Goal: Task Accomplishment & Management: Use online tool/utility

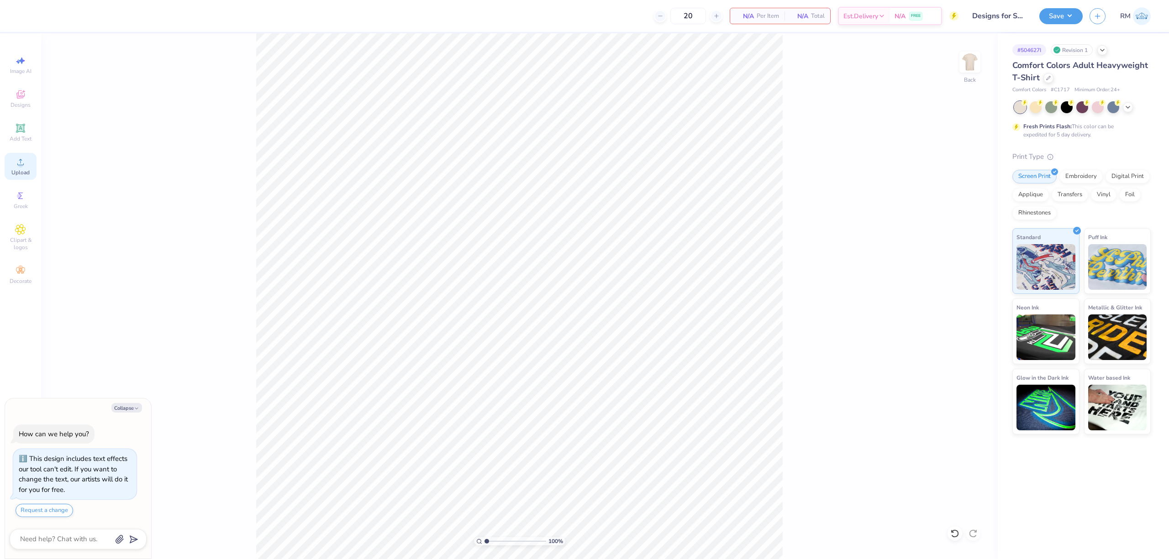
click at [24, 163] on icon at bounding box center [20, 162] width 11 height 11
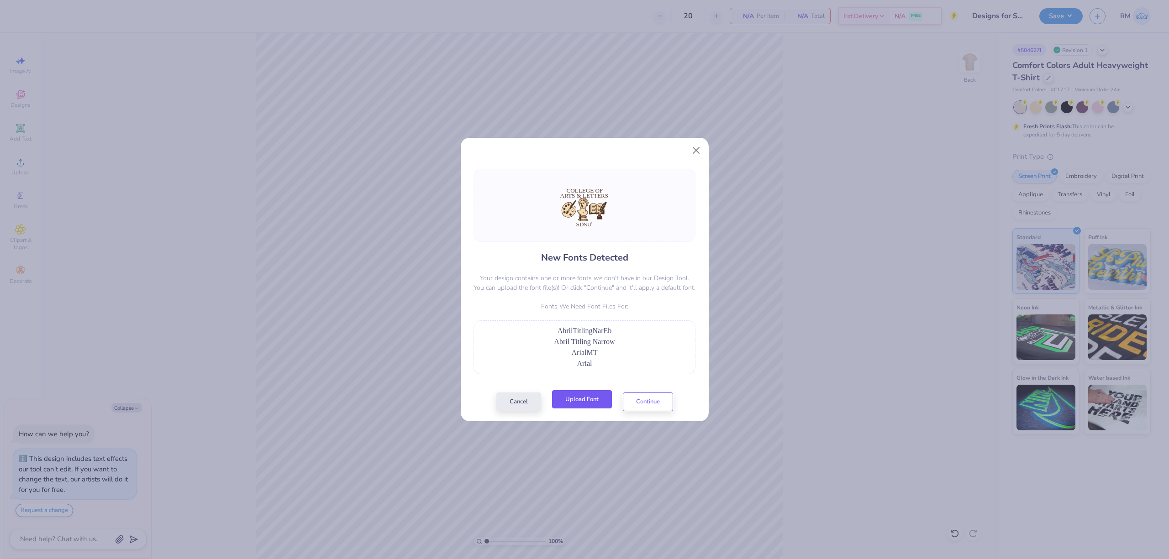
click at [588, 399] on button "Upload Font" at bounding box center [582, 399] width 60 height 19
click at [652, 400] on button "Continue" at bounding box center [648, 399] width 50 height 19
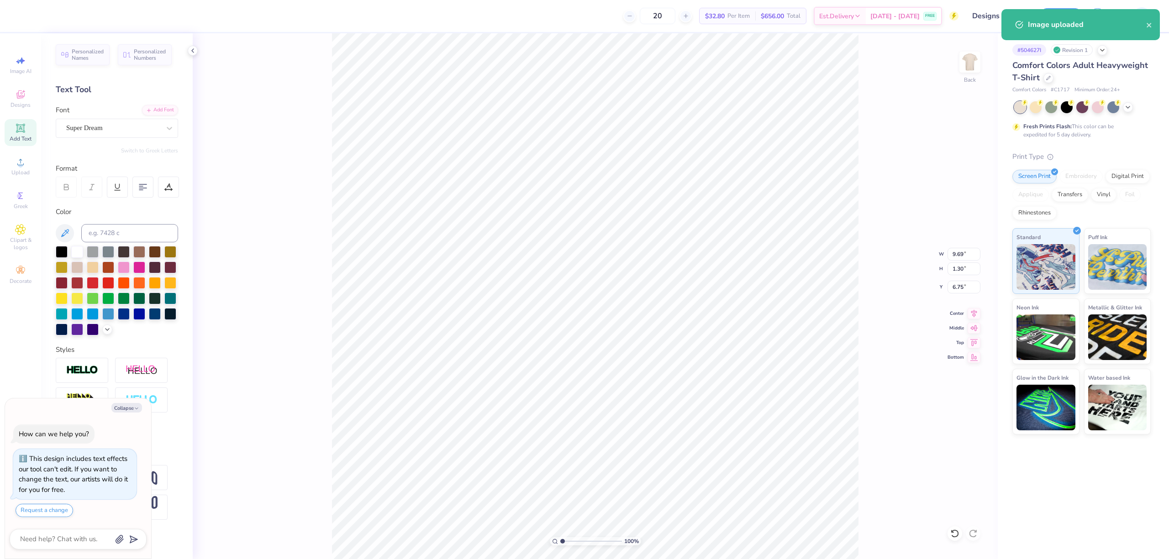
type textarea "x"
type input "14.17"
type input "2.79"
click at [149, 126] on div "Super Dream" at bounding box center [113, 128] width 96 height 14
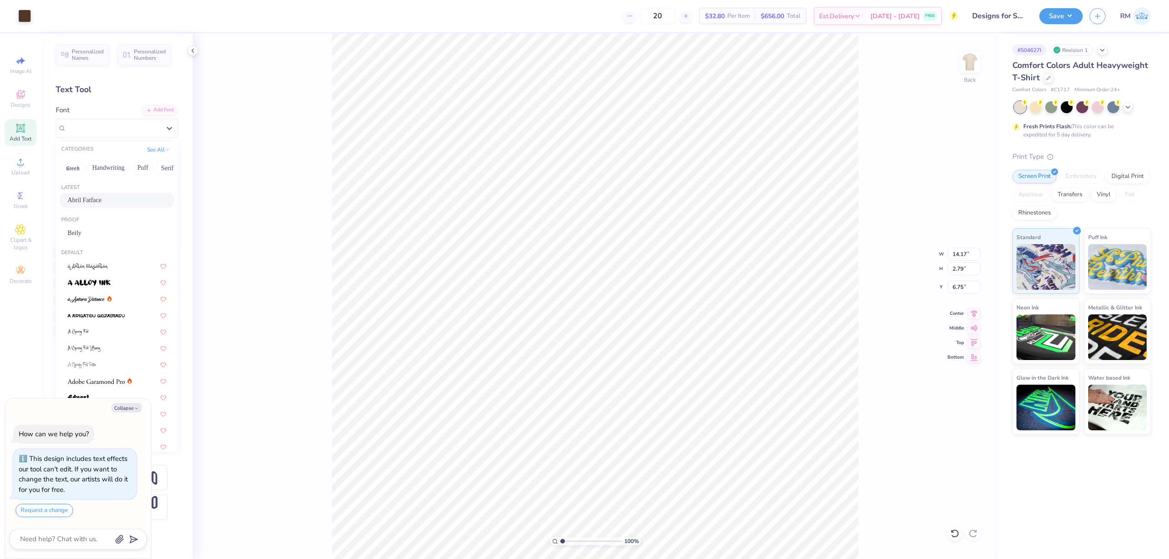
click at [97, 198] on span "Abril Fatface" at bounding box center [85, 200] width 34 height 10
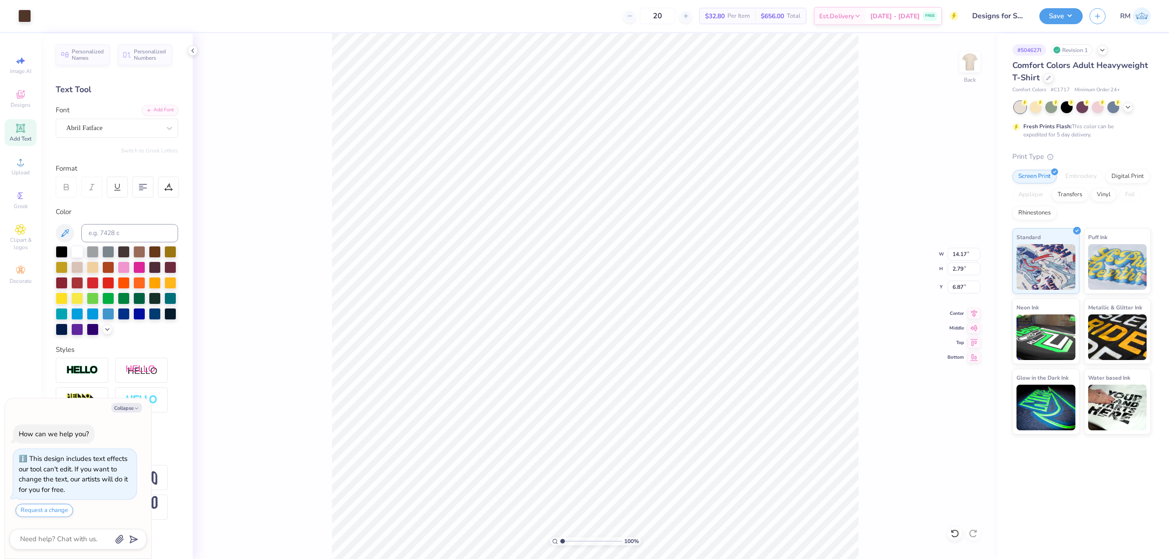
type textarea "x"
type input "2.67"
type input "6.87"
click at [114, 132] on div "Super Dream" at bounding box center [113, 128] width 96 height 14
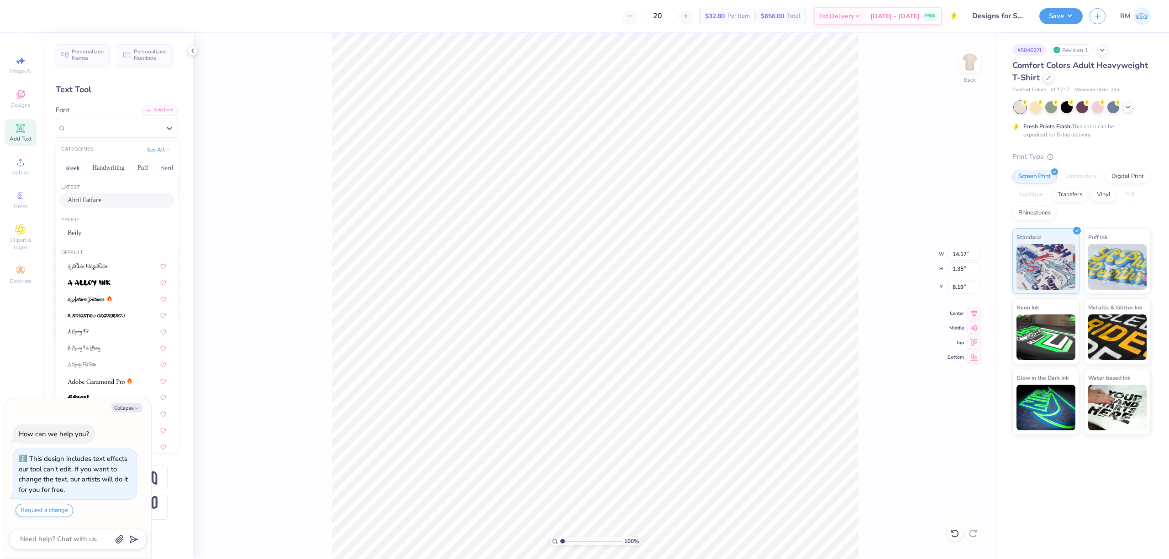
click at [106, 200] on div "Abril Fatface" at bounding box center [117, 200] width 99 height 10
type textarea "x"
type input "14.14"
type input "1.66"
type input "8.18"
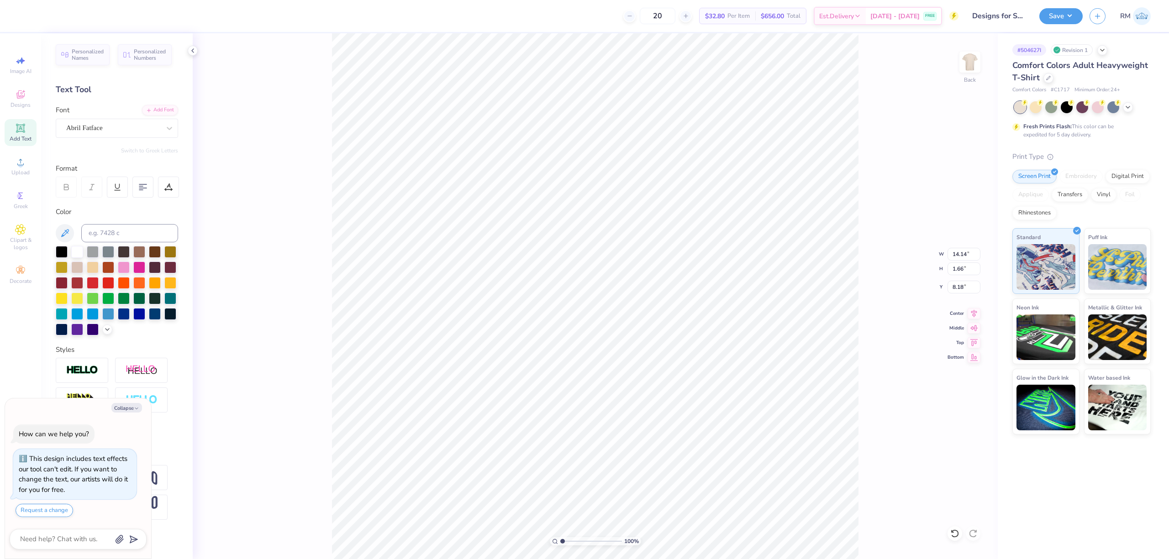
type textarea "x"
type input "4.50"
type input "1.35"
type input "16.90"
click at [126, 130] on div "Super Dream" at bounding box center [113, 128] width 96 height 14
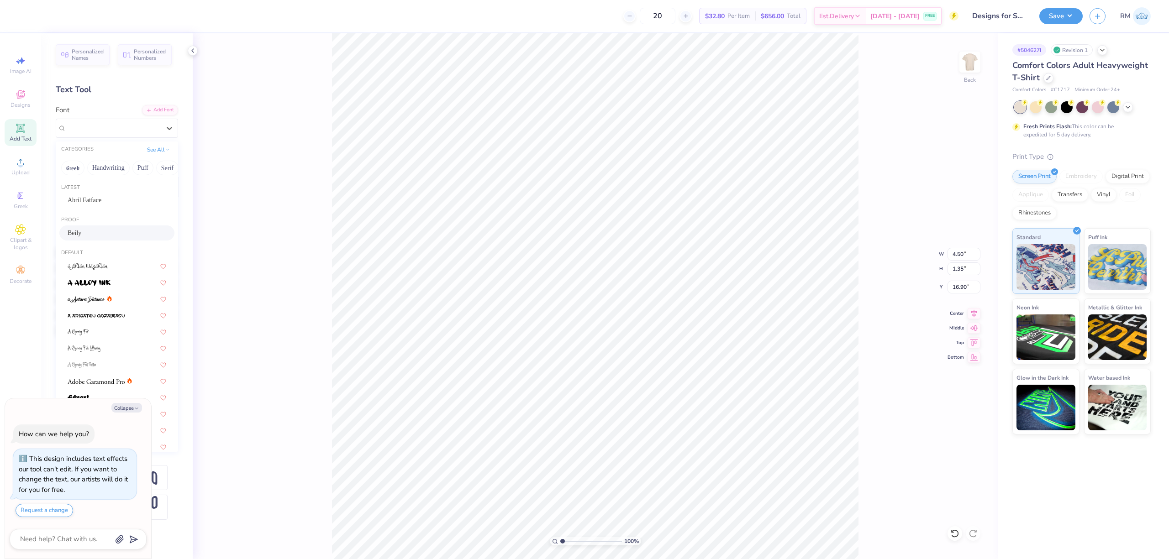
click at [97, 236] on div "Beily" at bounding box center [117, 233] width 99 height 10
type textarea "x"
type input "4.35"
type input "1.29"
type input "17.07"
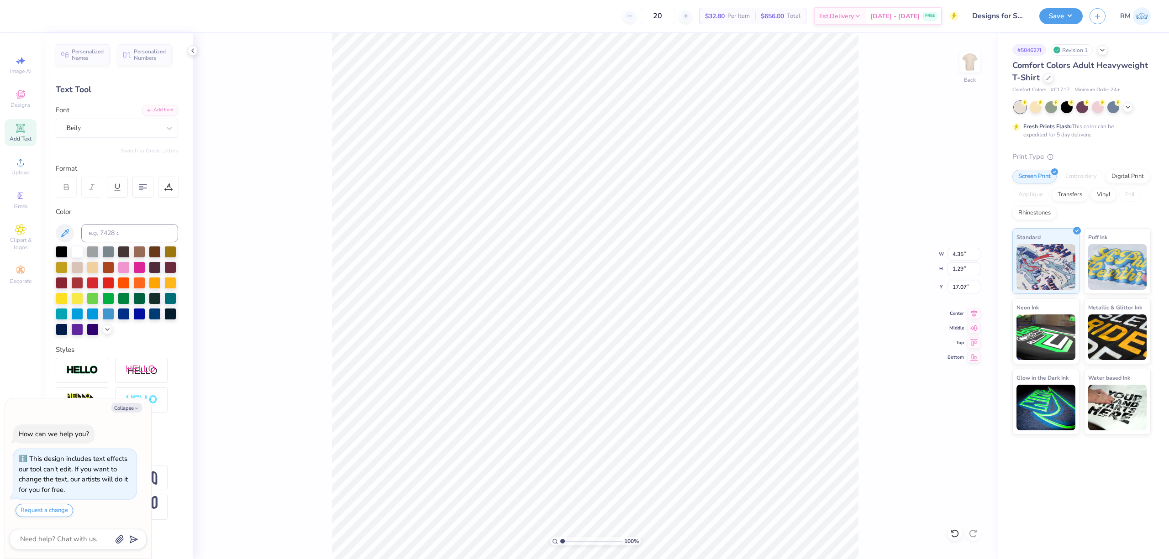
type textarea "x"
type input "10.84"
type input "1.31"
type input "6.87"
click at [123, 119] on div "Abril Fatface" at bounding box center [117, 128] width 122 height 19
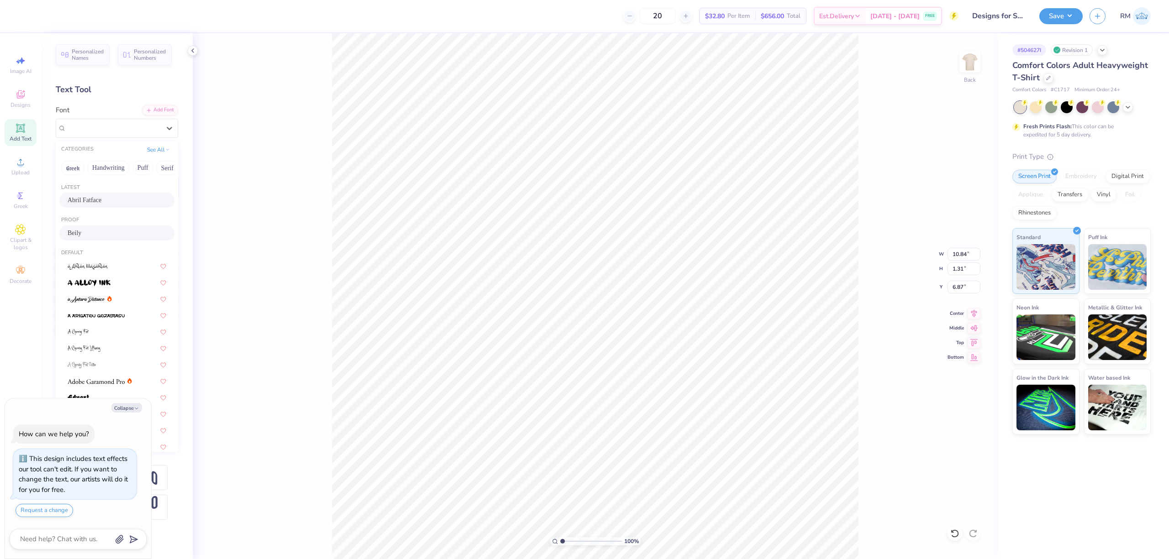
click at [100, 231] on div "Beily" at bounding box center [117, 233] width 99 height 10
type textarea "x"
type input "9.74"
type input "1.29"
type input "6.88"
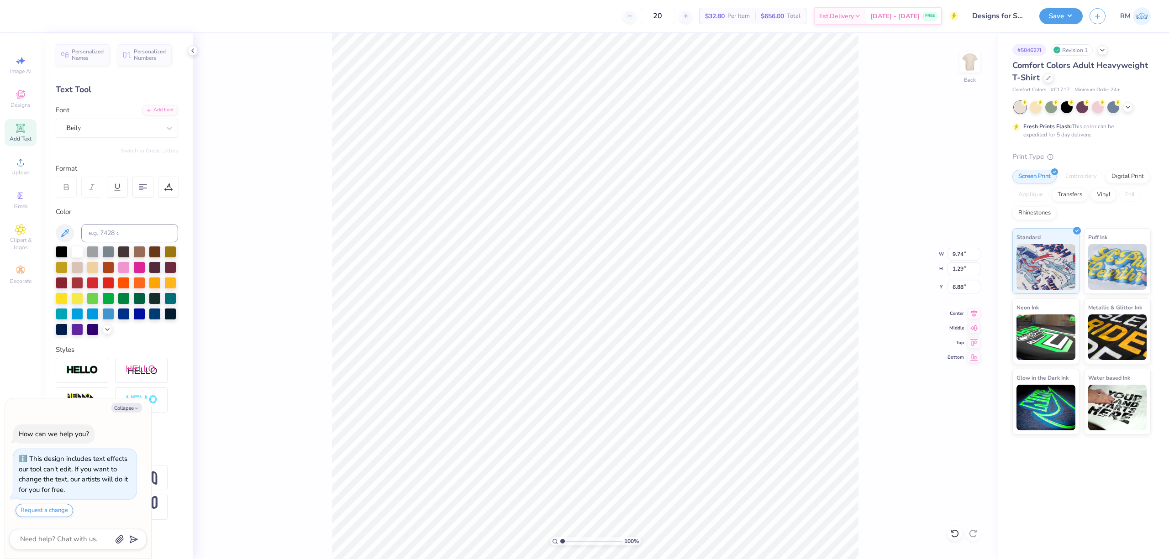
type textarea "x"
type input "14.14"
type input "1.66"
type input "8.18"
click at [131, 123] on div "Abril Fatface" at bounding box center [113, 128] width 96 height 14
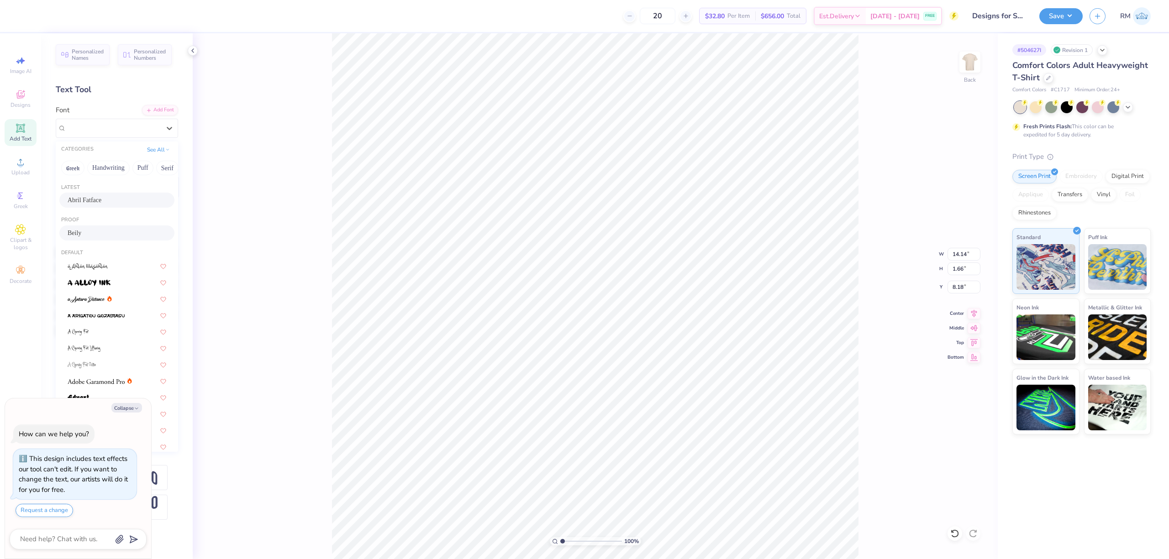
click at [100, 236] on div "Beily" at bounding box center [117, 233] width 99 height 10
type textarea "x"
type input "13.94"
type input "1.23"
type input "8.39"
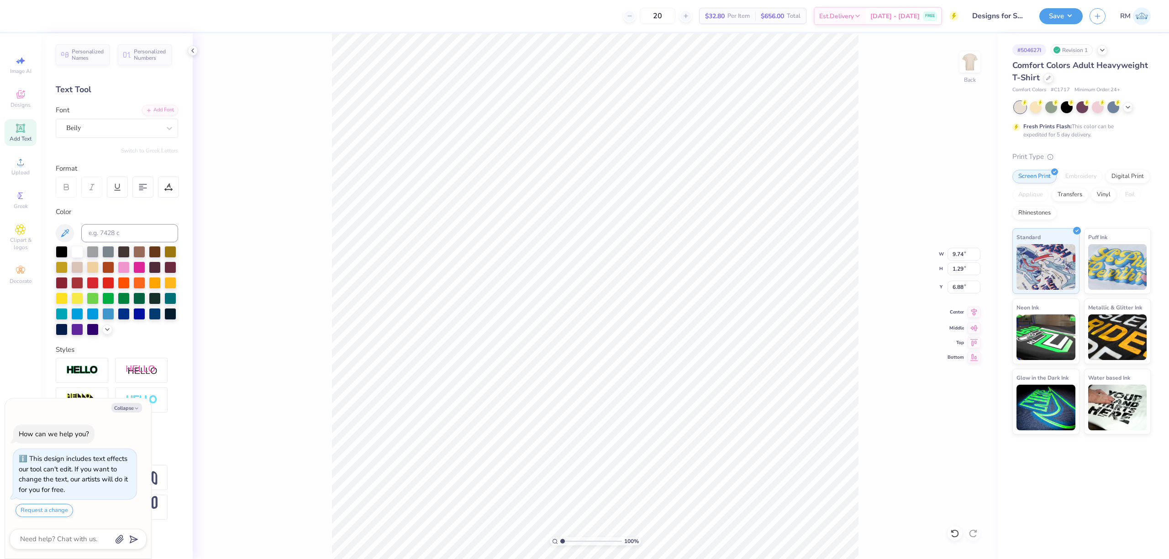
click at [976, 316] on icon at bounding box center [974, 312] width 13 height 11
type textarea "x"
type input "13.94"
type input "1.23"
type input "8.39"
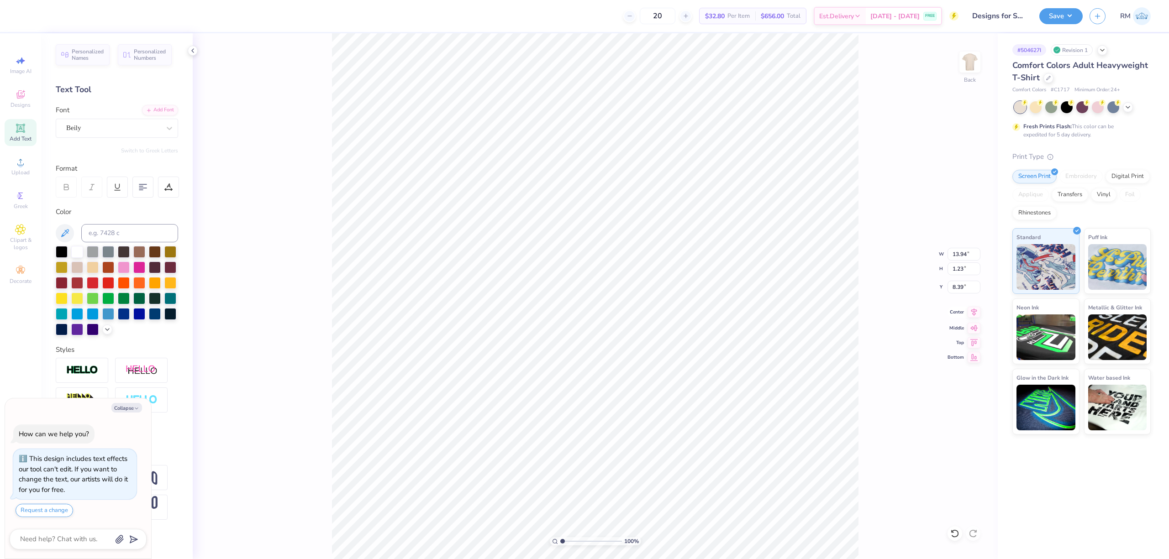
click at [976, 313] on icon at bounding box center [974, 312] width 13 height 11
type textarea "x"
type input "0.39"
type input "0.40"
type input "16.95"
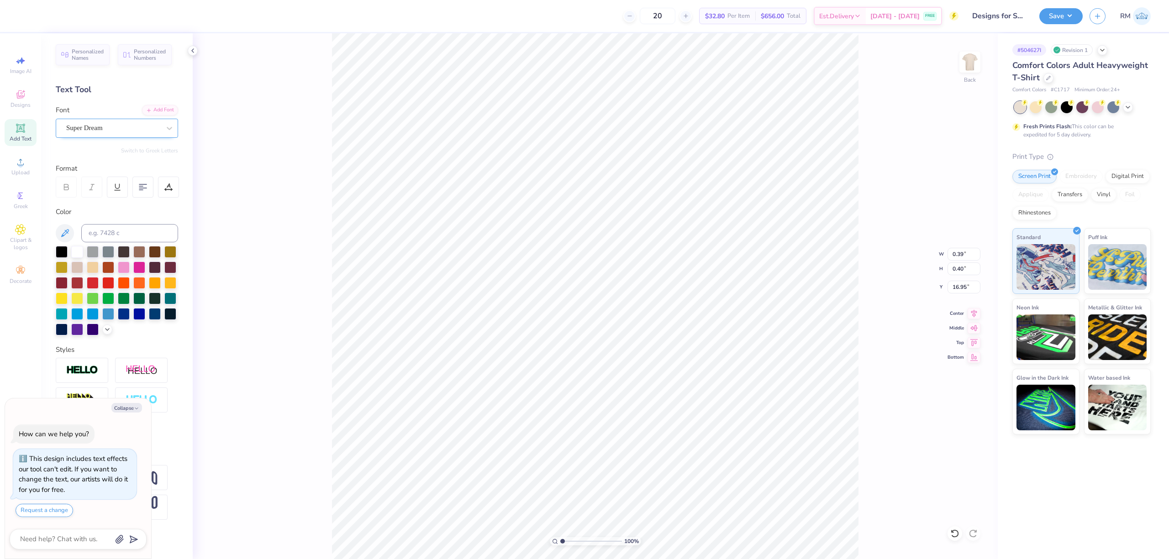
click at [130, 126] on div "Super Dream" at bounding box center [113, 128] width 96 height 14
type textarea "x"
type input "M"
click at [125, 203] on div at bounding box center [117, 200] width 99 height 10
type input "ASI"
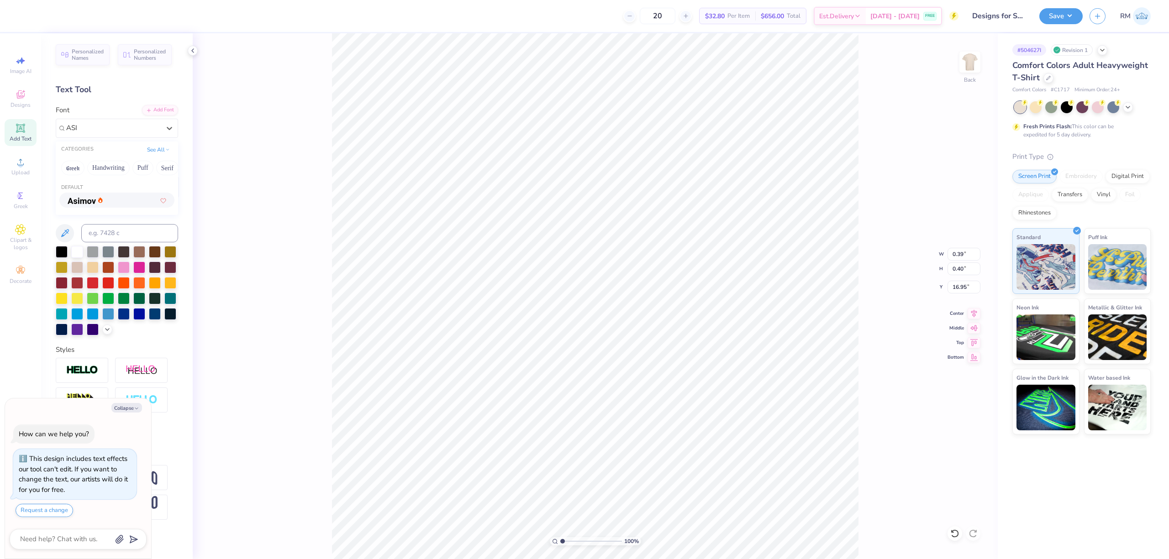
type textarea "x"
type input "0.37"
type input "0.39"
type input "17.00"
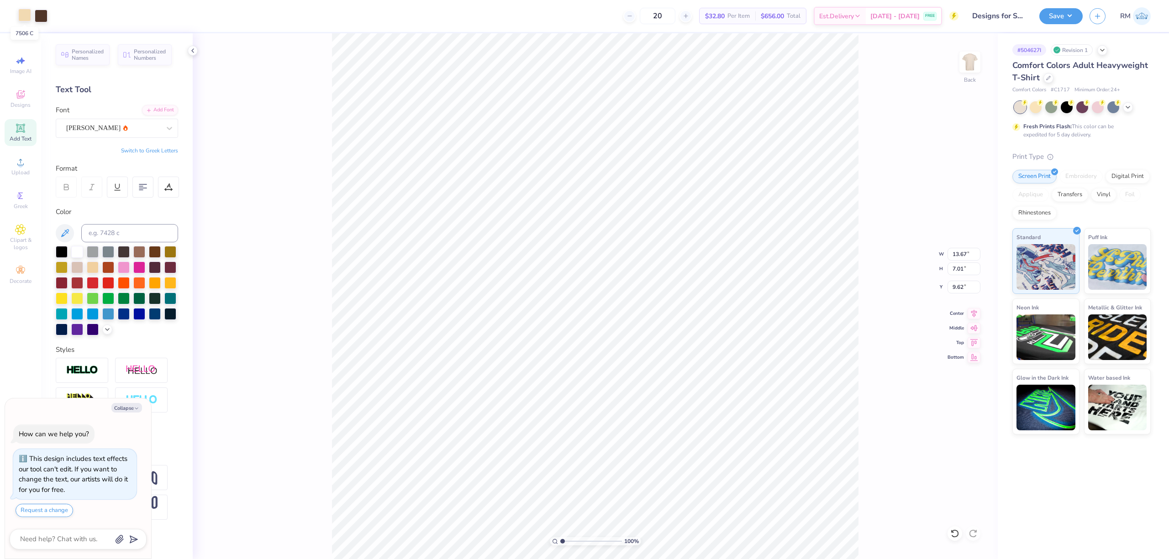
click at [24, 16] on div at bounding box center [24, 15] width 13 height 13
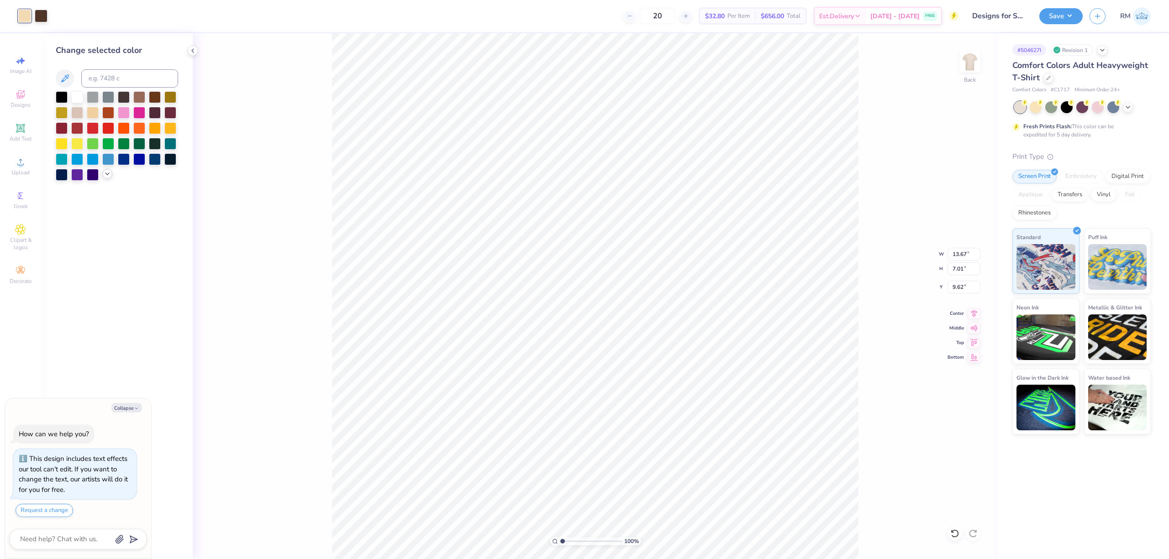
click at [105, 174] on icon at bounding box center [107, 173] width 7 height 7
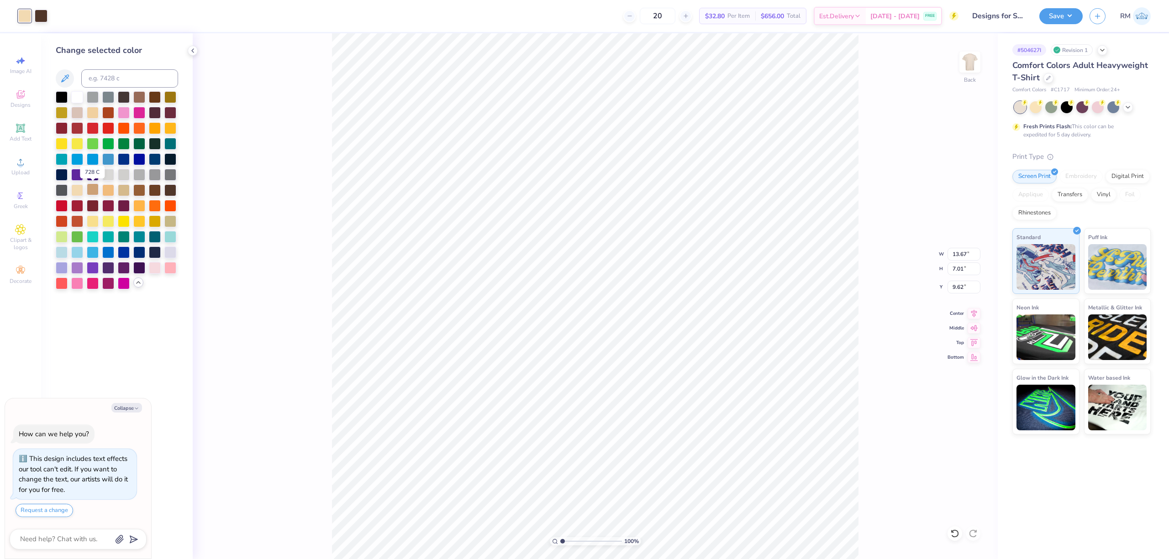
click at [95, 190] on div at bounding box center [93, 190] width 12 height 12
click at [160, 205] on div at bounding box center [155, 205] width 12 height 12
click at [105, 190] on div at bounding box center [108, 190] width 12 height 12
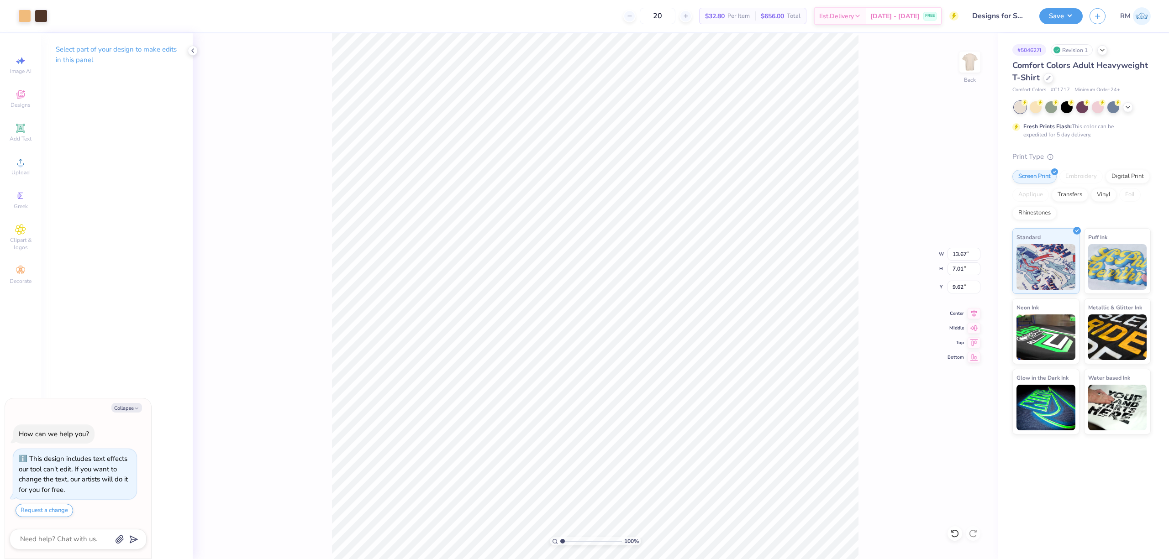
type textarea "x"
type input "11.02"
type input "5.64"
type input "10.98"
click at [973, 311] on icon at bounding box center [974, 312] width 6 height 8
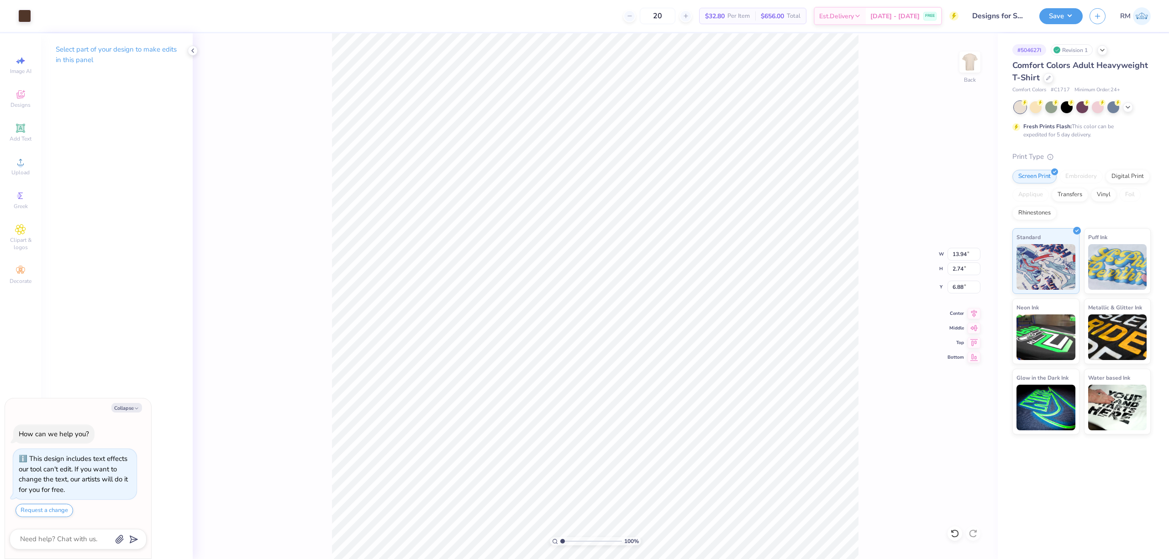
type textarea "x"
type input "7.80"
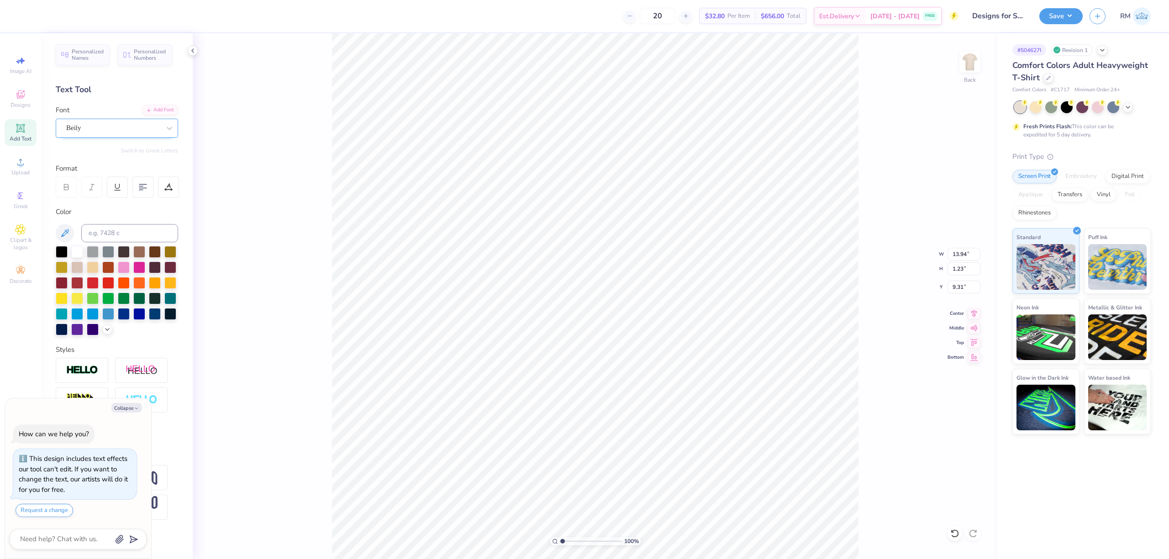
click at [142, 128] on div "Beily" at bounding box center [113, 128] width 96 height 14
click at [136, 125] on div "Beily" at bounding box center [113, 128] width 94 height 11
click at [136, 409] on icon "button" at bounding box center [136, 408] width 5 height 5
type textarea "x"
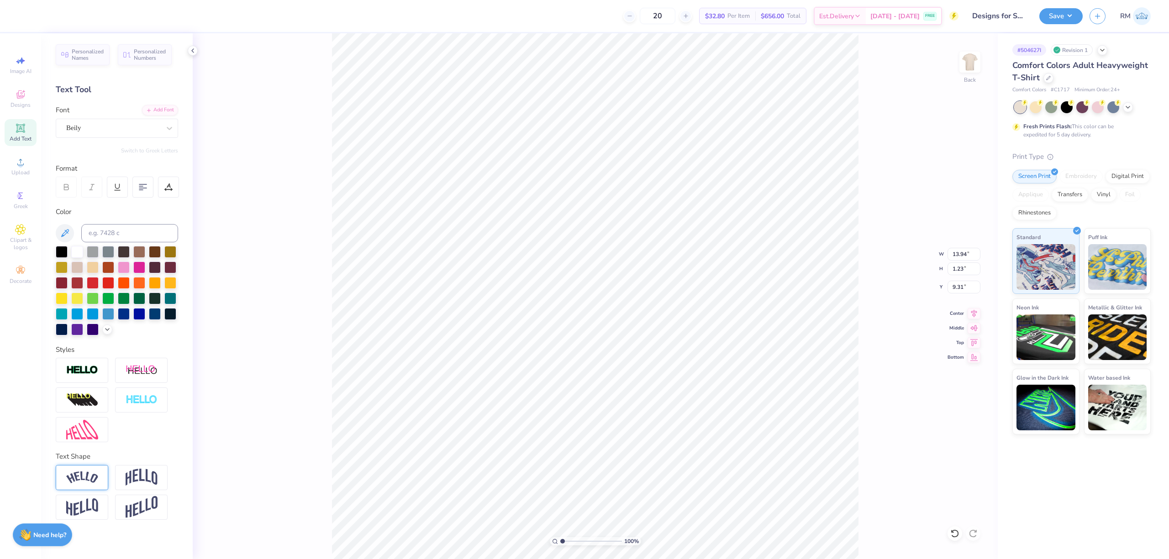
click at [94, 486] on div at bounding box center [82, 477] width 53 height 25
type input "14.17"
type input "3.01"
type input "8.41"
type input "0.44"
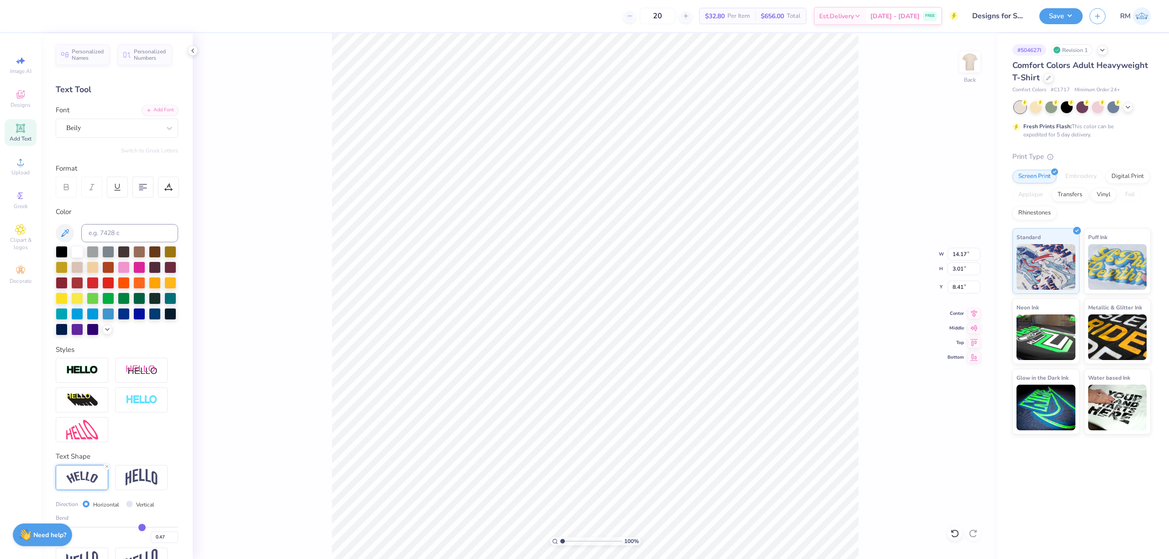
type input "0.44"
type input "0.43"
type input "0.42"
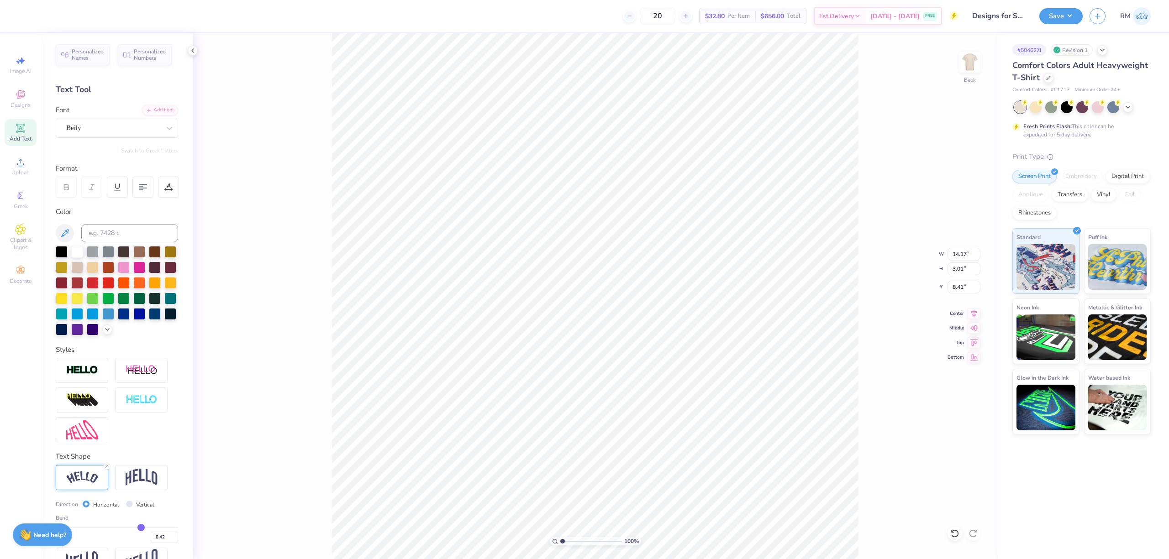
type input "0.4"
type input "0.40"
drag, startPoint x: 140, startPoint y: 543, endPoint x: 133, endPoint y: 543, distance: 6.4
type input "0.4"
click at [133, 528] on input "range" at bounding box center [117, 527] width 122 height 1
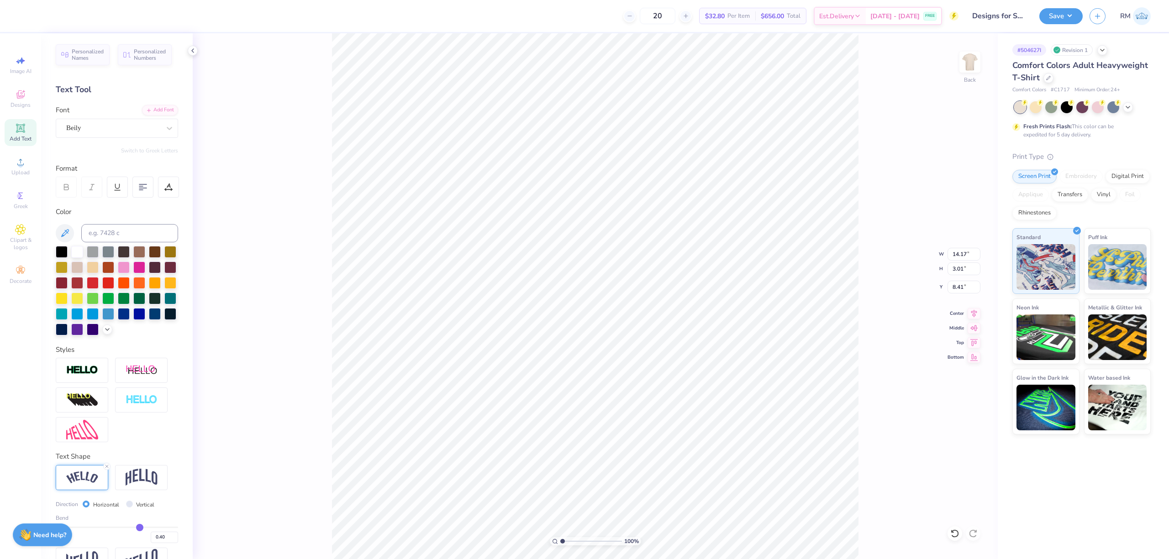
type input "13.88"
type input "2.35"
type input "8.75"
click at [84, 481] on img at bounding box center [82, 478] width 32 height 12
type input "11.36"
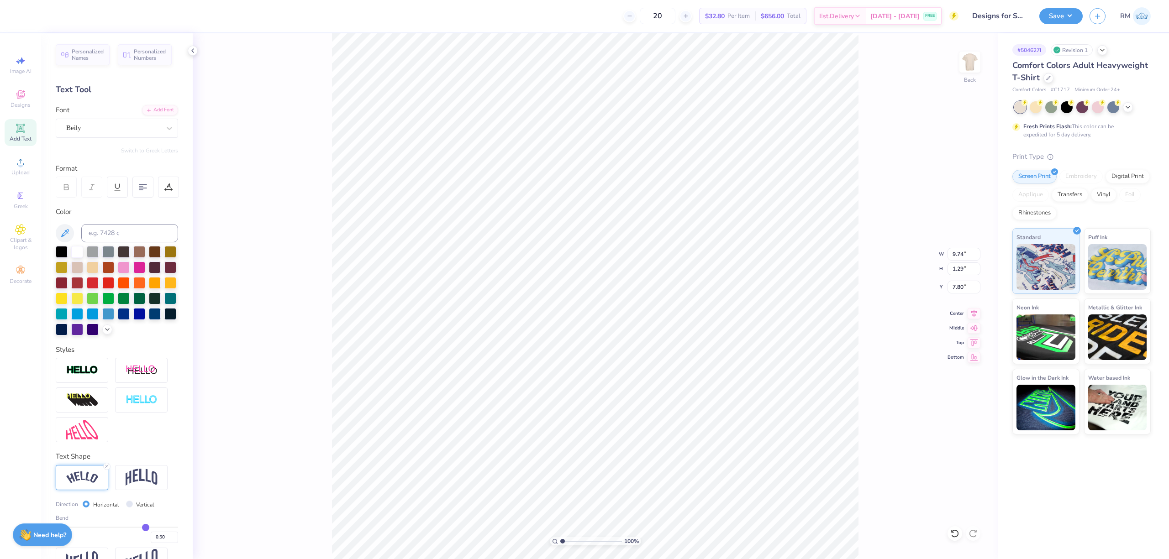
type input "2.54"
type input "7.17"
type input "0.52"
type input "0.55"
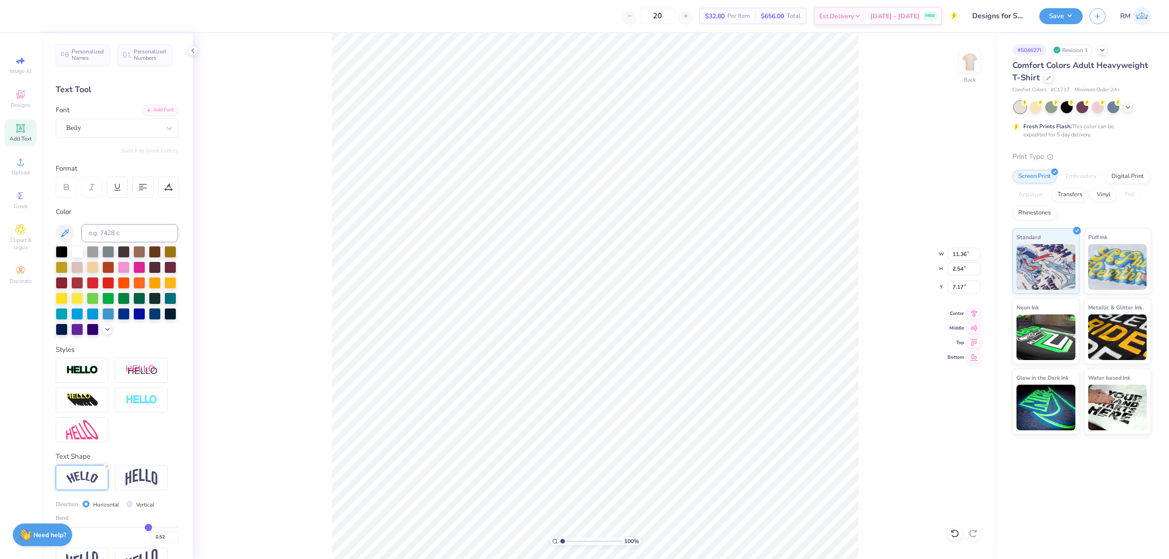
type input "0.55"
type input "0.56"
type input "0.57"
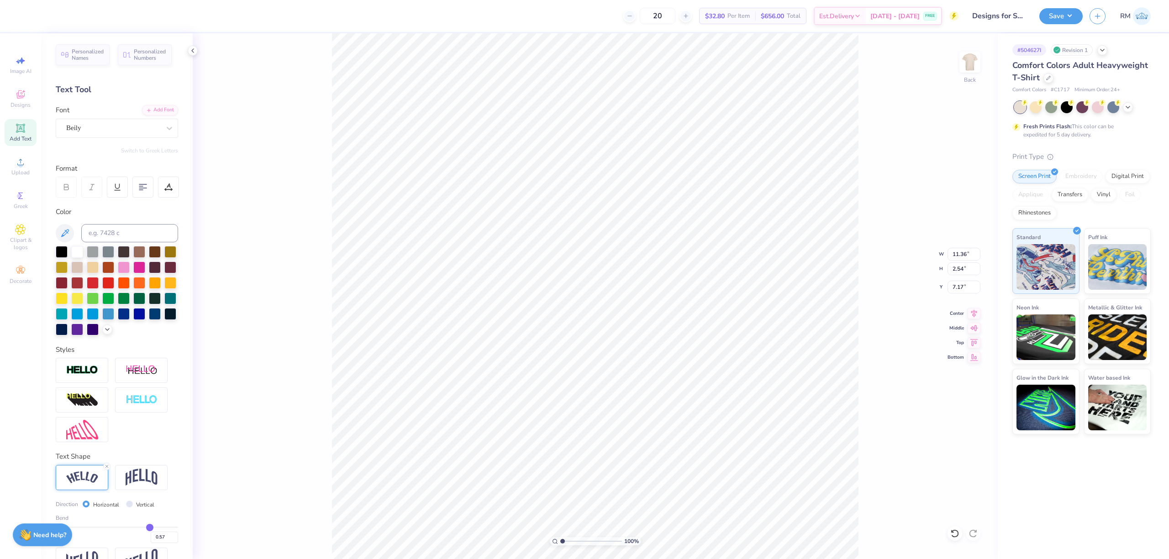
type input "0.59"
type input "0.6"
type input "0.60"
type input "0.61"
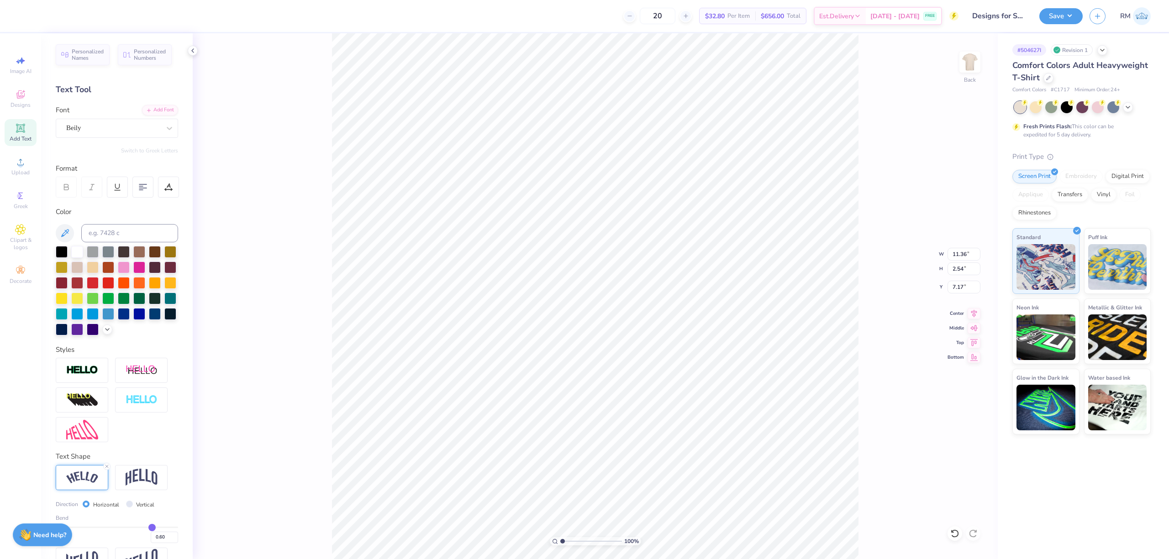
type input "0.61"
type input "0.63"
type input "0.65"
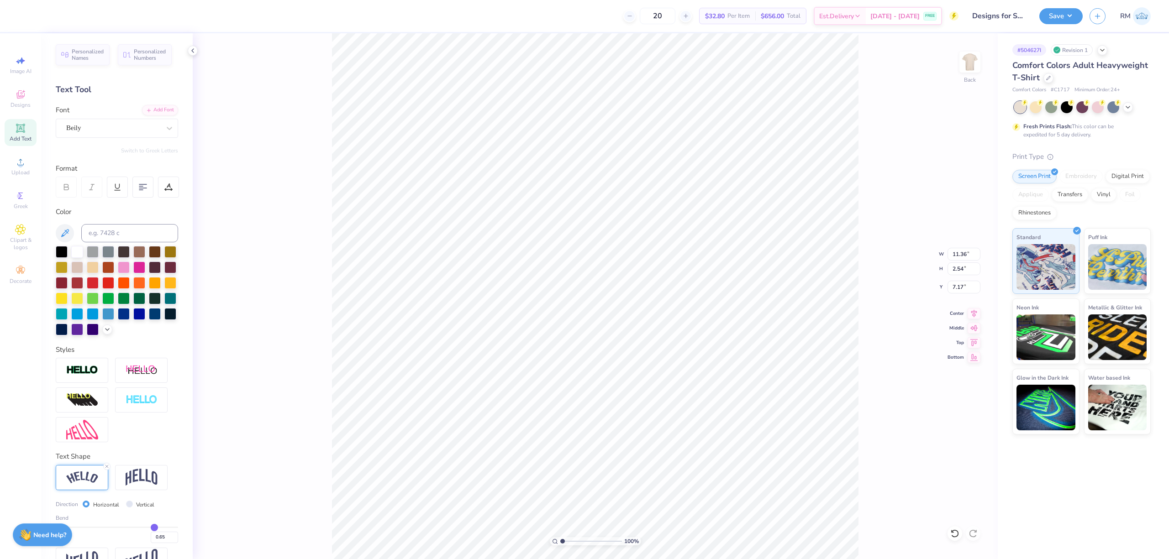
type input "0.66"
type input "0.67"
type input "0.68"
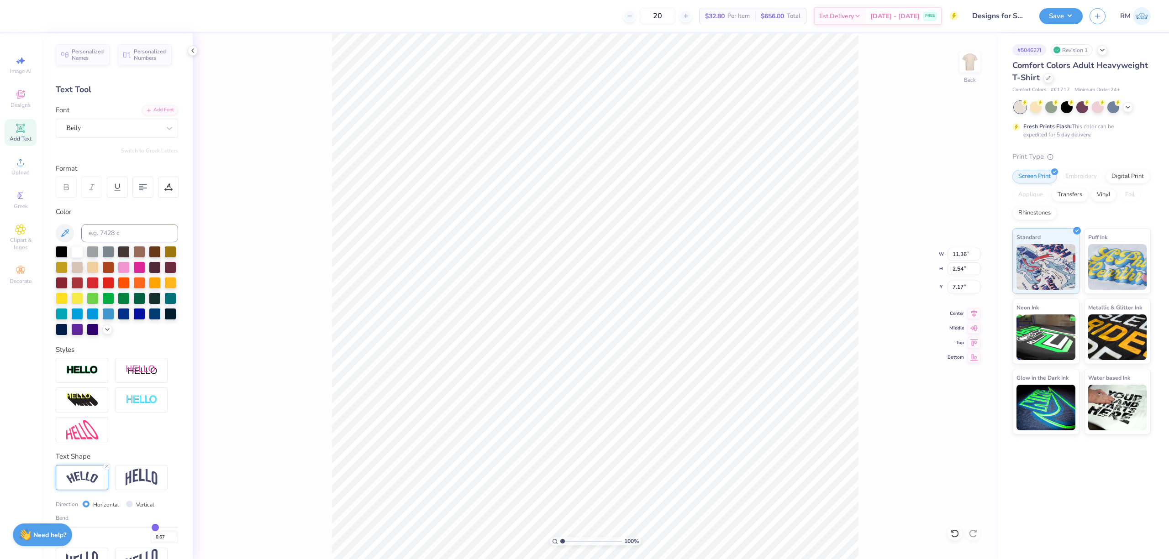
type input "0.68"
type input "0.71"
drag, startPoint x: 139, startPoint y: 546, endPoint x: 150, endPoint y: 546, distance: 10.5
type input "0.71"
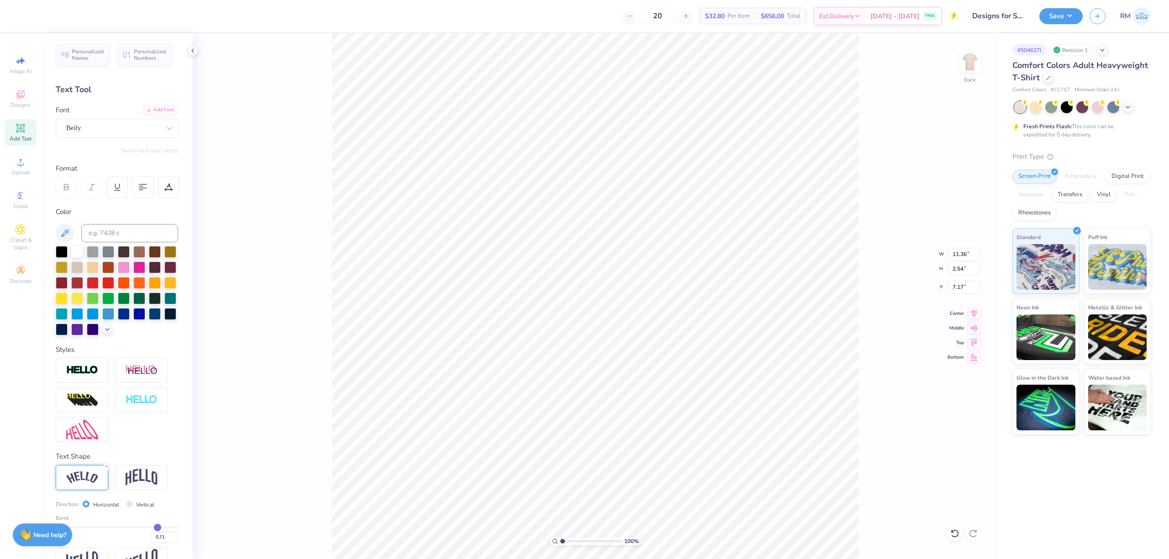
click at [150, 528] on input "range" at bounding box center [117, 527] width 122 height 1
type input "11.84"
type input "3.85"
type input "6.52"
type input "0.7"
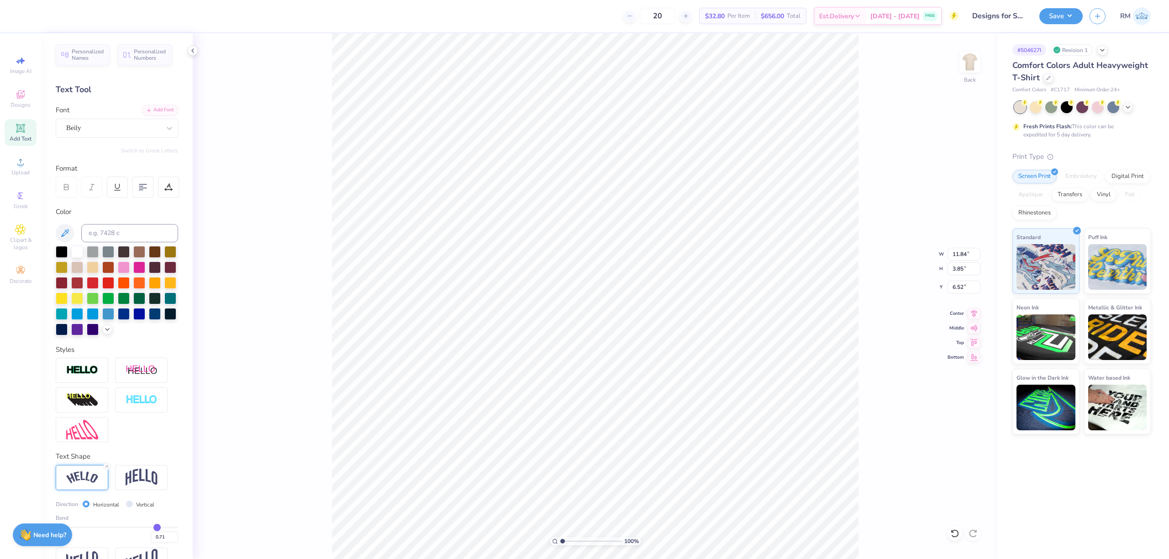
type input "0.70"
type input "0.68"
type input "0.67"
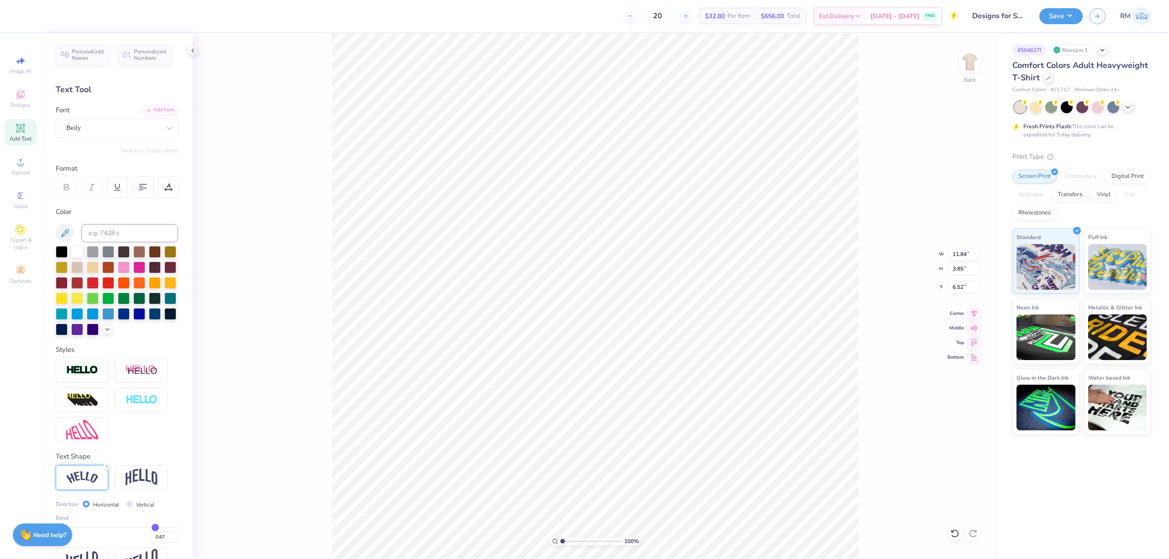
type input "0.66"
type input "0.64"
type input "0.63"
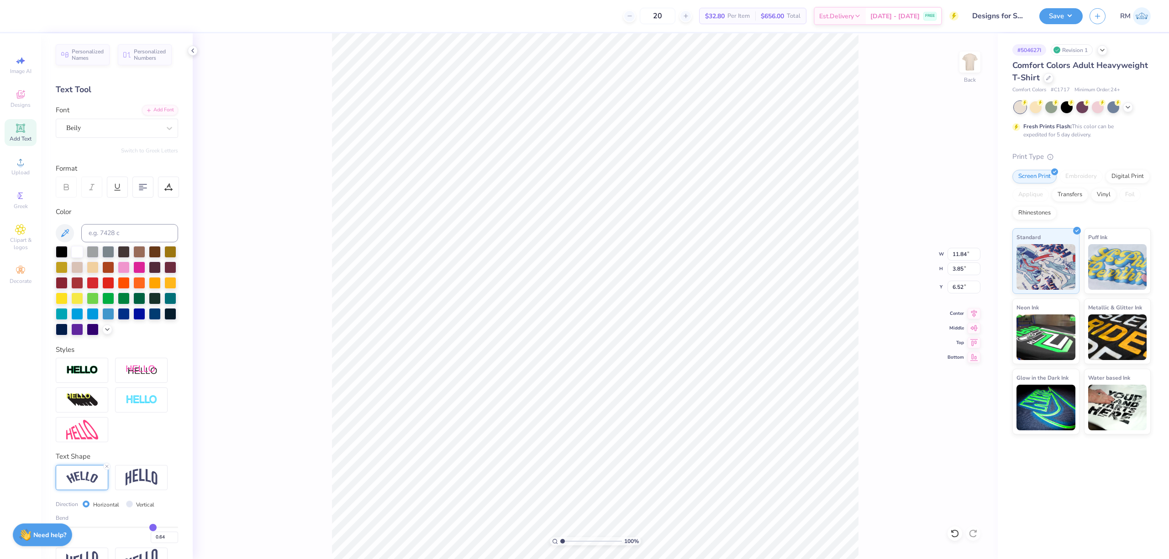
type input "0.63"
type input "0.61"
type input "0.6"
type input "0.60"
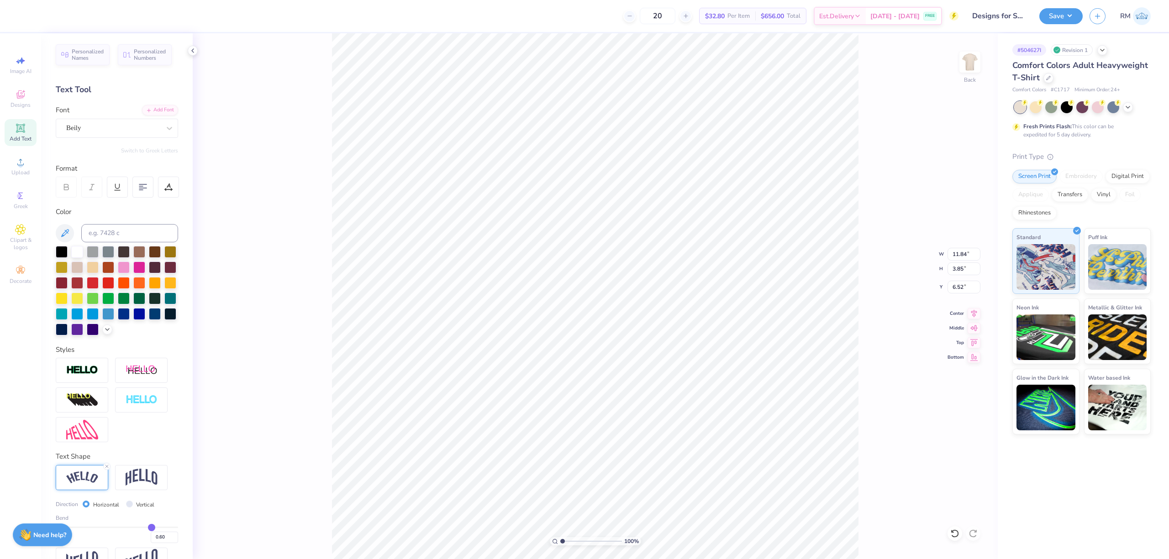
type input "0.58"
type input "0.57"
type input "0.56"
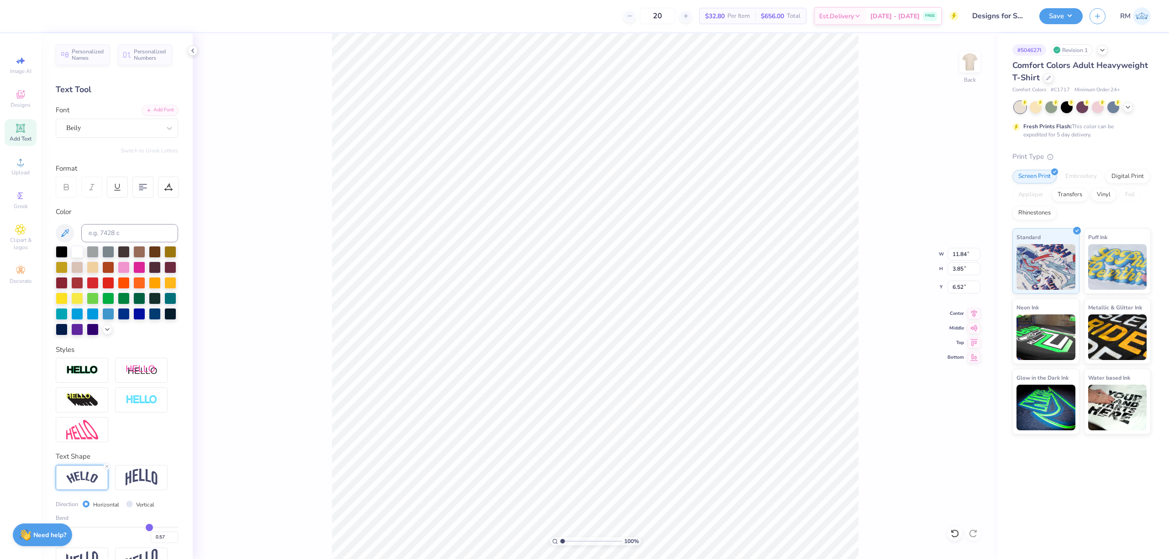
type input "0.56"
drag, startPoint x: 150, startPoint y: 546, endPoint x: 142, endPoint y: 543, distance: 8.7
type input "0.56"
click at [142, 528] on input "range" at bounding box center [117, 527] width 122 height 1
type input "11.51"
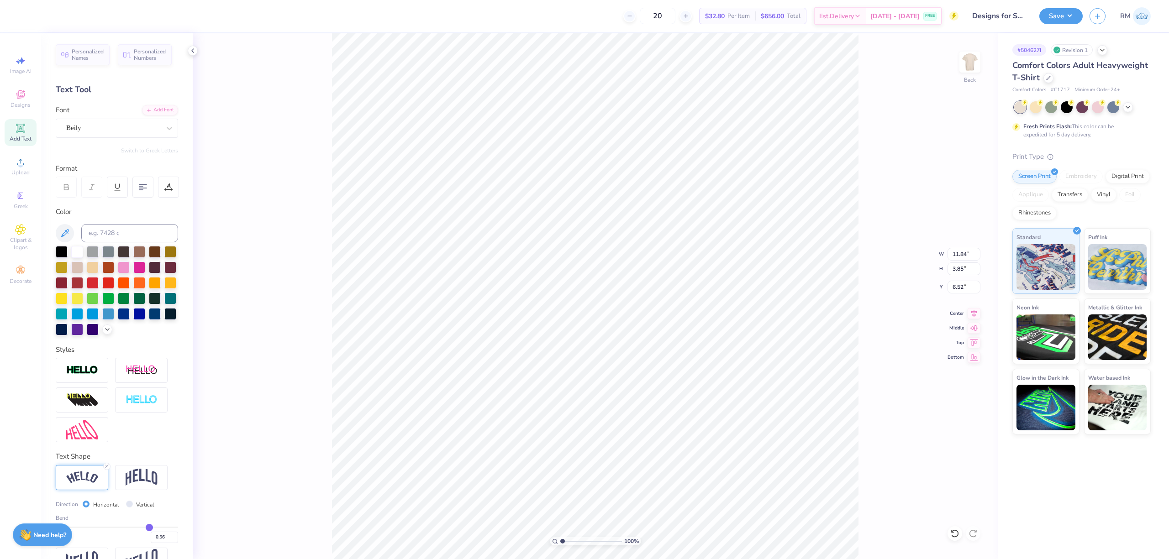
type input "2.87"
type input "7.01"
type input "0.53"
type input "0.52"
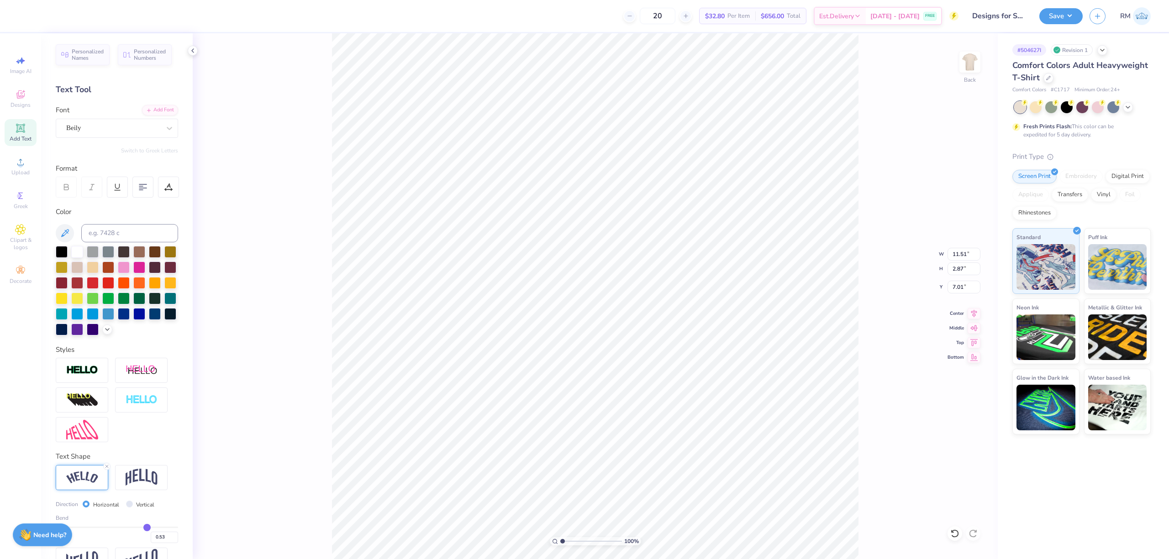
type input "0.52"
type input "0.51"
type input "0.5"
type input "0.50"
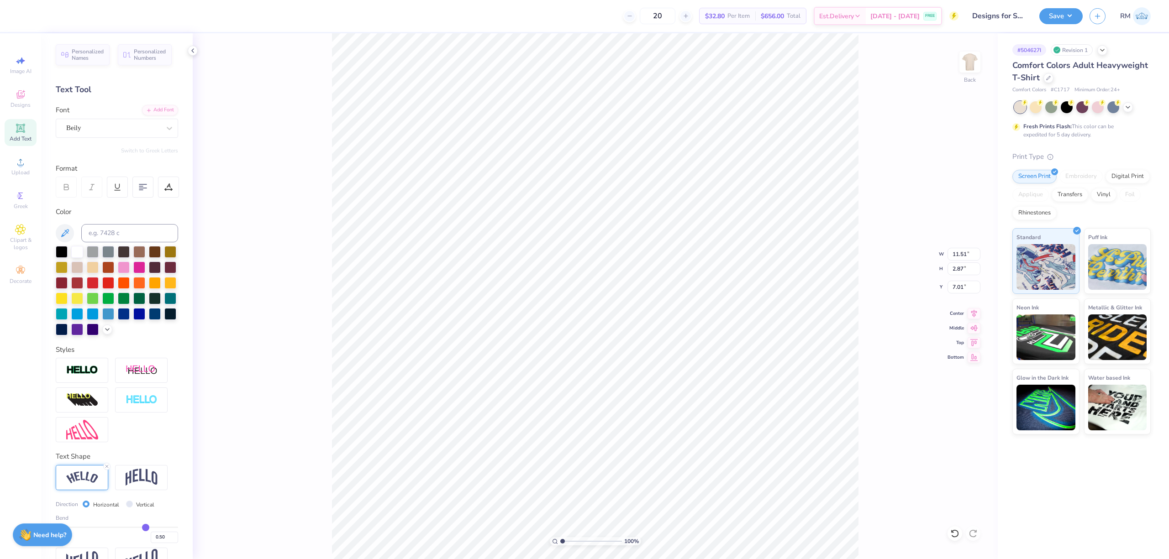
type input "0.48"
type input "0.47"
type input "0.45"
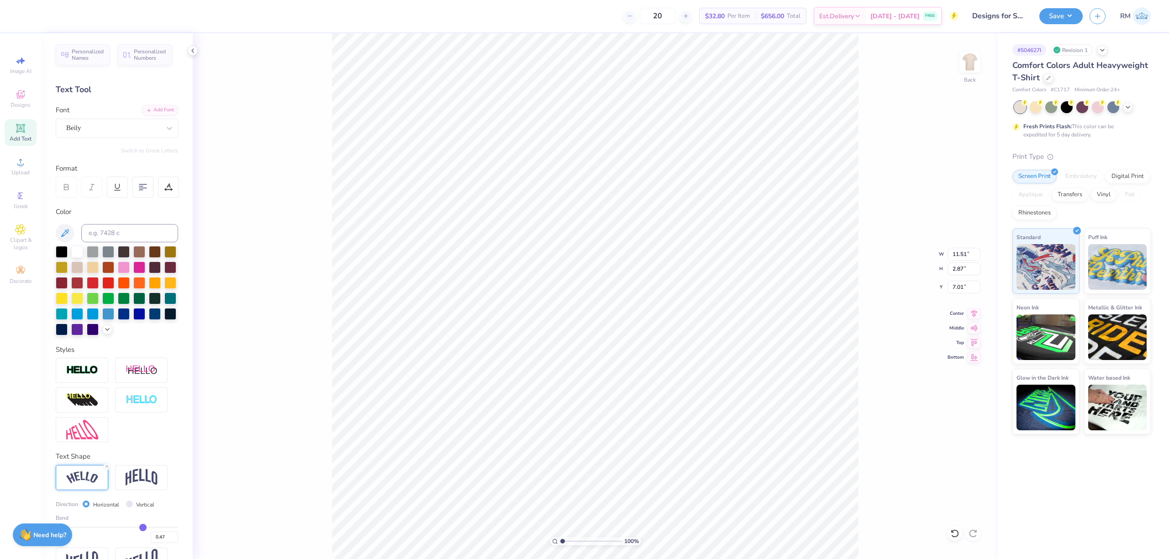
type input "0.45"
type input "0.43"
type input "0.42"
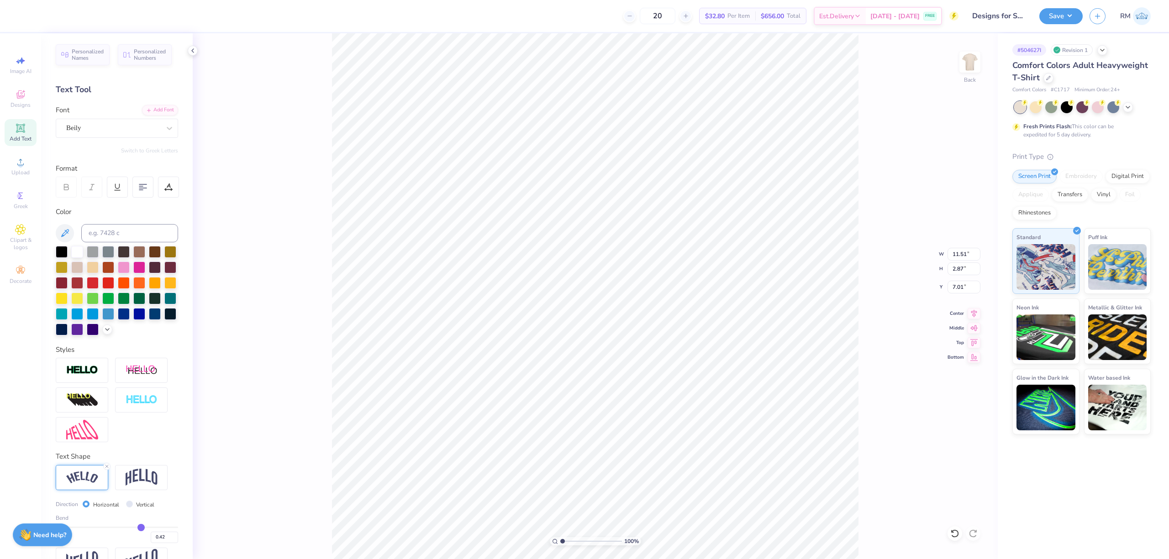
type input "0.41"
type input "0.4"
type input "0.40"
type input "0.37"
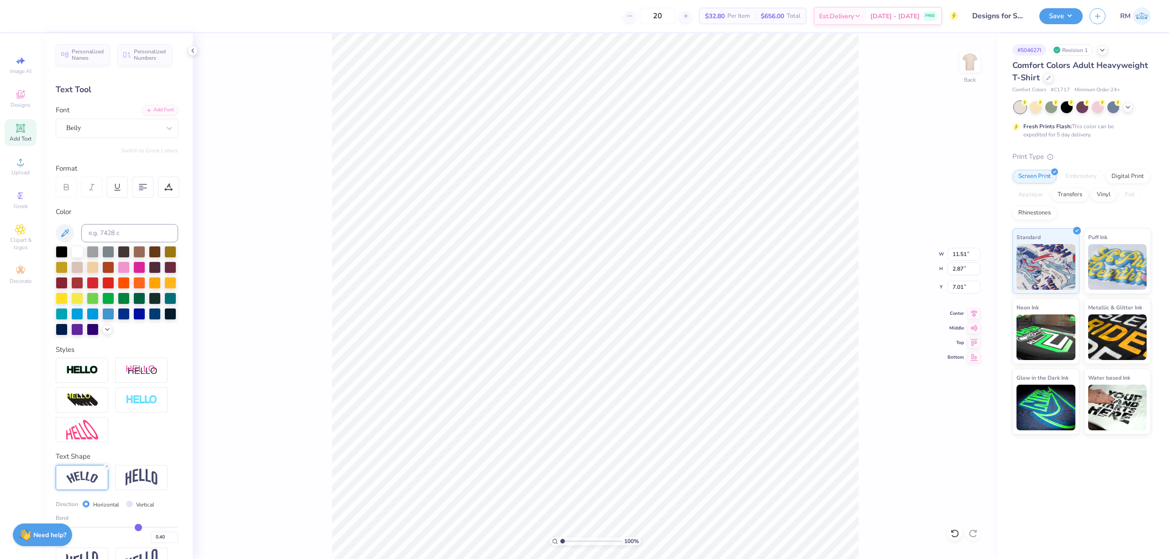
type input "0.37"
type input "0.36"
type input "0.35"
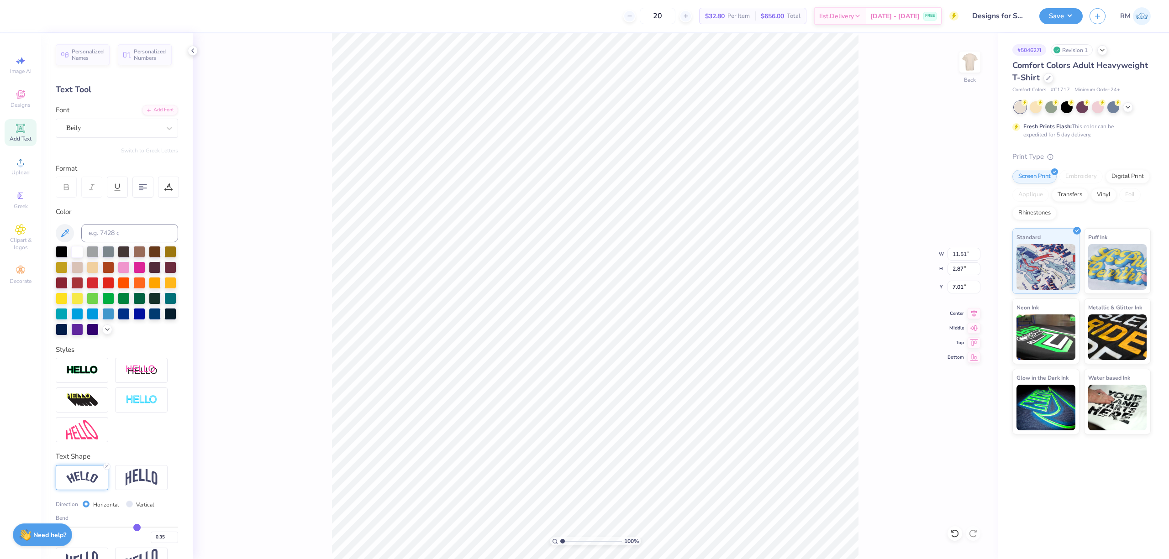
type input "0.33"
type input "0.32"
type input "0.29"
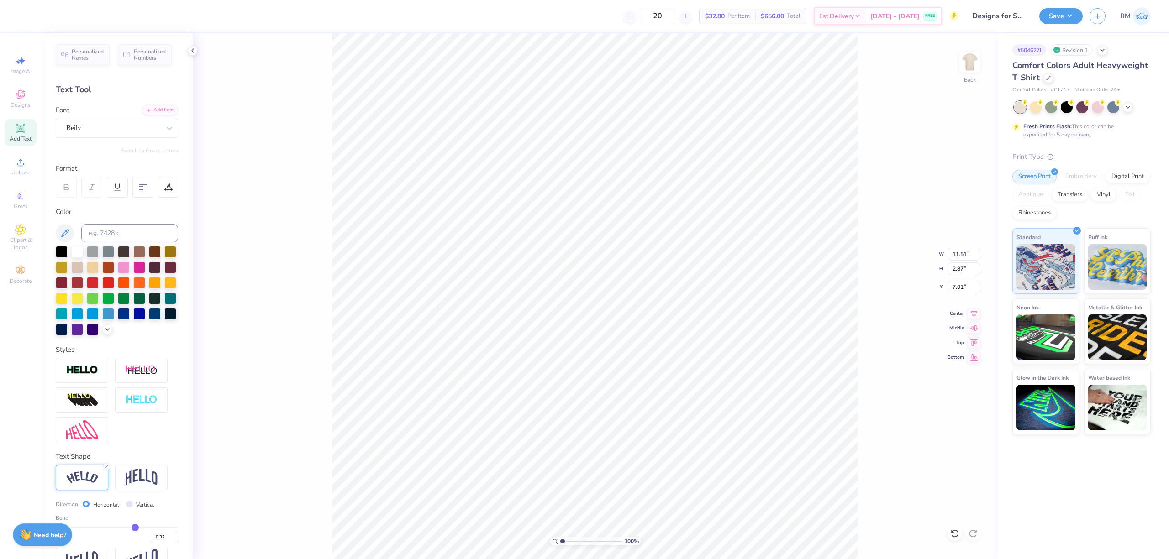
type input "0.29"
type input "0.27"
type input "0.26"
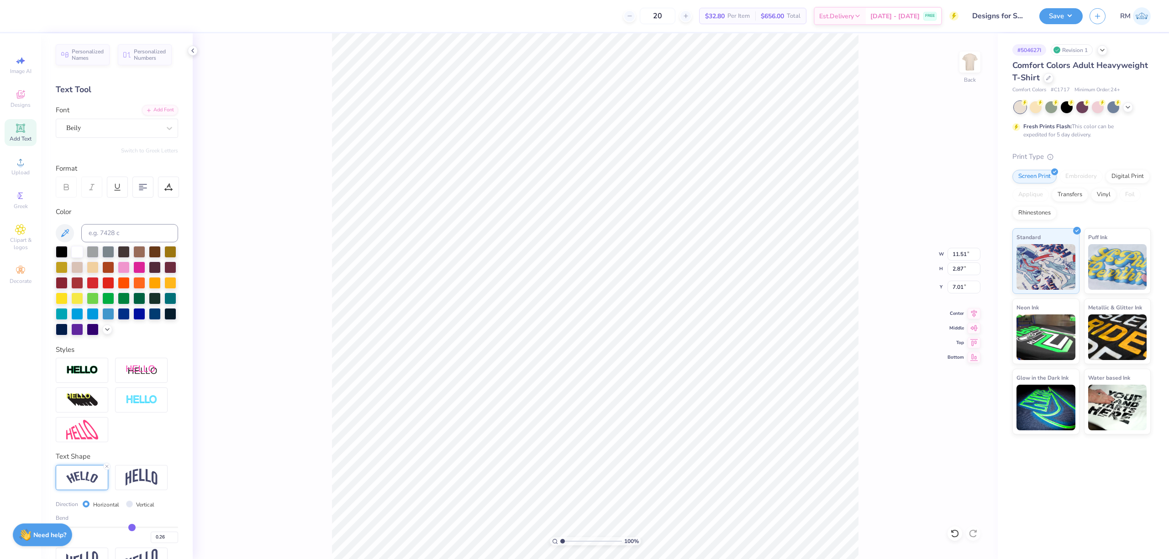
drag, startPoint x: 142, startPoint y: 543, endPoint x: 126, endPoint y: 544, distance: 15.6
type input "0.26"
click at [126, 528] on input "range" at bounding box center [117, 527] width 122 height 1
type input "10.62"
type input "1.61"
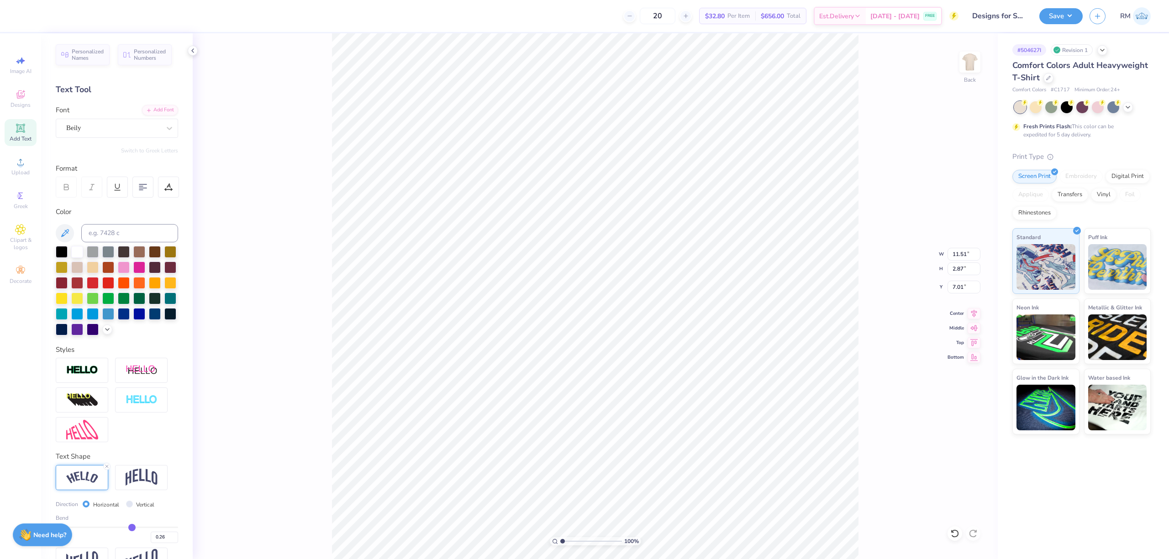
type input "7.64"
type input "0.28"
type input "0.29"
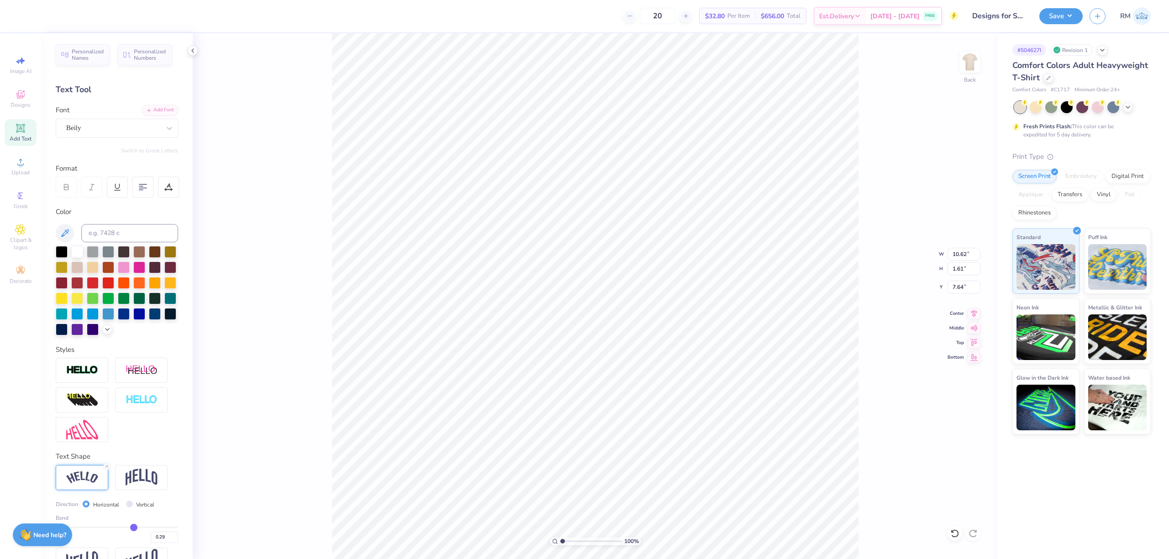
type input "0.3"
type input "0.30"
type input "0.32"
type input "0.34"
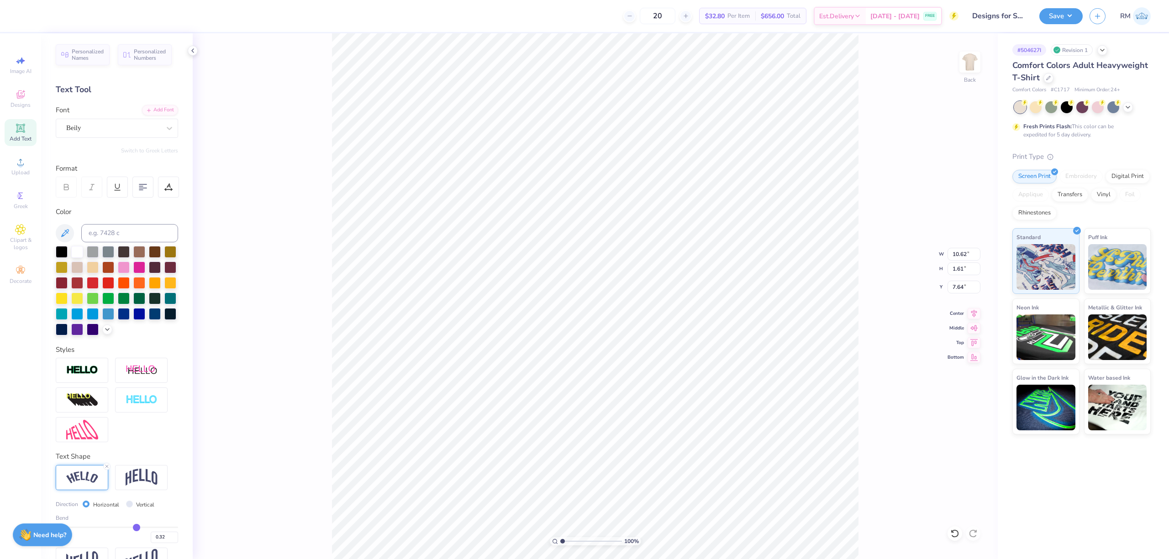
type input "0.34"
type input "0.35"
type input "0.36"
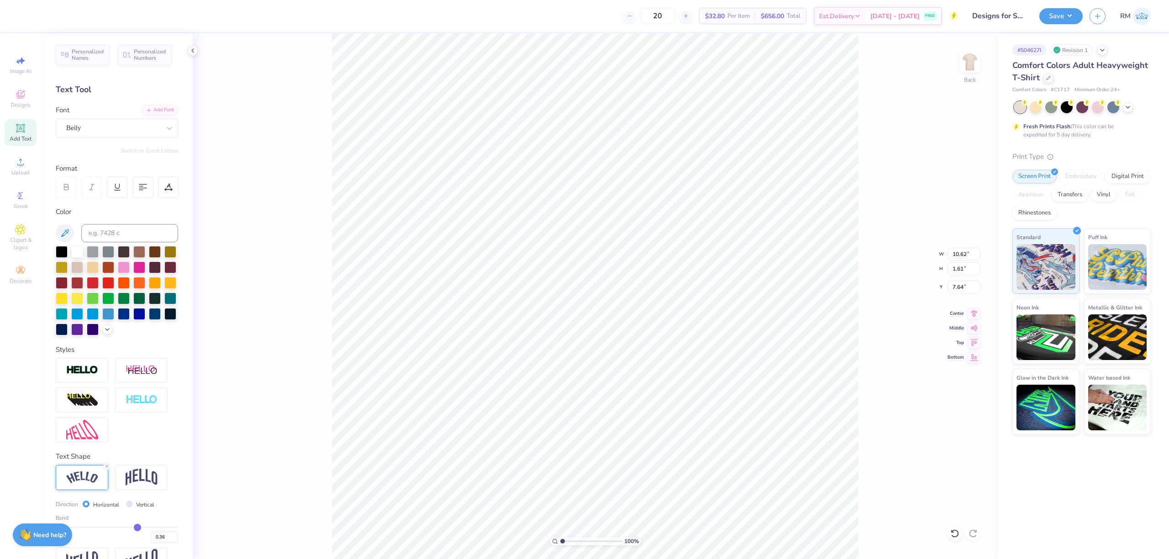
type input "0.39"
type input "0.4"
type input "0.40"
drag, startPoint x: 126, startPoint y: 544, endPoint x: 133, endPoint y: 545, distance: 7.3
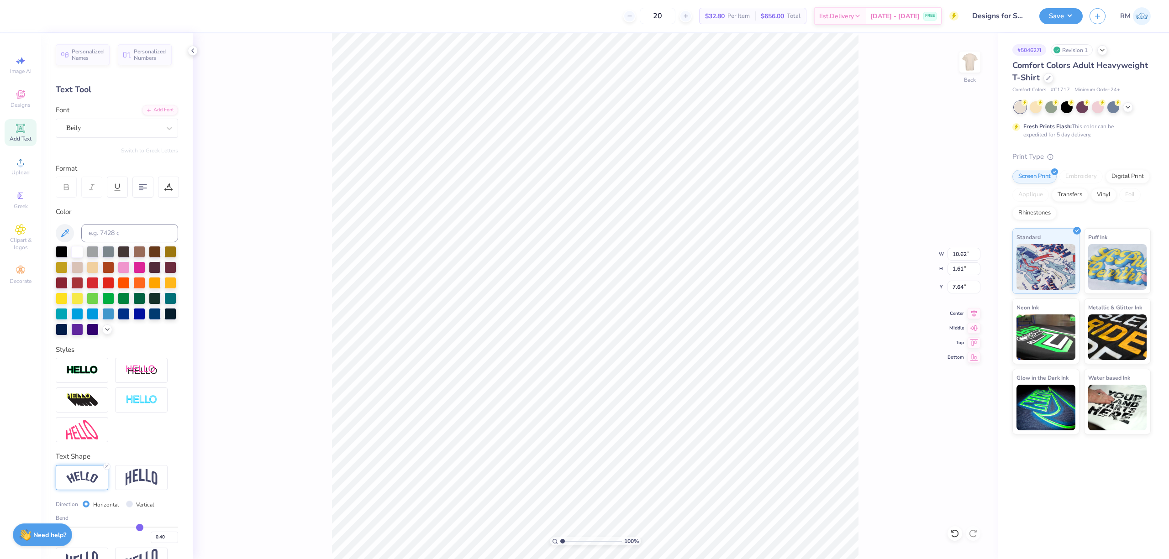
type input "0.4"
click at [133, 528] on input "range" at bounding box center [117, 527] width 122 height 1
type input "11.07"
type input "2.07"
type input "7.41"
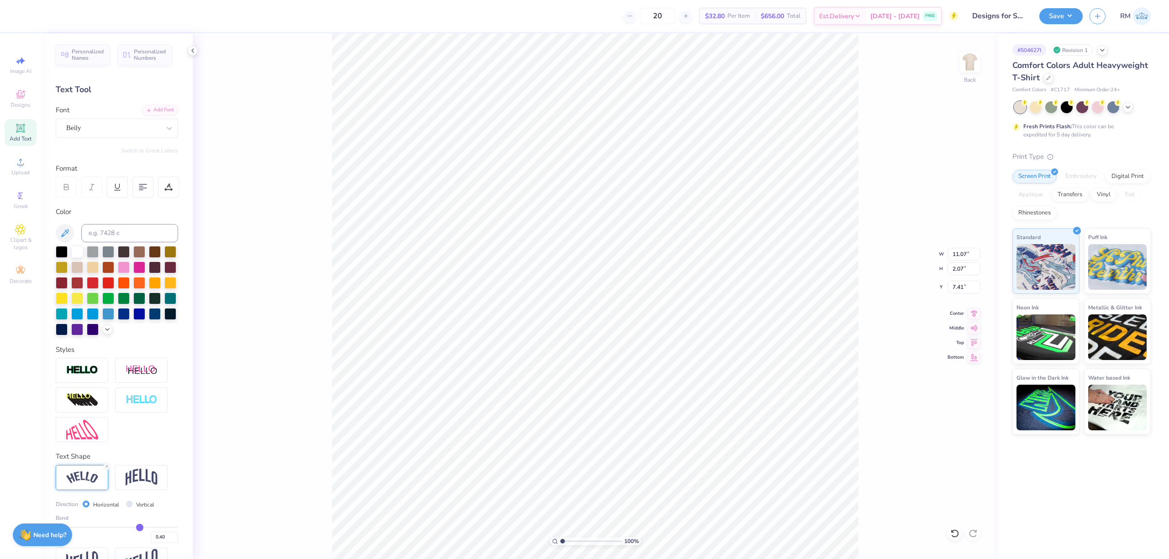
type input "0.37"
type input "0.36"
click at [131, 528] on input "range" at bounding box center [117, 527] width 122 height 1
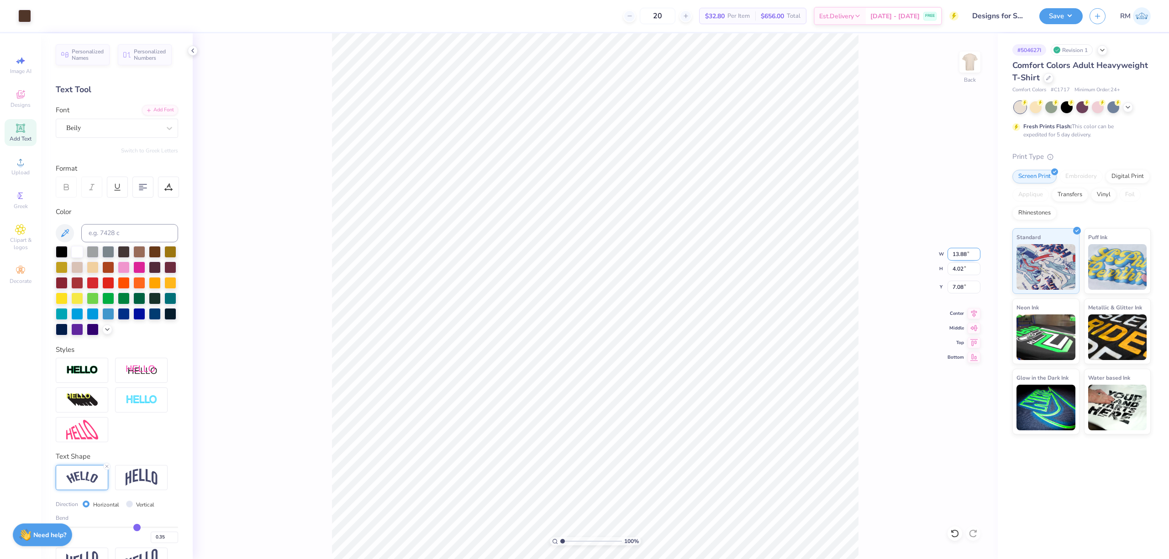
click at [963, 257] on input "13.88" at bounding box center [964, 254] width 33 height 13
click at [963, 288] on input "7.08" at bounding box center [964, 287] width 33 height 13
click at [963, 288] on input "7.35" at bounding box center [964, 287] width 33 height 13
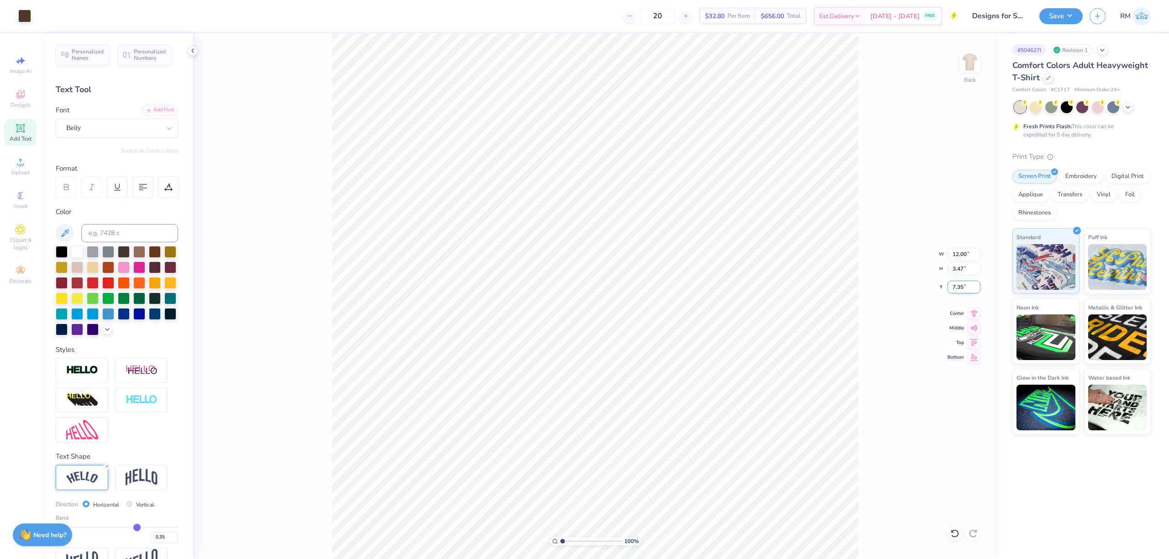
click at [963, 288] on input "7.35" at bounding box center [964, 287] width 33 height 13
click at [140, 476] on img at bounding box center [142, 477] width 32 height 17
drag, startPoint x: 131, startPoint y: 545, endPoint x: 126, endPoint y: 544, distance: 4.6
click at [126, 528] on input "range" at bounding box center [117, 527] width 122 height 1
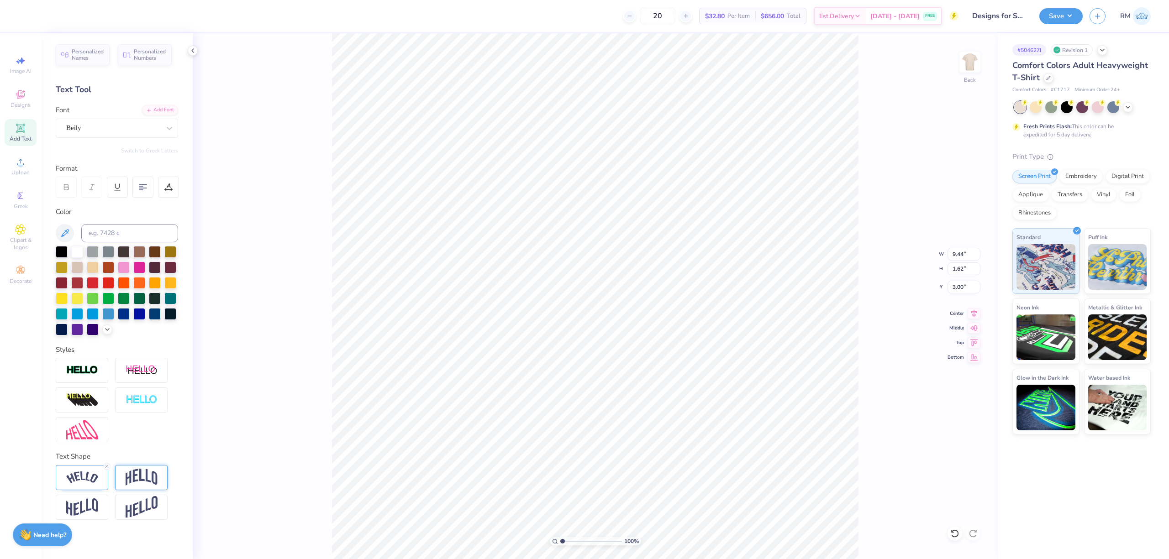
click at [139, 484] on img at bounding box center [142, 477] width 32 height 17
drag, startPoint x: 132, startPoint y: 547, endPoint x: 125, endPoint y: 547, distance: 6.8
click at [125, 528] on input "range" at bounding box center [117, 527] width 122 height 1
click at [121, 528] on input "range" at bounding box center [117, 527] width 122 height 1
click at [54, 16] on div at bounding box center [57, 15] width 13 height 13
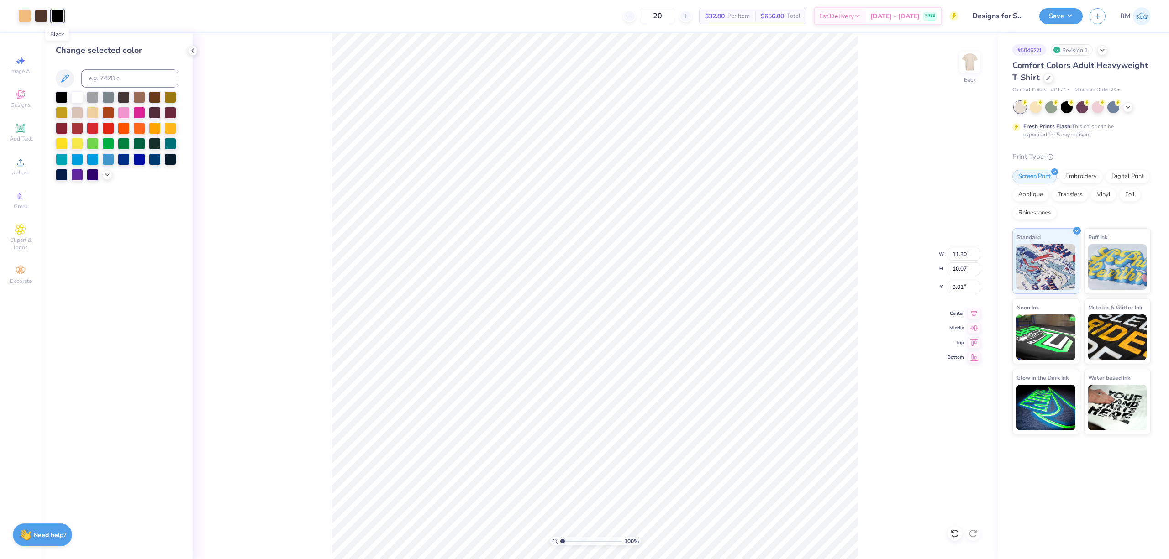
click at [57, 16] on div at bounding box center [57, 16] width 13 height 13
click at [157, 80] on input at bounding box center [129, 78] width 97 height 18
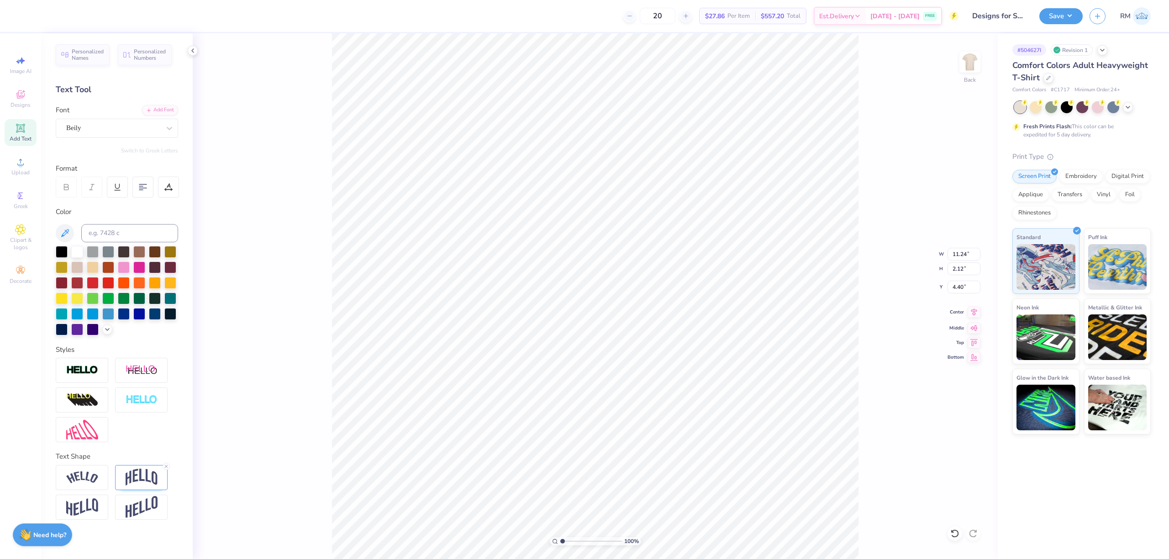
click at [975, 318] on icon at bounding box center [974, 312] width 13 height 11
click at [970, 317] on icon at bounding box center [974, 312] width 13 height 11
click at [976, 317] on icon at bounding box center [974, 312] width 13 height 11
click at [975, 312] on icon at bounding box center [974, 312] width 13 height 11
drag, startPoint x: 561, startPoint y: 541, endPoint x: 593, endPoint y: 543, distance: 32.1
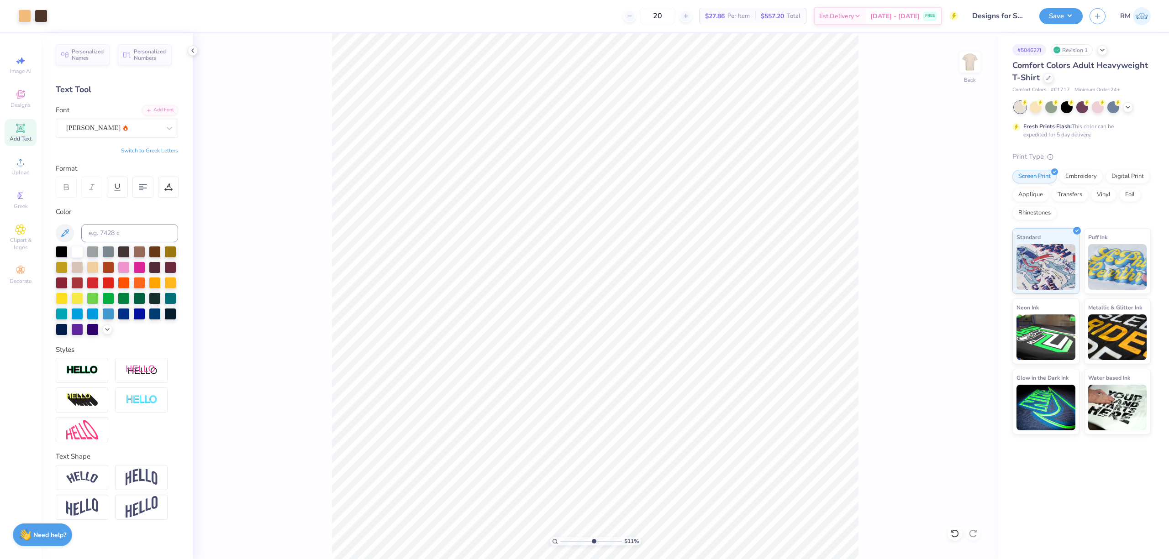
click at [593, 543] on input "range" at bounding box center [591, 541] width 62 height 8
drag, startPoint x: 547, startPoint y: 533, endPoint x: 522, endPoint y: 529, distance: 25.1
click at [560, 537] on input "range" at bounding box center [591, 541] width 62 height 8
click at [960, 290] on input "3.01" at bounding box center [964, 287] width 33 height 13
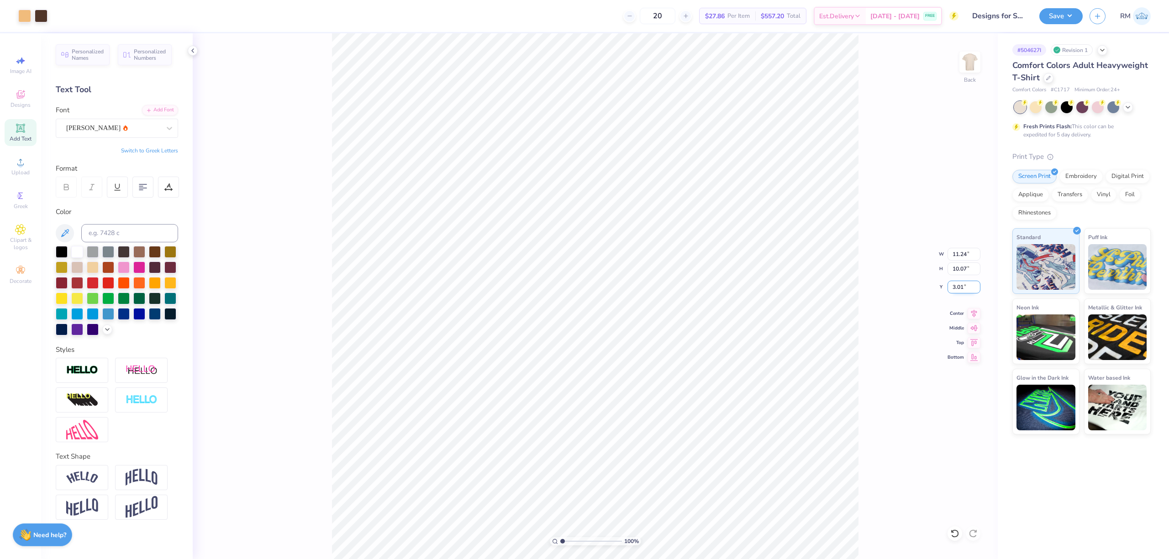
click at [960, 290] on input "3.01" at bounding box center [964, 287] width 33 height 13
click at [1056, 15] on button "Save" at bounding box center [1060, 15] width 43 height 16
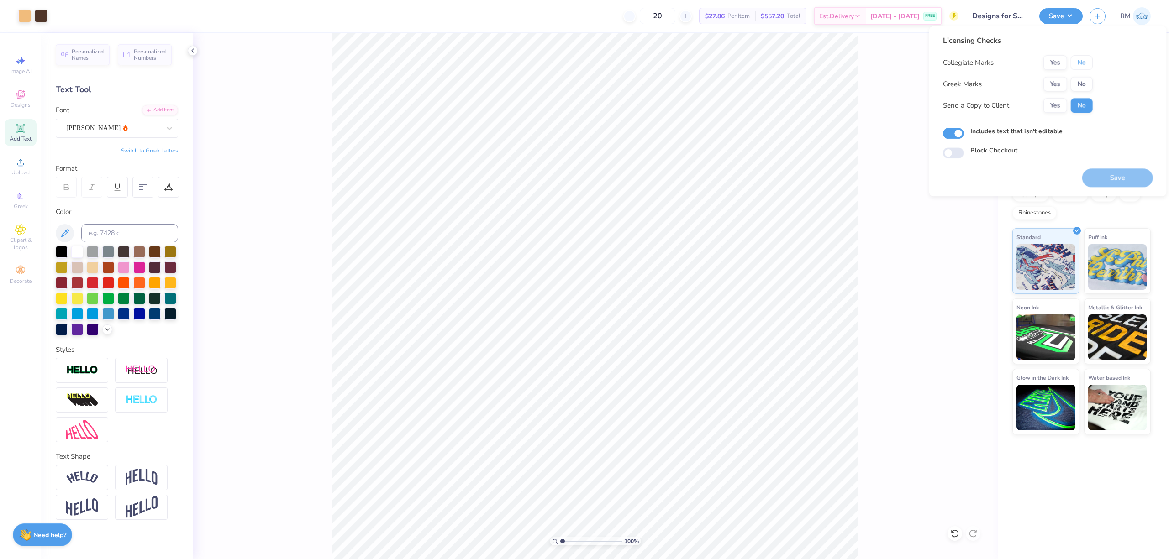
click at [1076, 63] on button "No" at bounding box center [1082, 62] width 22 height 15
click at [1049, 86] on button "Yes" at bounding box center [1055, 84] width 24 height 15
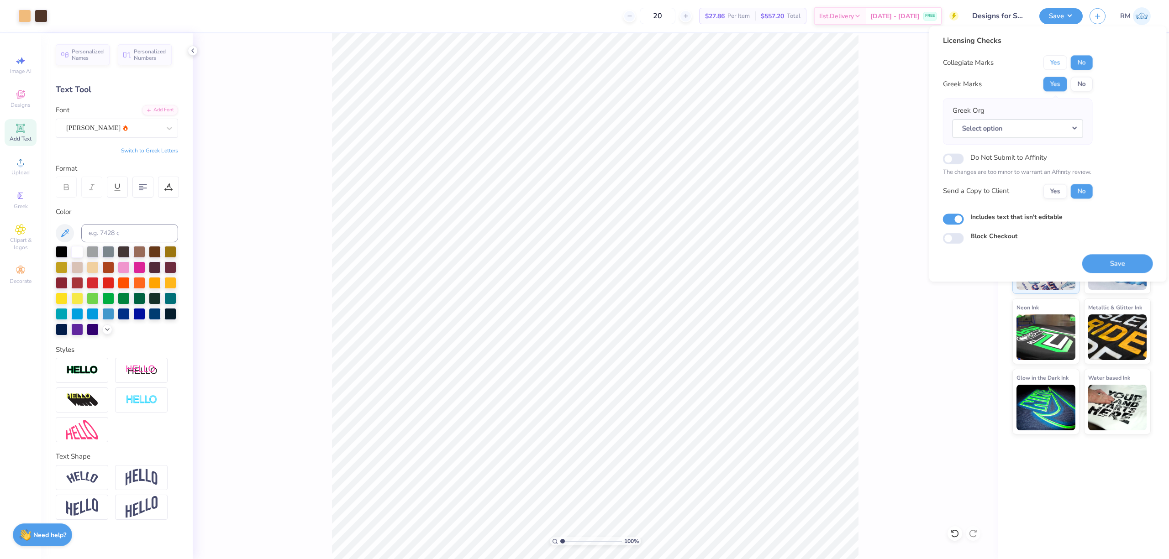
drag, startPoint x: 1056, startPoint y: 64, endPoint x: 1070, endPoint y: 75, distance: 18.0
click at [1055, 64] on button "Yes" at bounding box center [1055, 62] width 24 height 15
click at [1078, 79] on button "No" at bounding box center [1082, 84] width 22 height 15
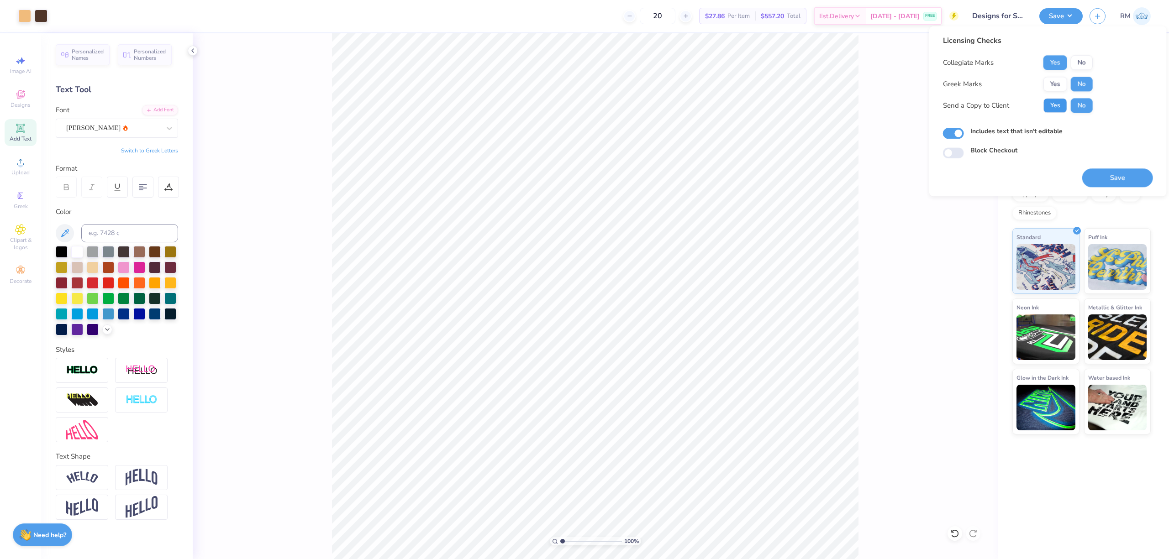
click at [1055, 109] on button "Yes" at bounding box center [1055, 105] width 24 height 15
click at [1121, 178] on button "Save" at bounding box center [1117, 177] width 71 height 19
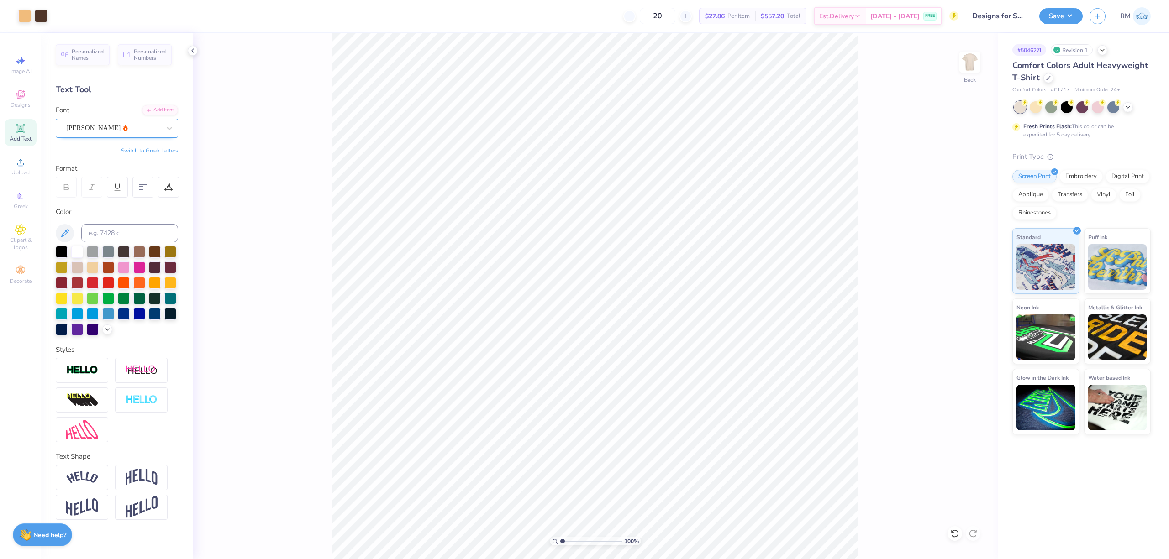
click at [105, 135] on div "[PERSON_NAME]" at bounding box center [113, 128] width 96 height 14
click at [142, 129] on div "[PERSON_NAME]" at bounding box center [113, 128] width 94 height 11
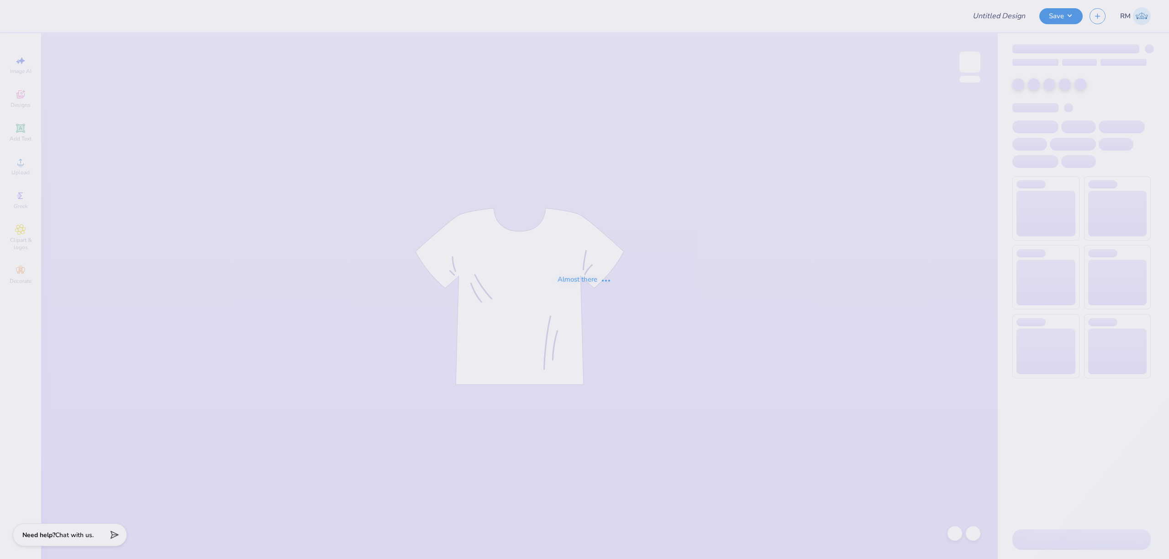
type input "Designs for SDSU Admin!"
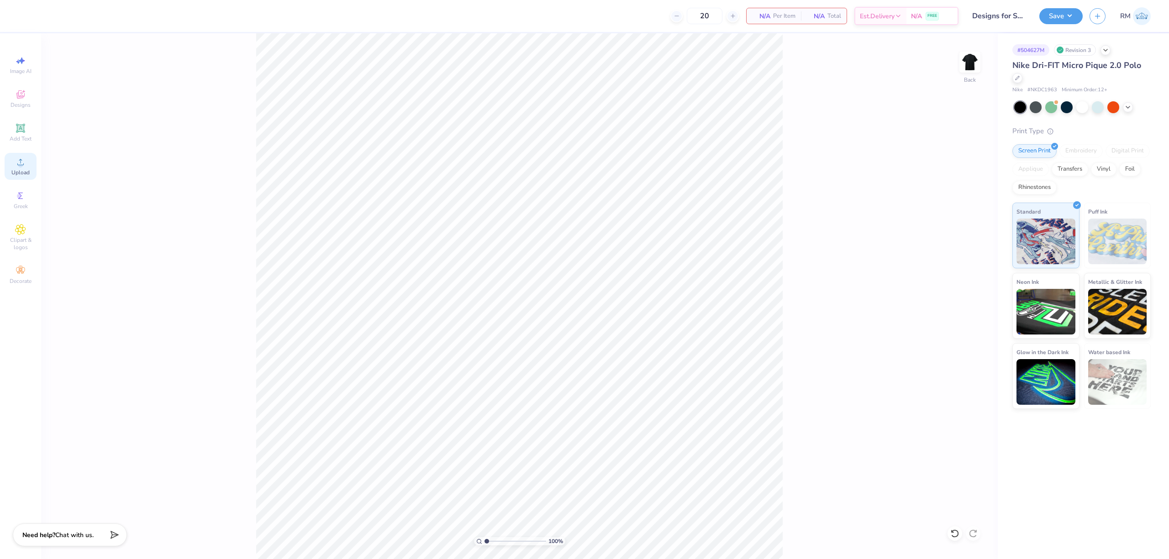
click at [30, 167] on div "Upload" at bounding box center [21, 166] width 32 height 27
type input "8.50"
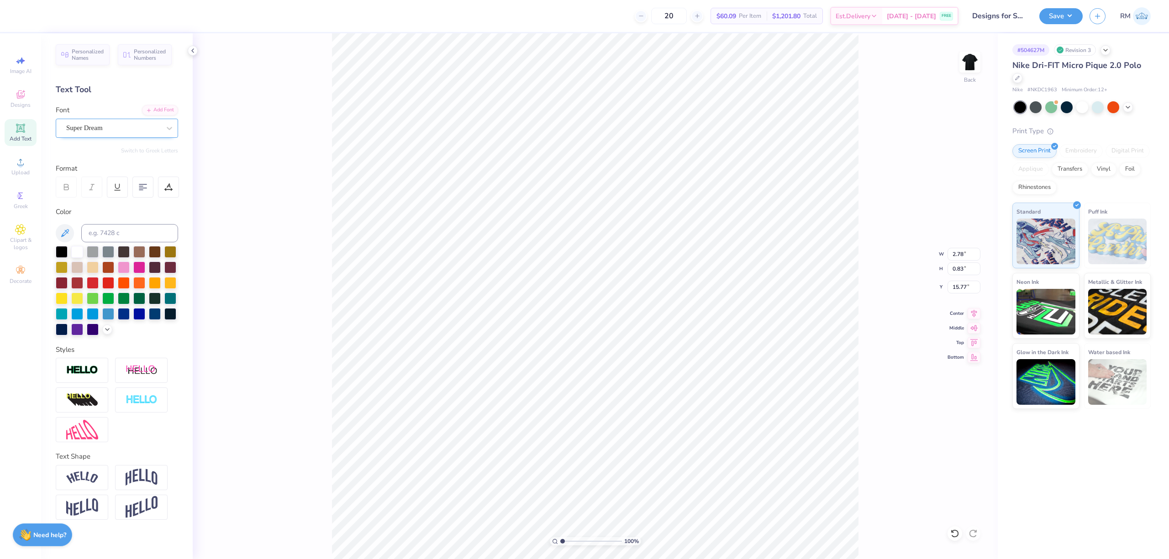
click at [153, 126] on div "Super Dream" at bounding box center [113, 128] width 96 height 14
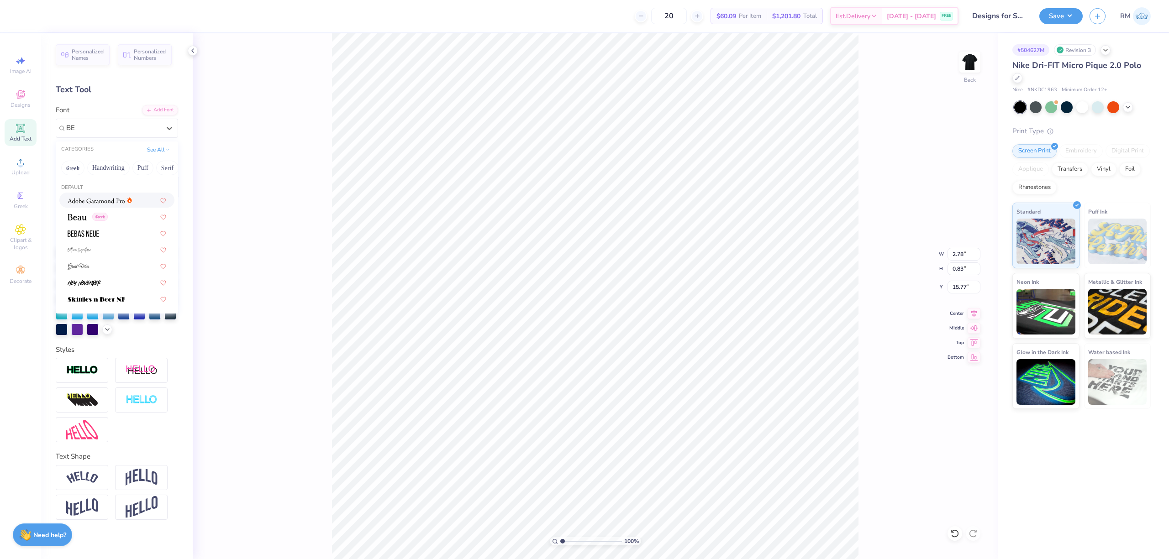
type input "BE"
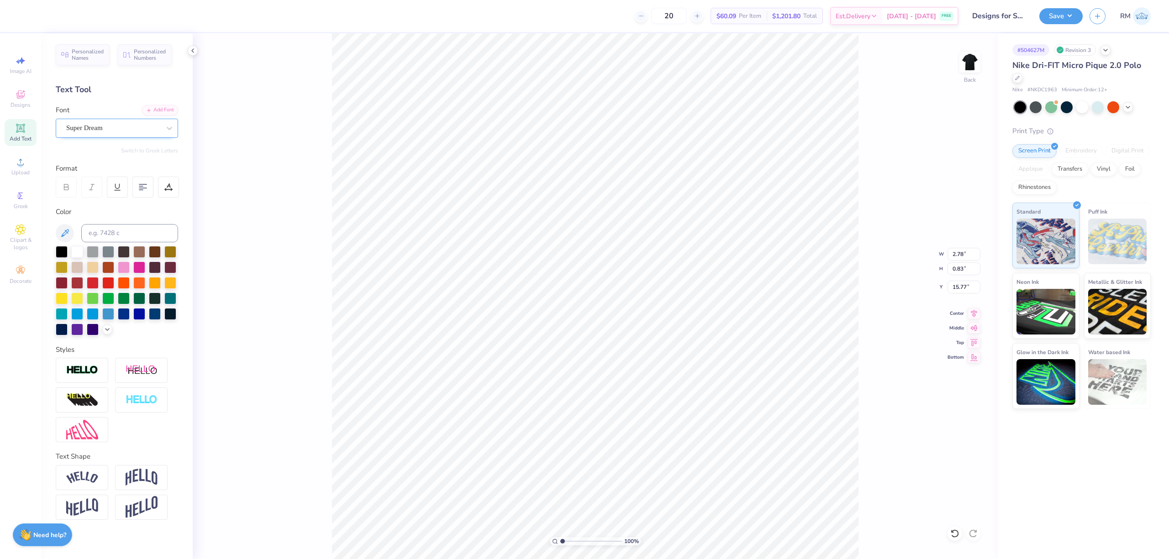
click at [70, 127] on div "Super Dream" at bounding box center [113, 128] width 96 height 14
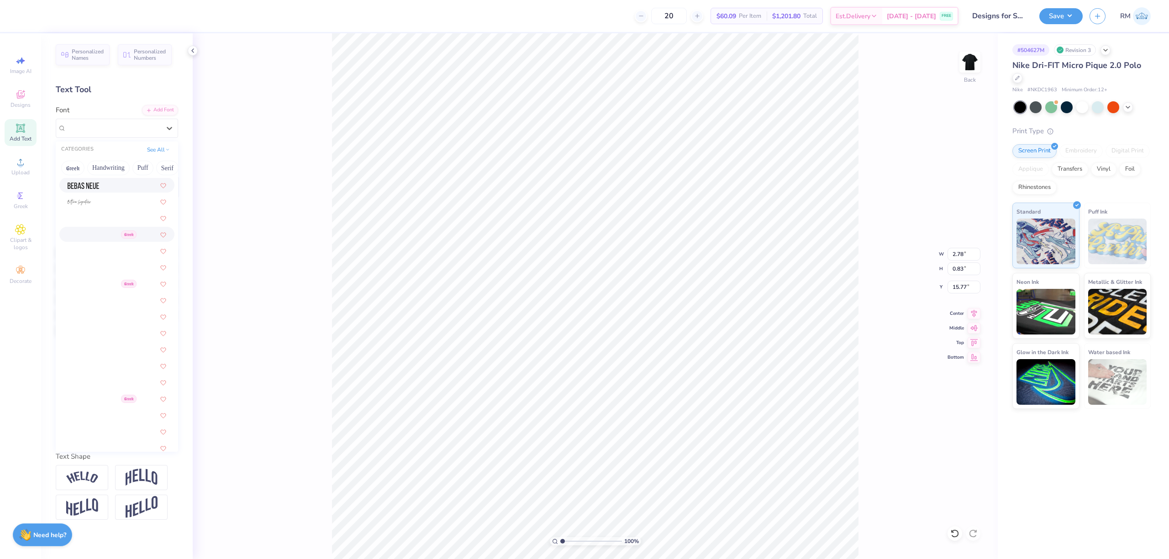
scroll to position [487, 0]
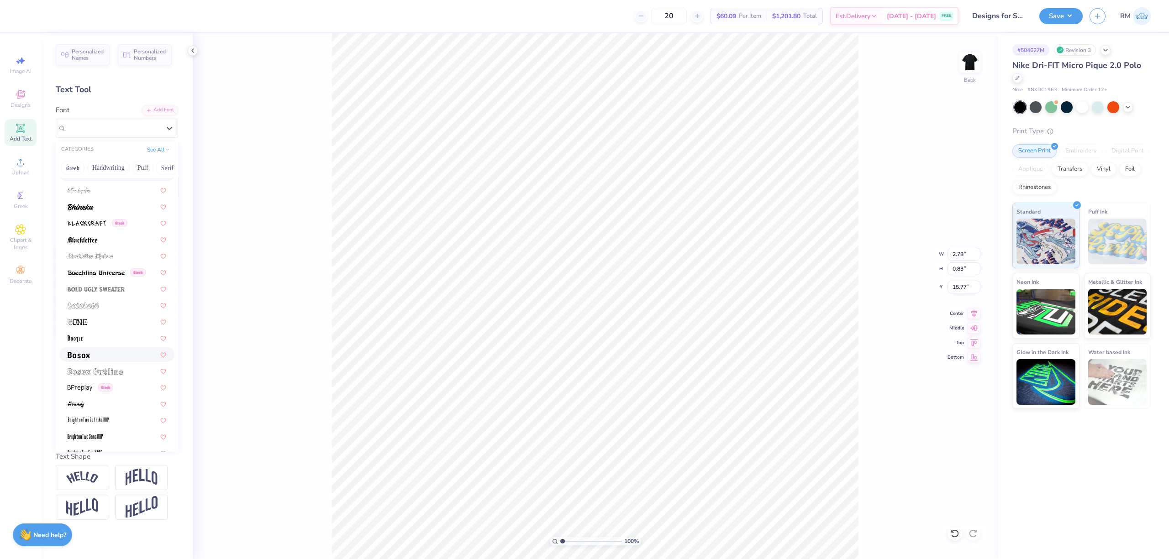
click at [101, 350] on div at bounding box center [117, 355] width 99 height 10
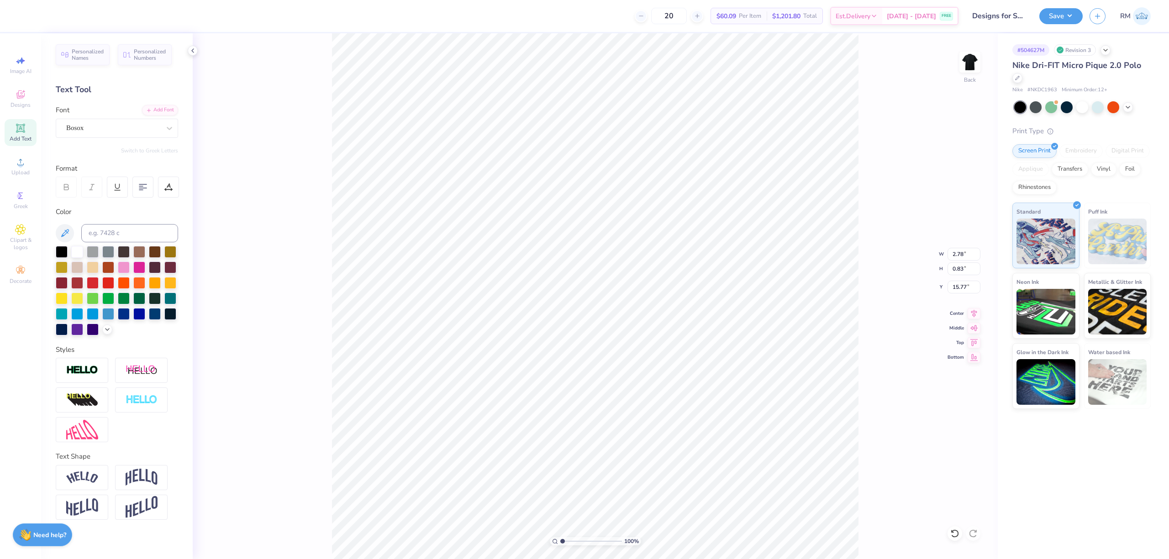
type input "1.89"
type input "0.62"
type input "15.95"
click at [90, 125] on div "Bosox" at bounding box center [113, 128] width 96 height 14
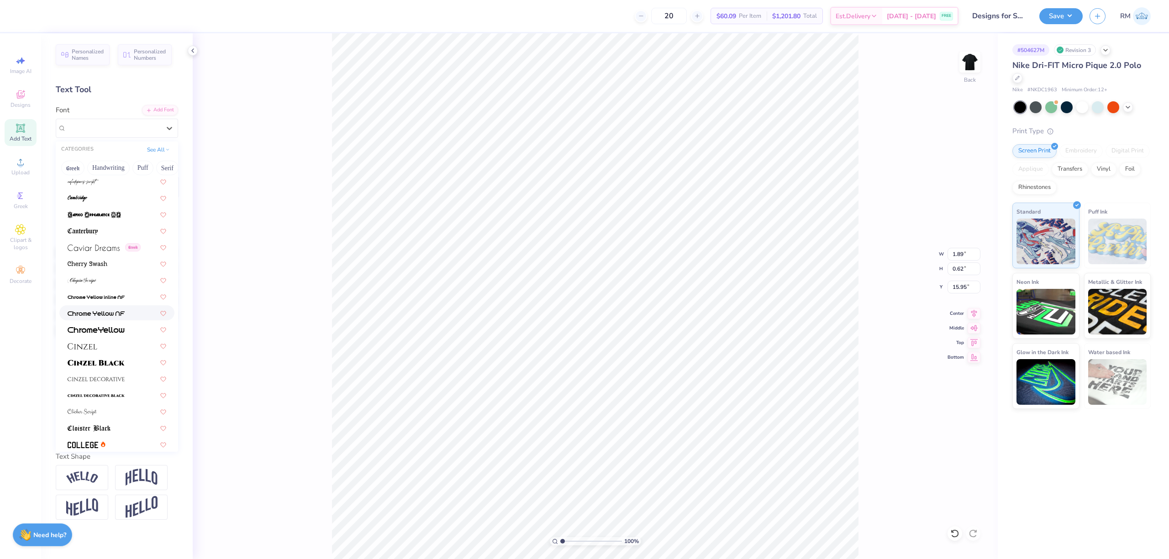
scroll to position [974, 0]
click at [122, 363] on img at bounding box center [96, 361] width 57 height 6
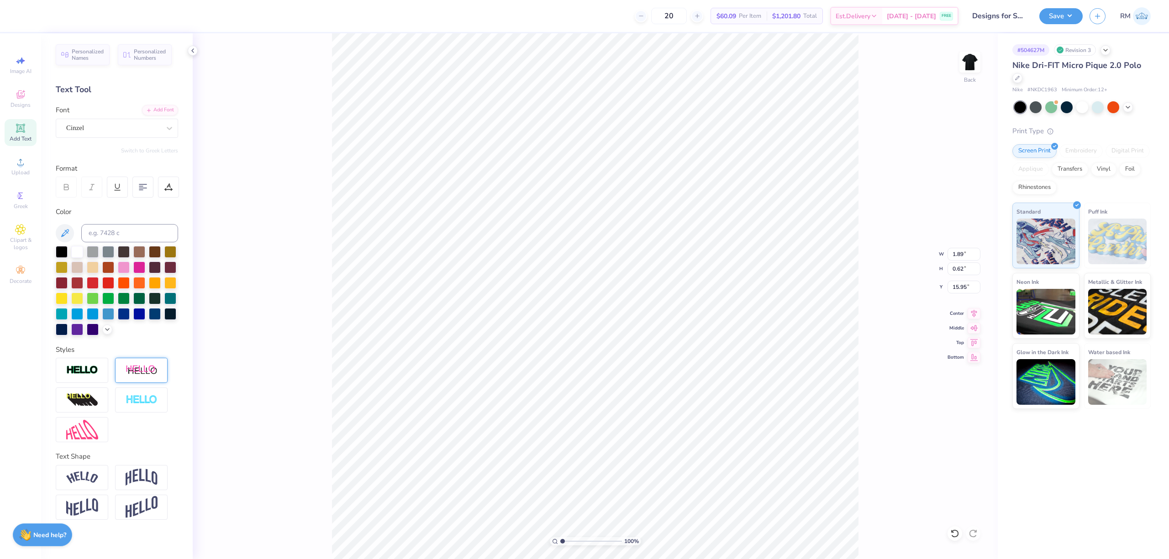
type input "3.23"
type input "0.82"
type input "15.85"
click at [132, 129] on div "Super Dream" at bounding box center [113, 128] width 96 height 14
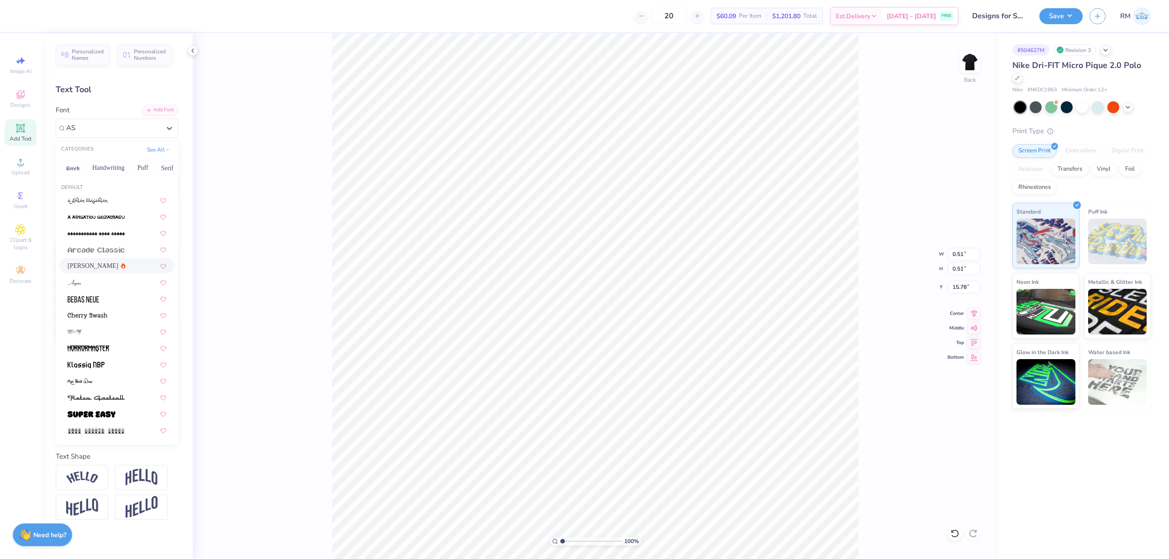
click at [101, 269] on div "[PERSON_NAME]" at bounding box center [117, 266] width 99 height 10
type input "AS"
type input "0.49"
type input "15.83"
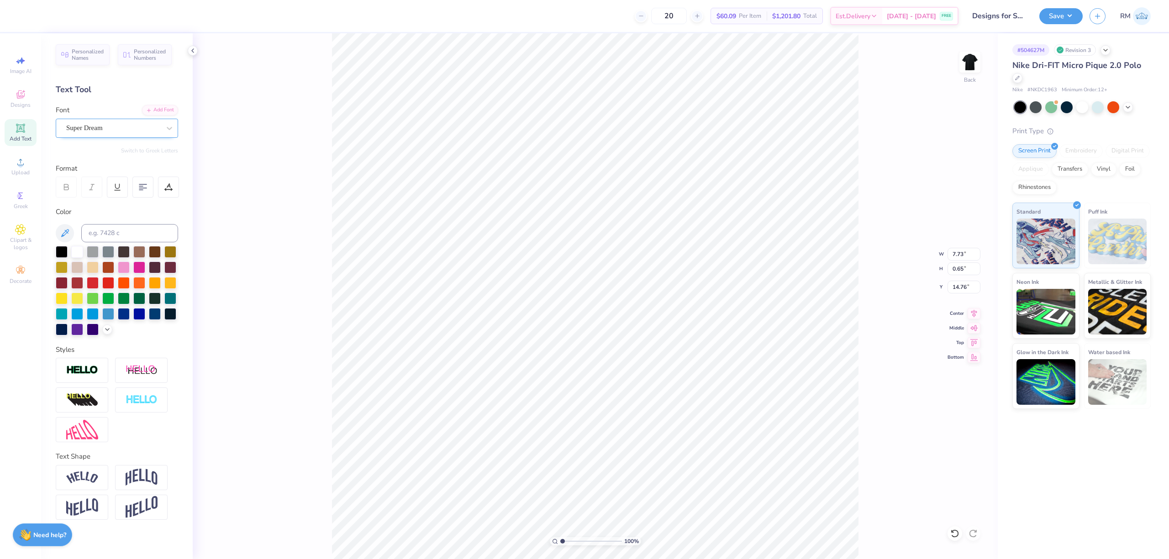
click at [101, 132] on div "Super Dream" at bounding box center [113, 128] width 96 height 14
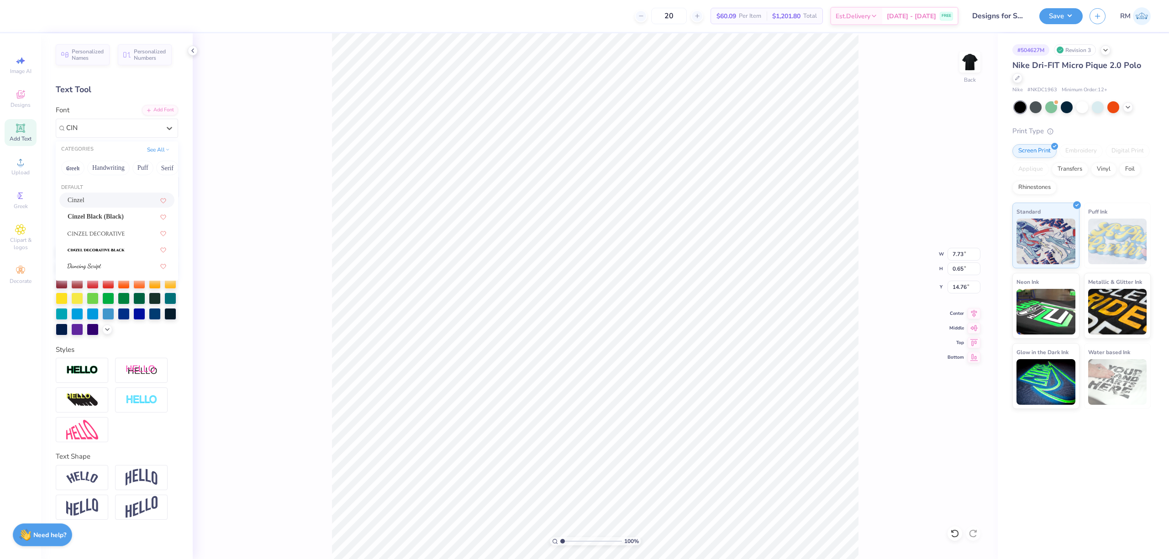
click at [128, 200] on div "Cinzel" at bounding box center [117, 200] width 99 height 10
type input "CIN"
type input "7.68"
type input "0.61"
type input "14.84"
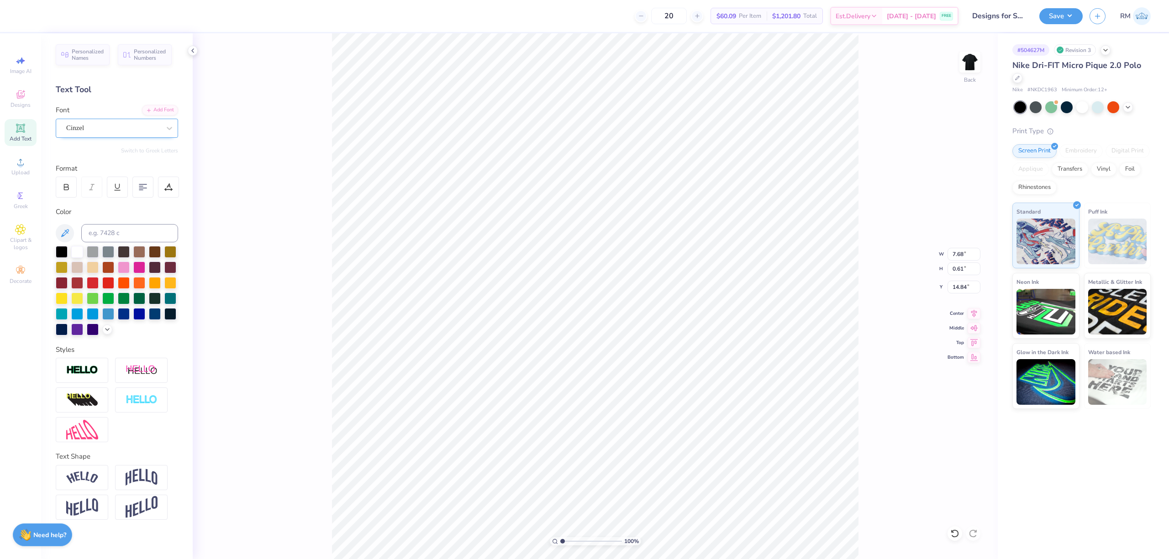
click at [105, 128] on div "Cinzel" at bounding box center [113, 128] width 96 height 14
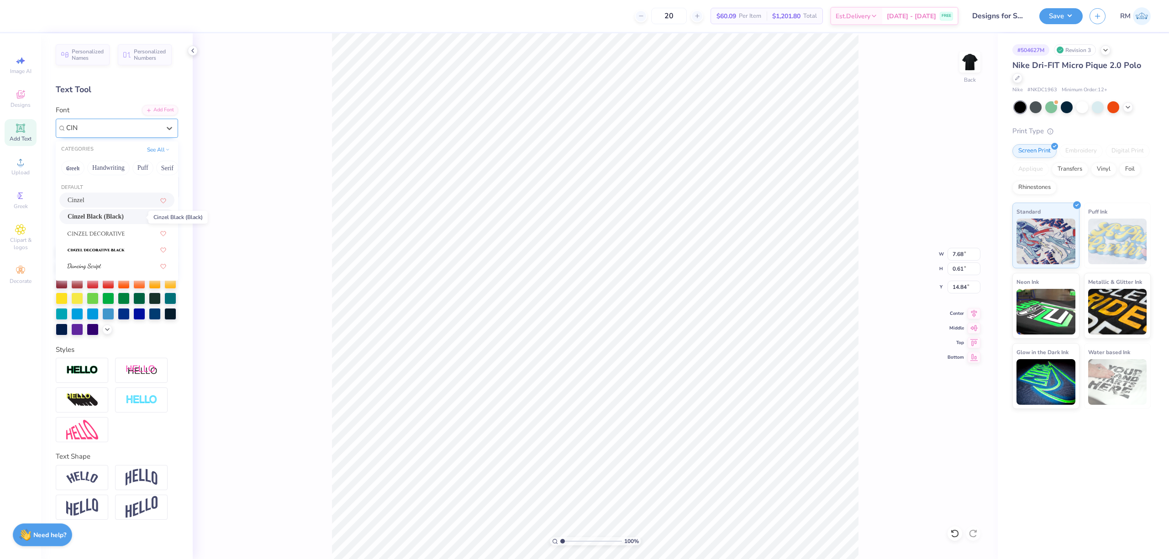
click at [124, 218] on span "Cinzel Black (Black)" at bounding box center [96, 217] width 56 height 10
type input "CIN"
type input "7.70"
type input "0.54"
type input "14.88"
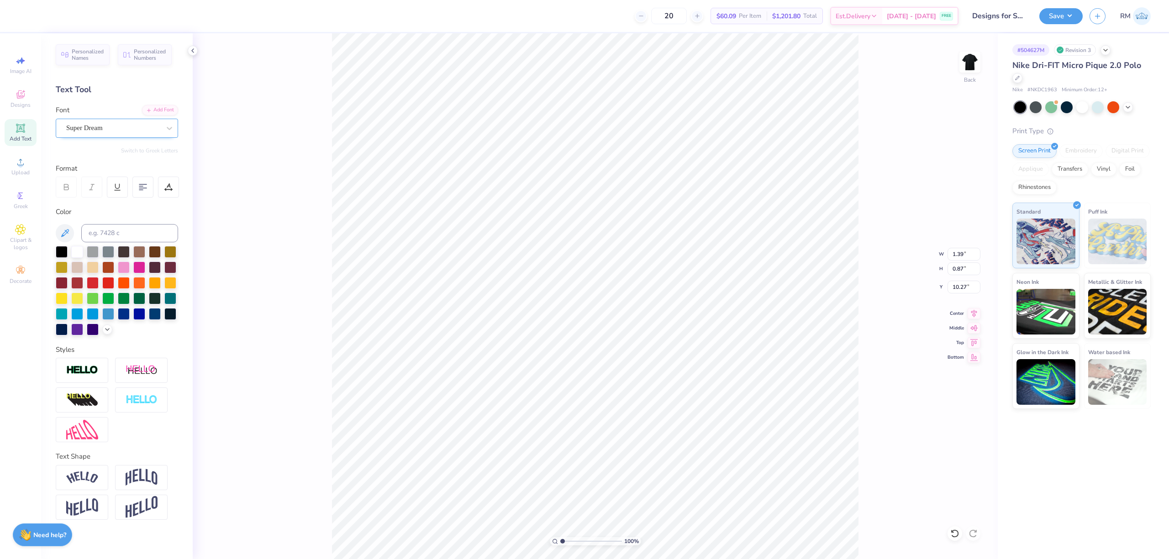
type input "6.54"
click at [124, 120] on div "Super Dream" at bounding box center [117, 128] width 122 height 19
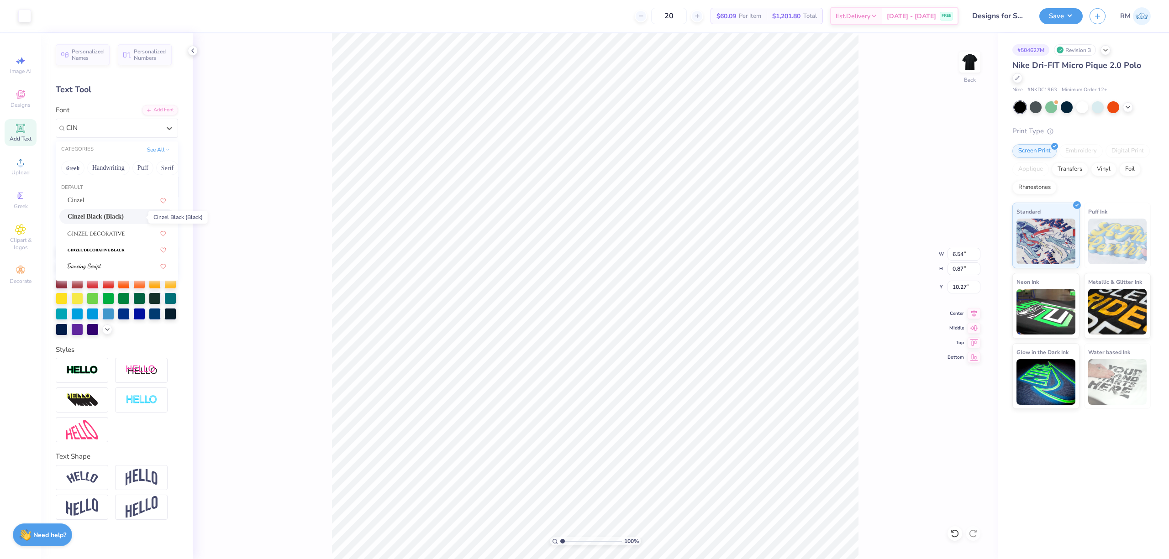
click at [121, 216] on span "Cinzel Black (Black)" at bounding box center [96, 217] width 56 height 10
type input "CIN"
type input "6.56"
type input "1.01"
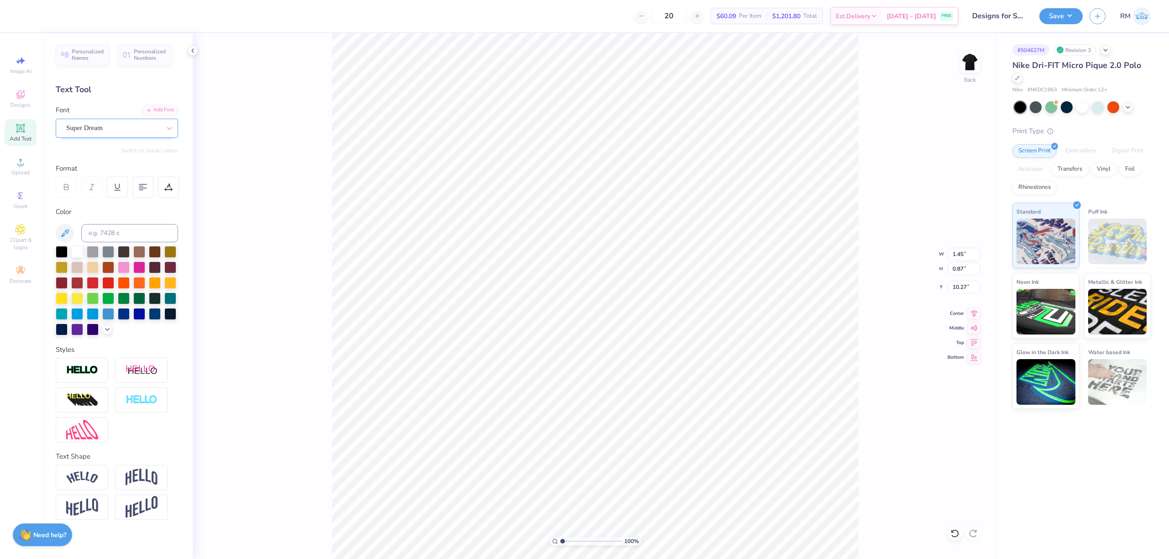
click at [88, 119] on div "Super Dream" at bounding box center [117, 128] width 122 height 19
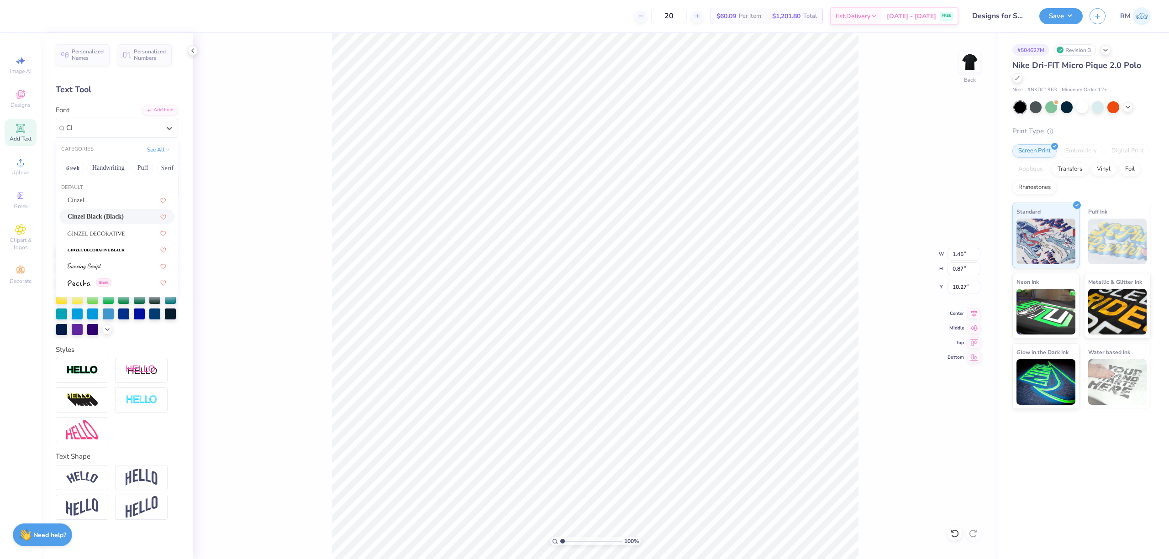
click at [121, 216] on span "Cinzel Black (Black)" at bounding box center [96, 217] width 56 height 10
type input "CI"
type input "1.57"
type input "0.88"
type input "10.35"
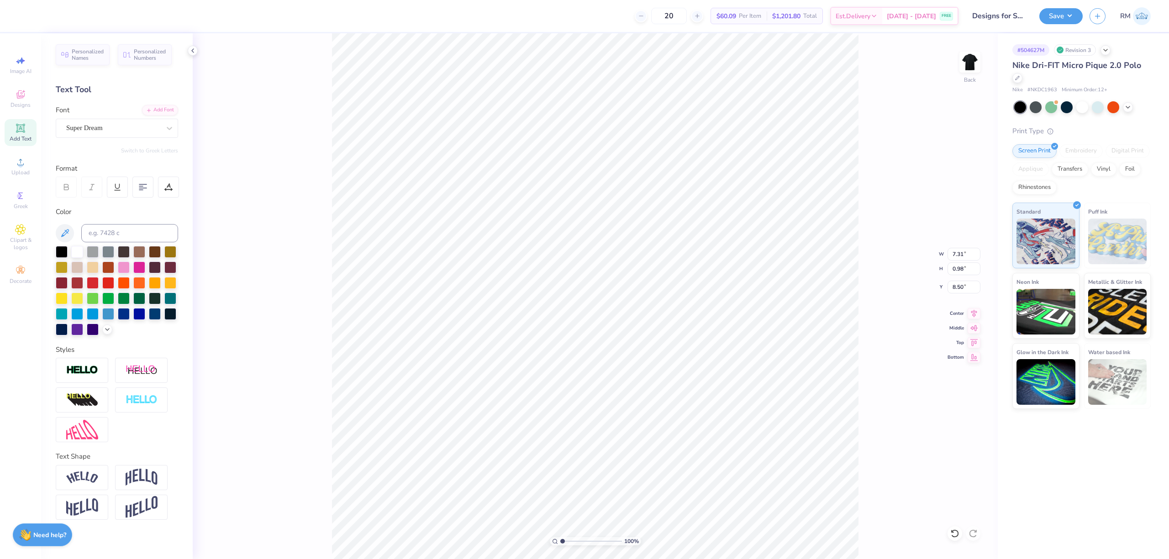
click at [117, 125] on div "Super Dream" at bounding box center [113, 128] width 96 height 14
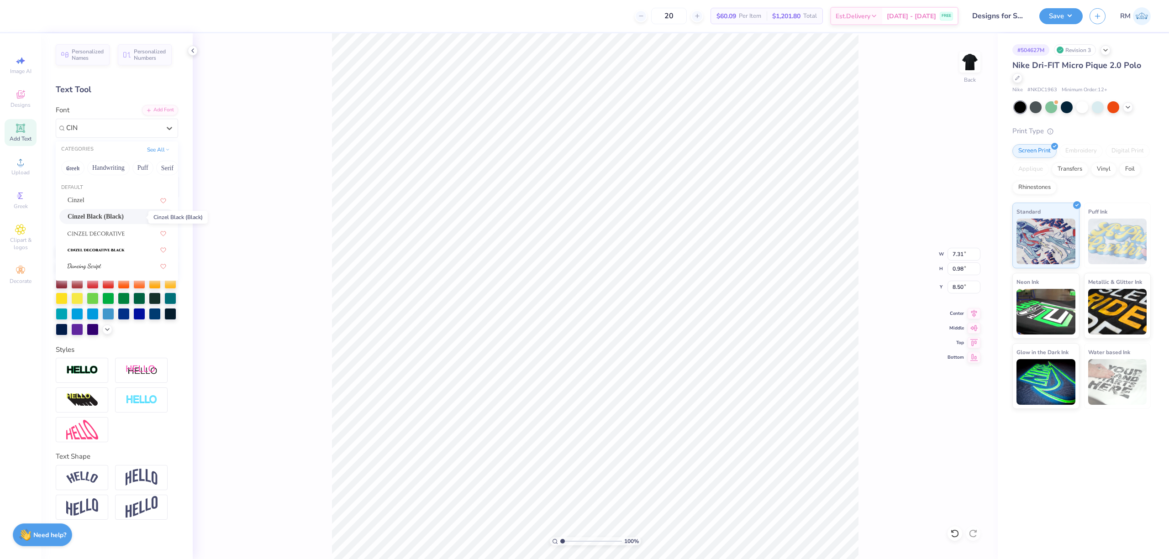
click at [123, 213] on span "Cinzel Black (Black)" at bounding box center [96, 217] width 56 height 10
type input "CIN"
type input "7.69"
type input "0.82"
type input "8.65"
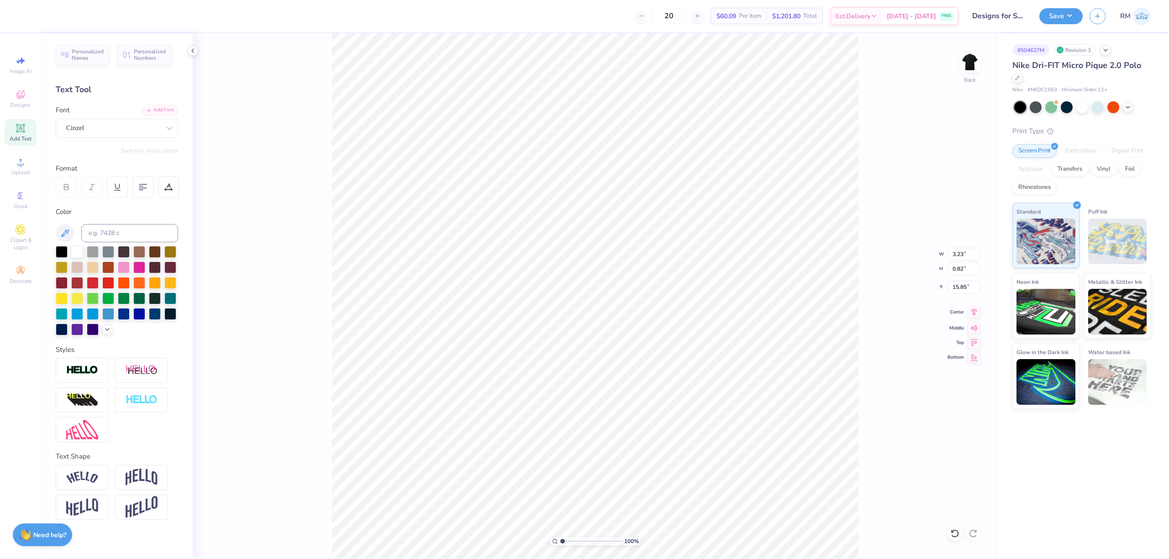
click at [977, 316] on icon at bounding box center [974, 312] width 13 height 11
click at [974, 309] on icon at bounding box center [974, 312] width 13 height 11
type input "6.19"
type input "4.72"
type input "9.76"
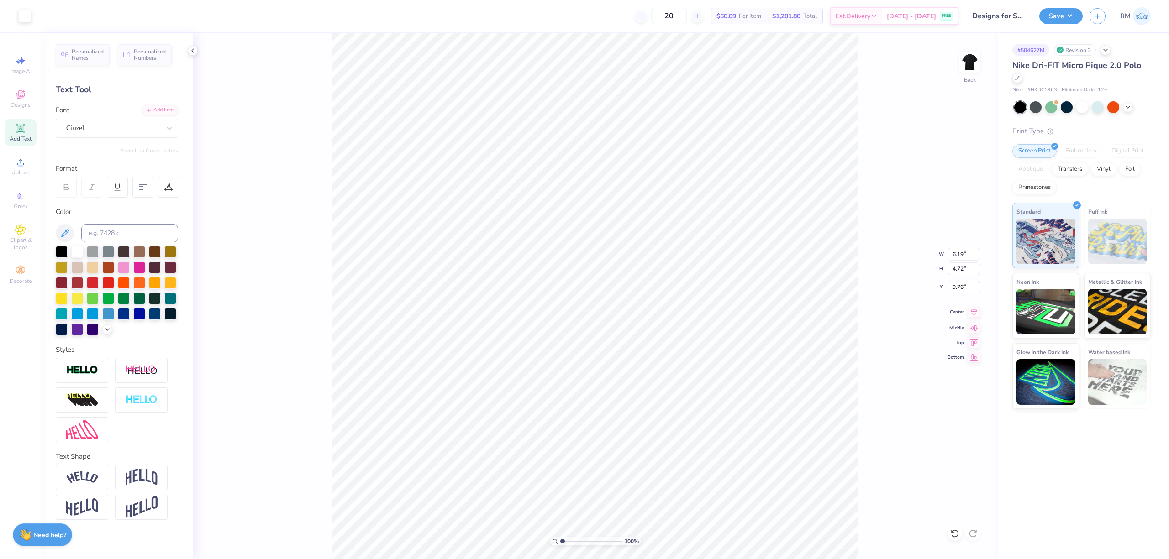
click at [975, 315] on icon at bounding box center [974, 312] width 6 height 8
click at [898, 381] on div "100 % Back W 6.19 6.19 " H 4.72 4.72 " Y 10.06 10.06 " Center Middle Top Bottom" at bounding box center [595, 296] width 805 height 526
click at [967, 258] on input "7.70" at bounding box center [964, 254] width 33 height 13
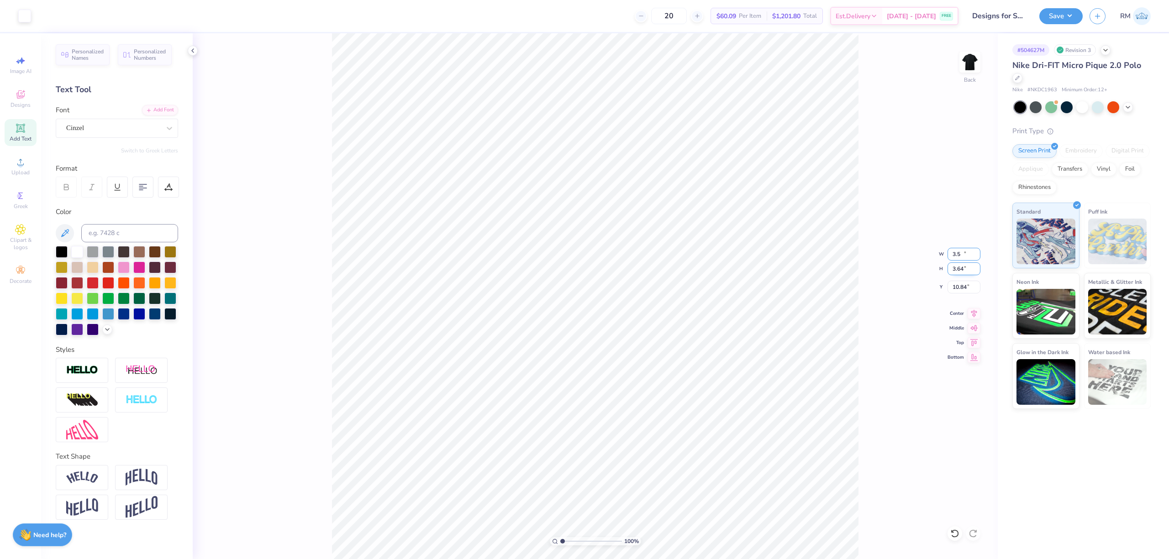
type input "3.50"
type input "3.64"
click at [963, 283] on input "10.84" at bounding box center [964, 287] width 33 height 13
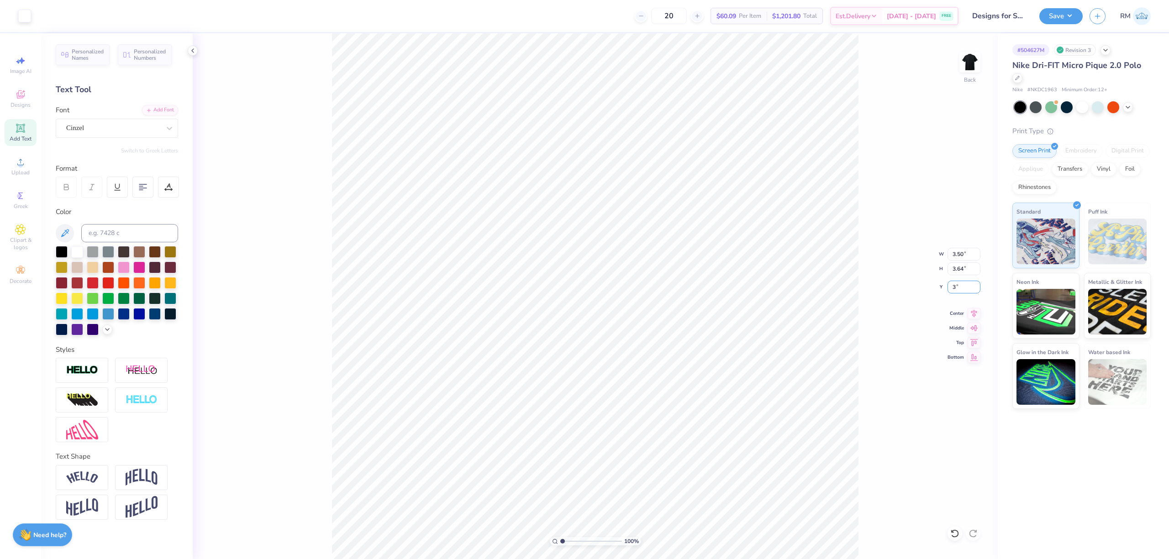
type input "3.00"
click at [148, 479] on img at bounding box center [142, 477] width 32 height 17
type input "0.99"
type input "2.69"
type input "3.01"
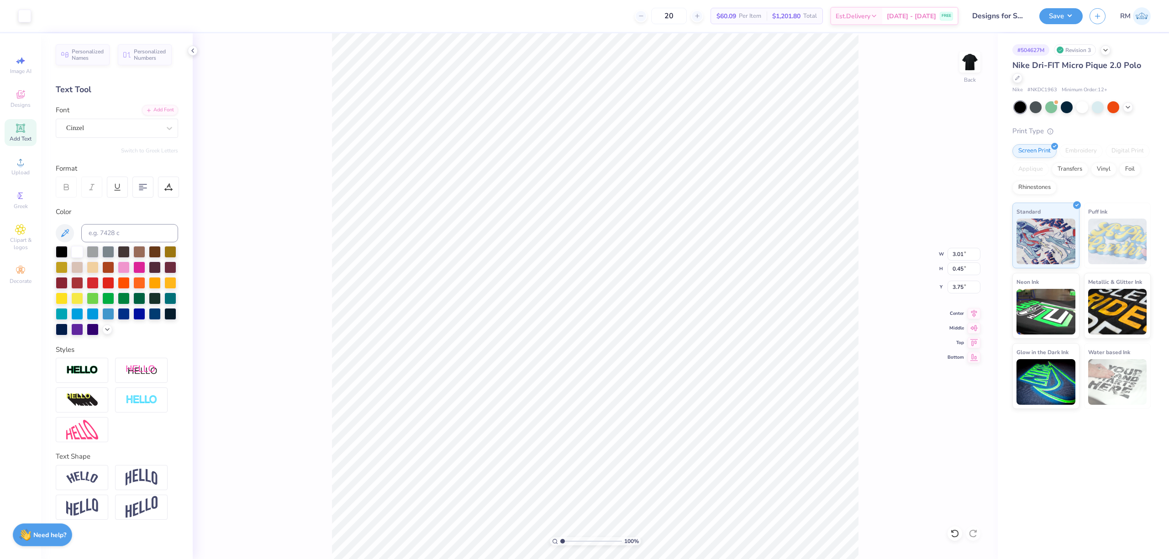
type input "0.45"
type input "3.75"
type input "3.36"
type input "5.12"
click at [134, 461] on div "Text Shape" at bounding box center [117, 457] width 122 height 11
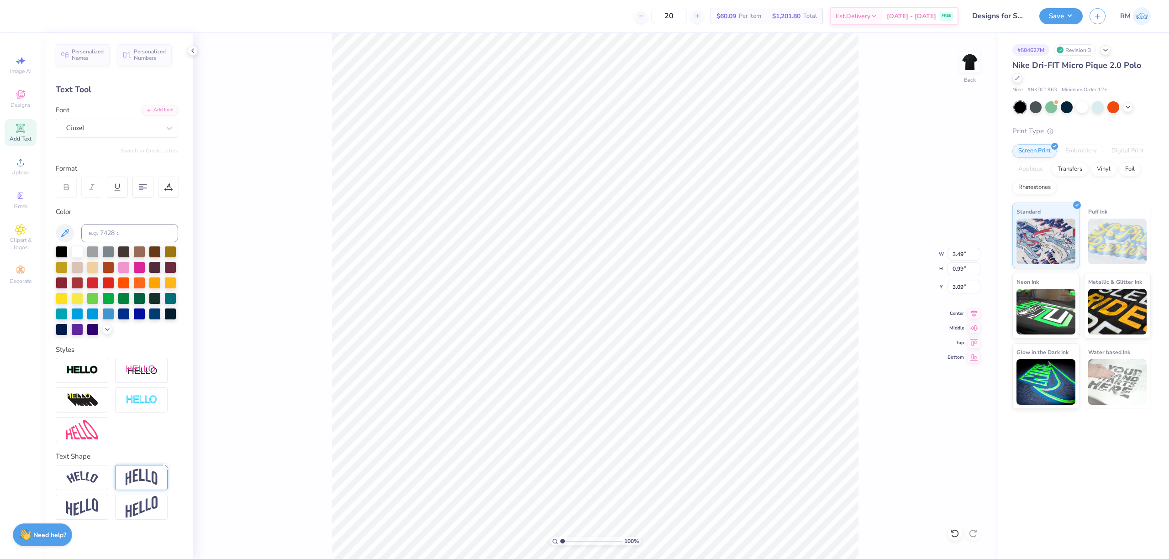
click at [135, 476] on img at bounding box center [142, 477] width 32 height 17
type input "0.48"
type input "0.47"
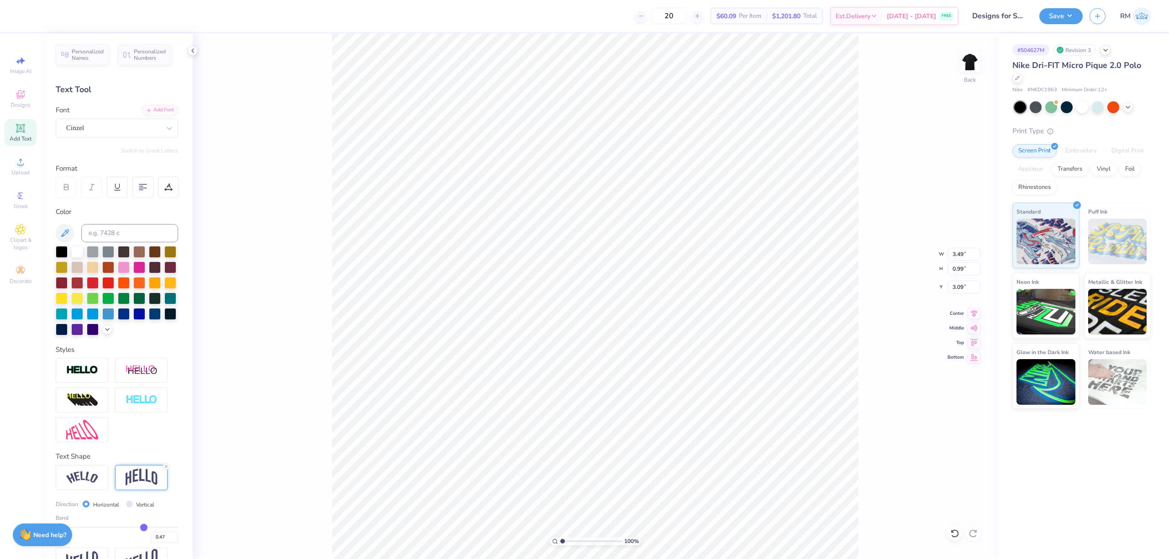
type input "0.45"
type input "0.43"
type input "0.42"
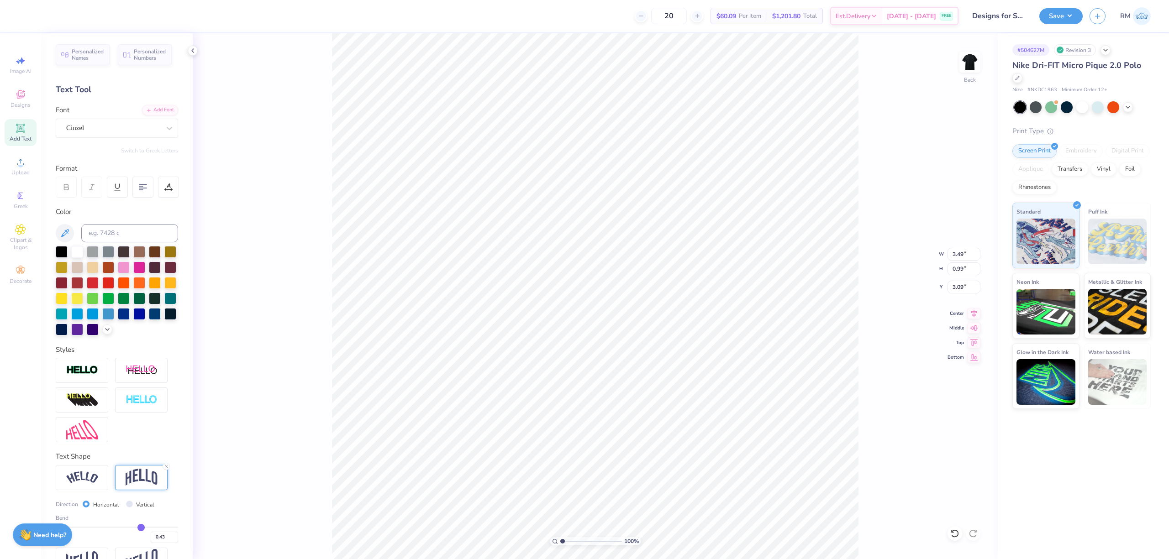
type input "0.42"
type input "0.41"
type input "0.87"
type input "3.15"
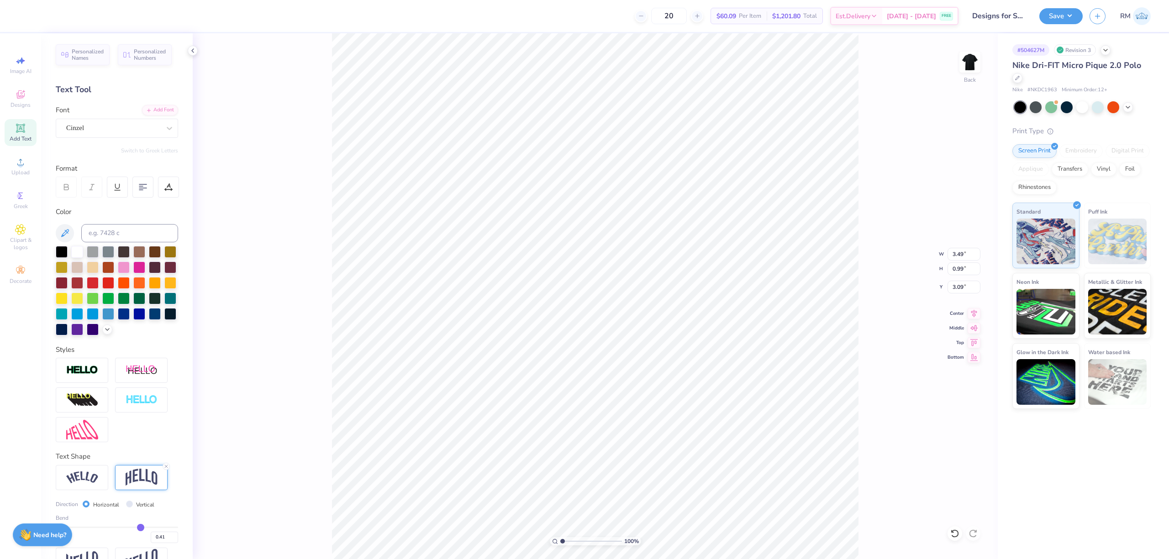
type input "0.35"
drag, startPoint x: 139, startPoint y: 545, endPoint x: 131, endPoint y: 545, distance: 8.7
type input "0.35"
click at [131, 528] on input "range" at bounding box center [117, 527] width 122 height 1
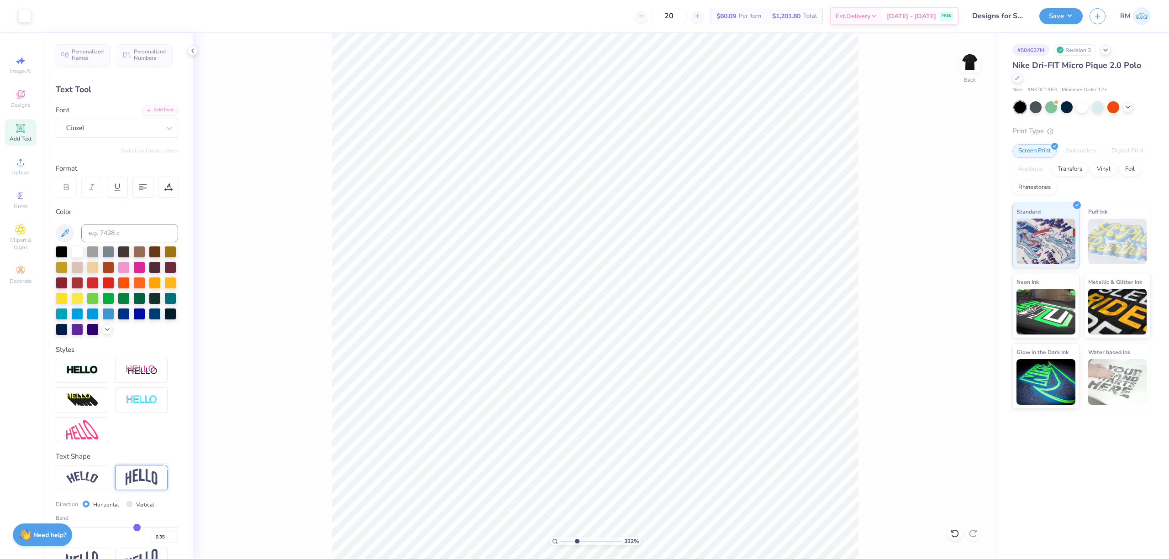
drag, startPoint x: 563, startPoint y: 540, endPoint x: 576, endPoint y: 540, distance: 13.7
type input "3.32"
click at [576, 540] on input "range" at bounding box center [591, 541] width 62 height 8
type input "3.09"
type input "2.14"
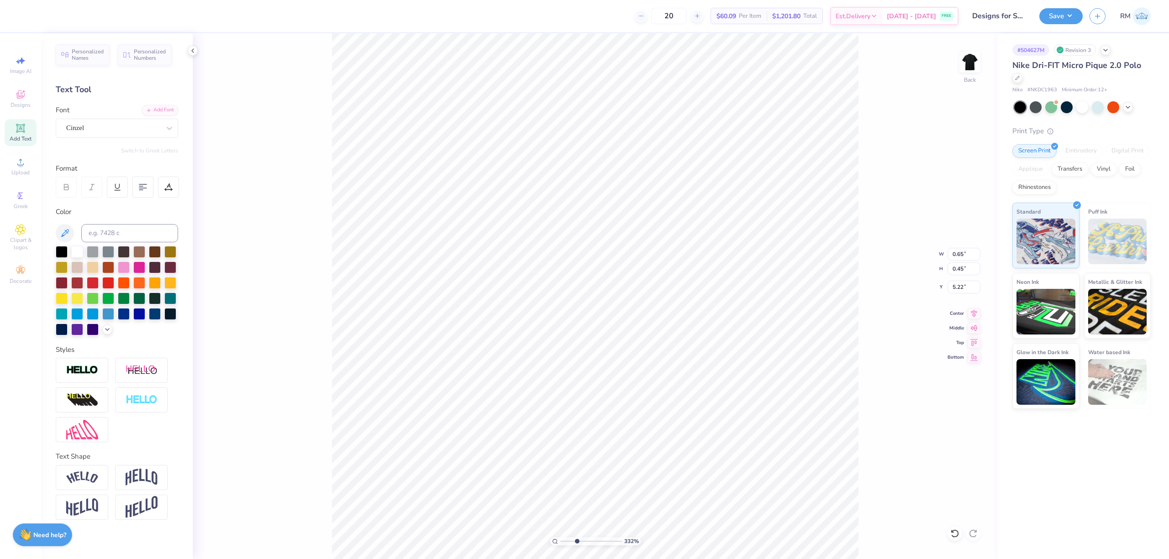
type input "3.64"
type input "0.65"
type input "0.45"
type input "5.95"
type input "3.36"
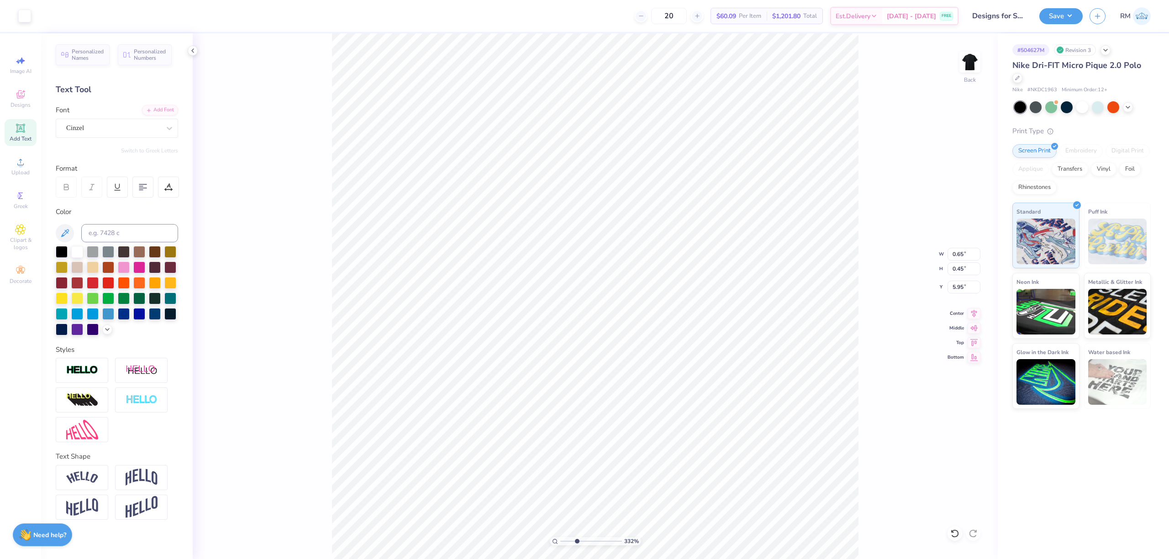
type input "5.22"
click at [122, 132] on div "Cinzel" at bounding box center [113, 128] width 96 height 14
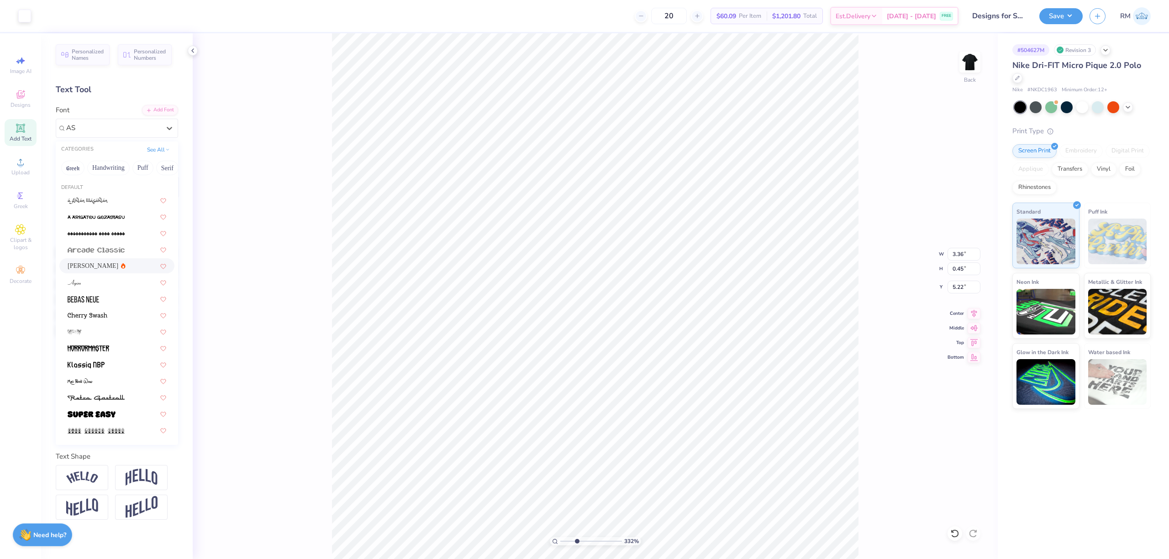
click at [114, 263] on div "[PERSON_NAME]" at bounding box center [117, 266] width 99 height 10
type input "AS"
type input "3.33"
type input "0.43"
type input "5.24"
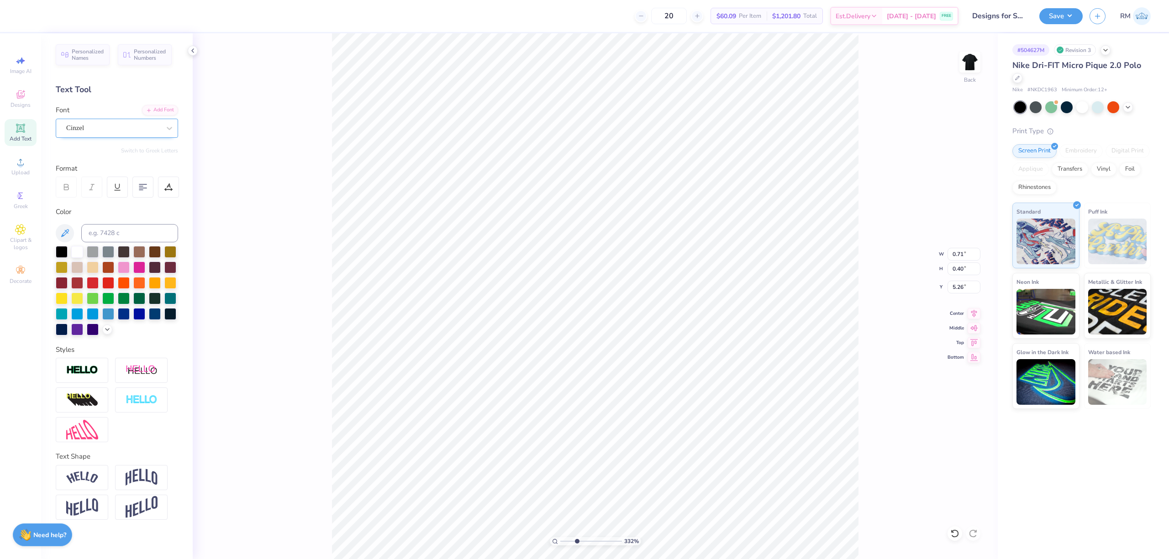
click at [112, 123] on div "Cinzel" at bounding box center [113, 128] width 96 height 14
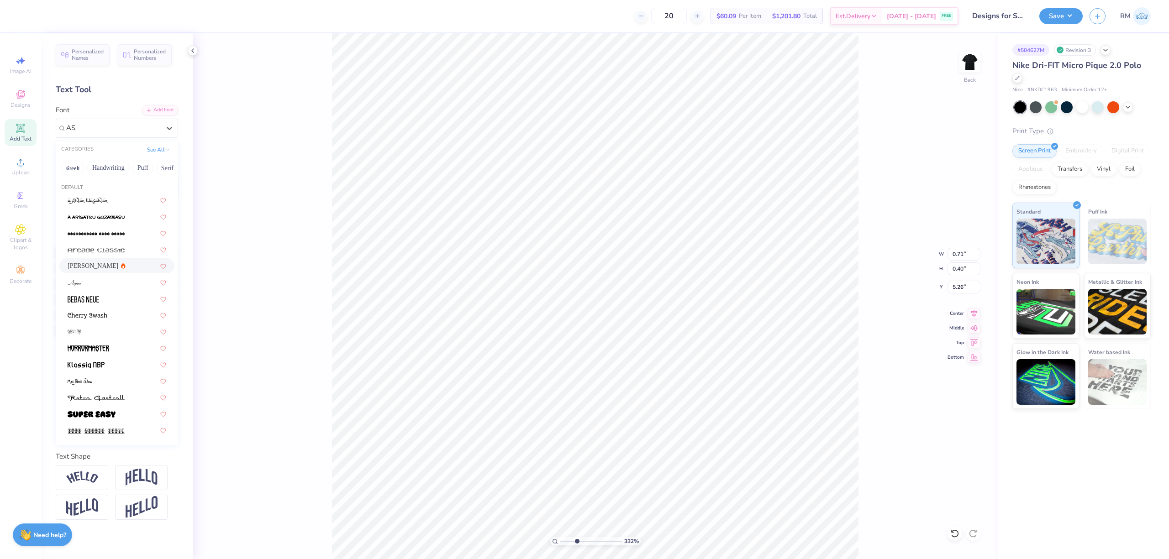
click at [121, 268] on div "[PERSON_NAME]" at bounding box center [117, 266] width 99 height 10
type input "AS"
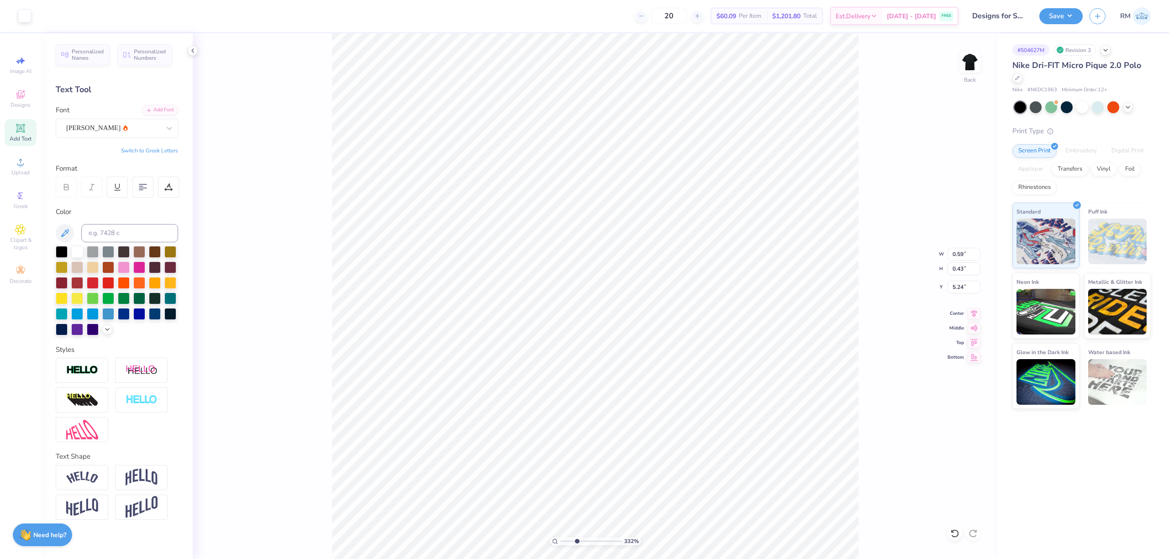
type input "3.27"
type input "0.43"
type input "5.24"
type input "2.50"
type input "0.33"
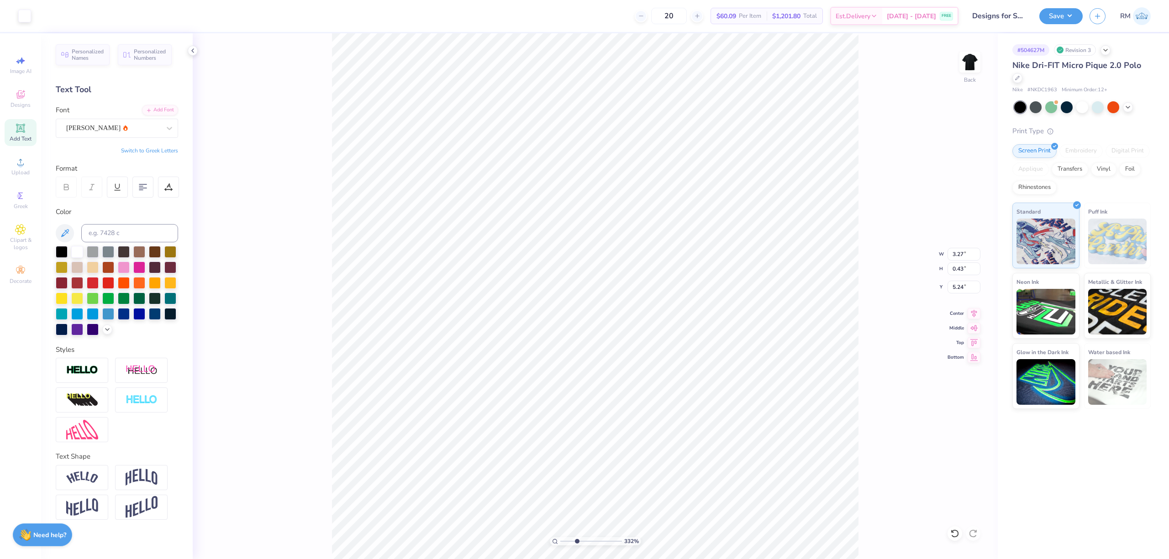
type input "5.34"
type input "5.36"
type input "5.85"
click at [960, 287] on input "3.19" at bounding box center [964, 287] width 33 height 13
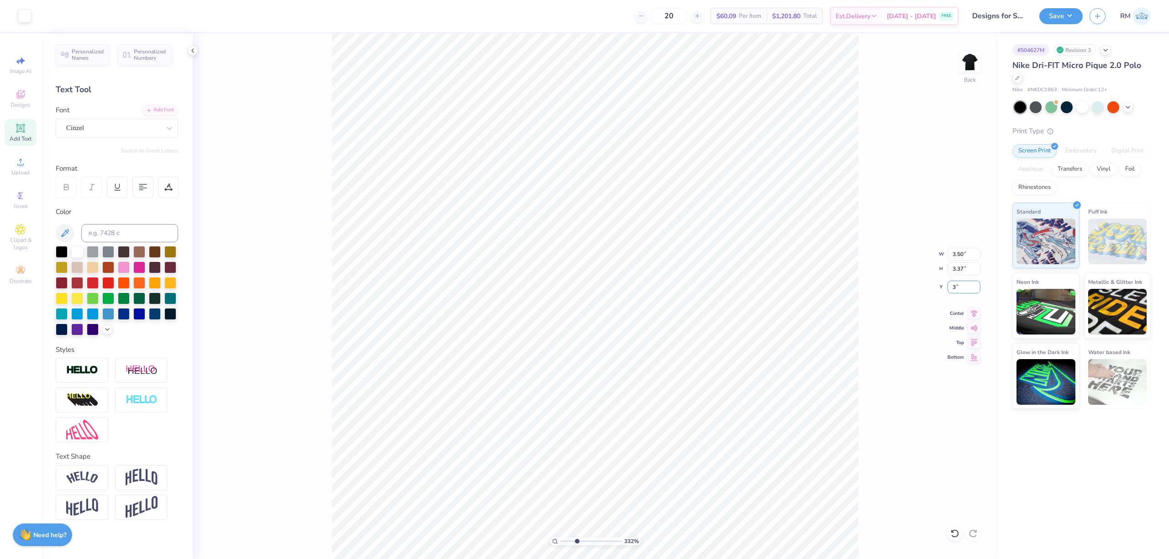
type input "3.00"
type input "3.49"
type input "0.80"
type input "3.00"
drag, startPoint x: 575, startPoint y: 541, endPoint x: 451, endPoint y: 544, distance: 124.3
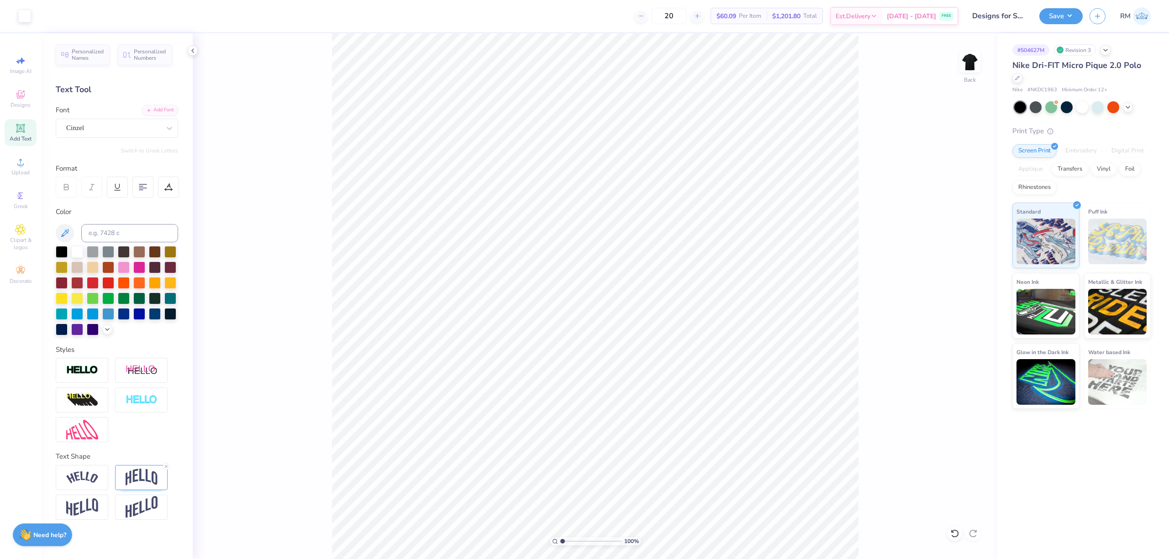
type input "1"
click at [560, 544] on input "range" at bounding box center [591, 541] width 62 height 8
click at [1059, 10] on button "Save" at bounding box center [1060, 15] width 43 height 16
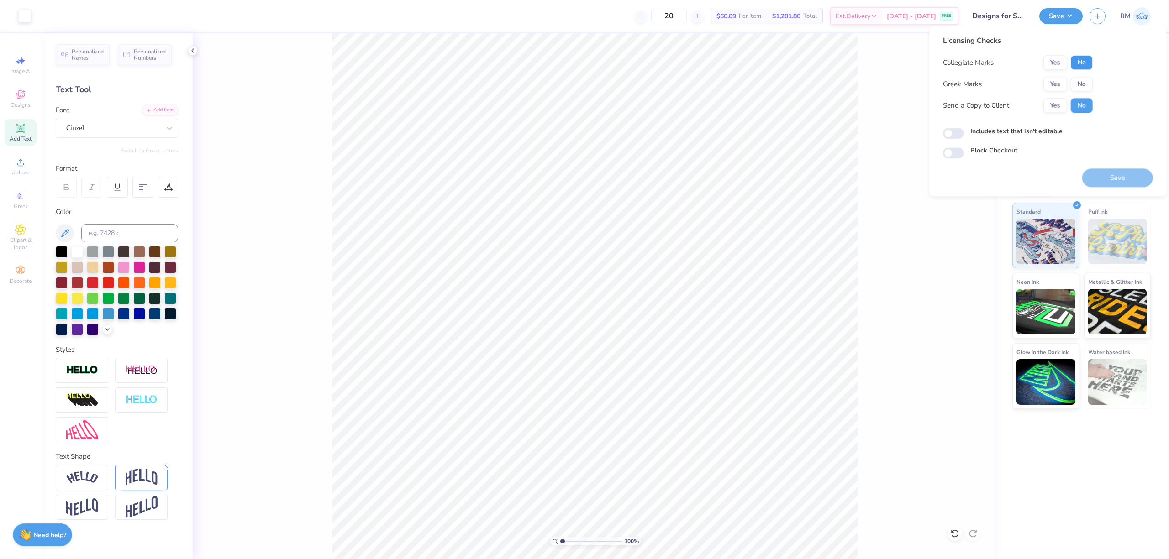
click at [1073, 60] on button "No" at bounding box center [1082, 62] width 22 height 15
click at [1052, 81] on button "Yes" at bounding box center [1055, 84] width 24 height 15
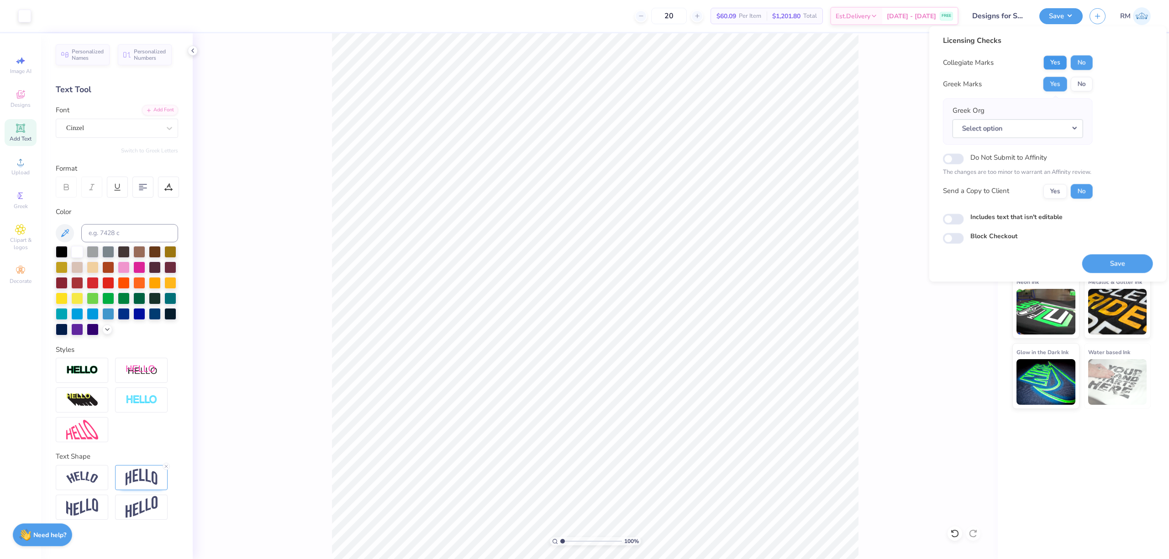
drag, startPoint x: 1044, startPoint y: 55, endPoint x: 1052, endPoint y: 59, distance: 9.4
click at [1046, 55] on div "Licensing Checks Collegiate Marks Yes No Greek Marks Yes No Greek Org Select op…" at bounding box center [1018, 120] width 150 height 170
click at [1053, 60] on button "Yes" at bounding box center [1055, 62] width 24 height 15
click at [1081, 78] on button "No" at bounding box center [1082, 84] width 22 height 15
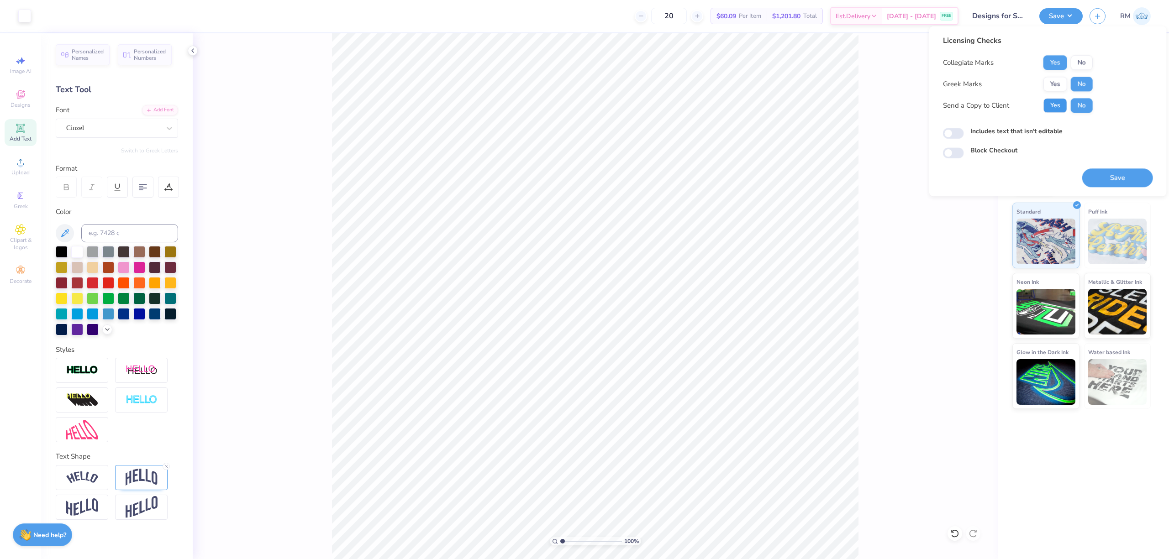
click at [1059, 106] on button "Yes" at bounding box center [1055, 105] width 24 height 15
click at [1098, 178] on button "Save" at bounding box center [1117, 177] width 71 height 19
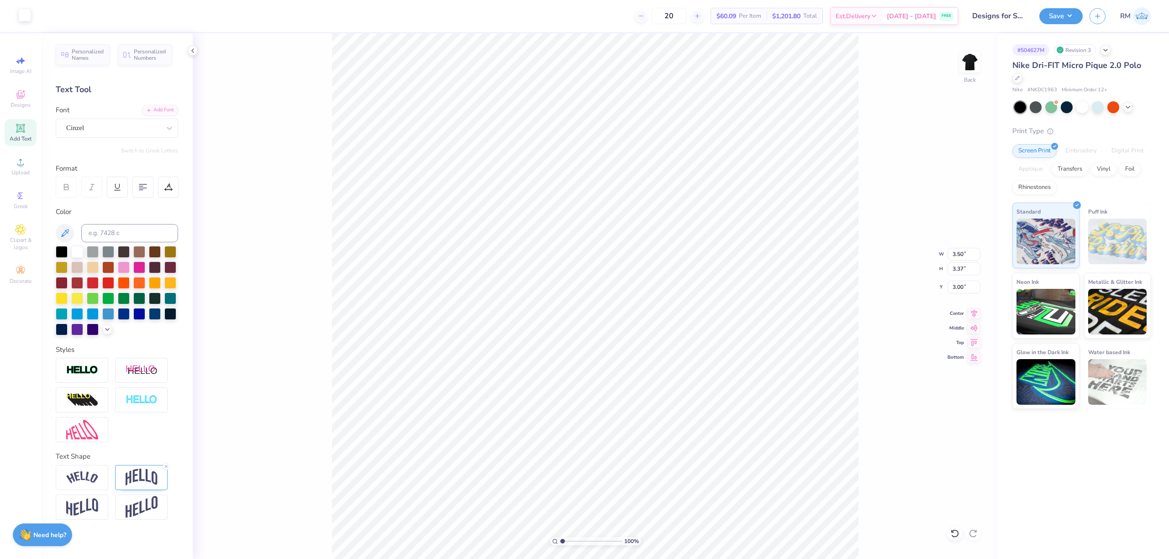
click at [19, 16] on div at bounding box center [24, 15] width 13 height 13
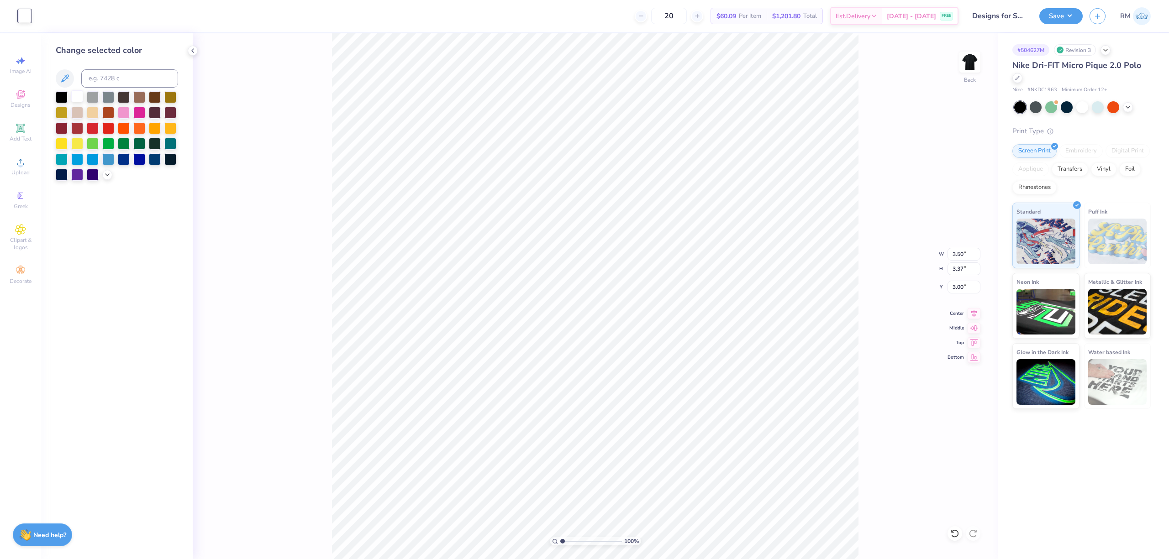
click at [79, 94] on div at bounding box center [77, 96] width 12 height 12
click at [75, 96] on div at bounding box center [77, 96] width 12 height 12
click at [1069, 11] on button "Save" at bounding box center [1060, 15] width 43 height 16
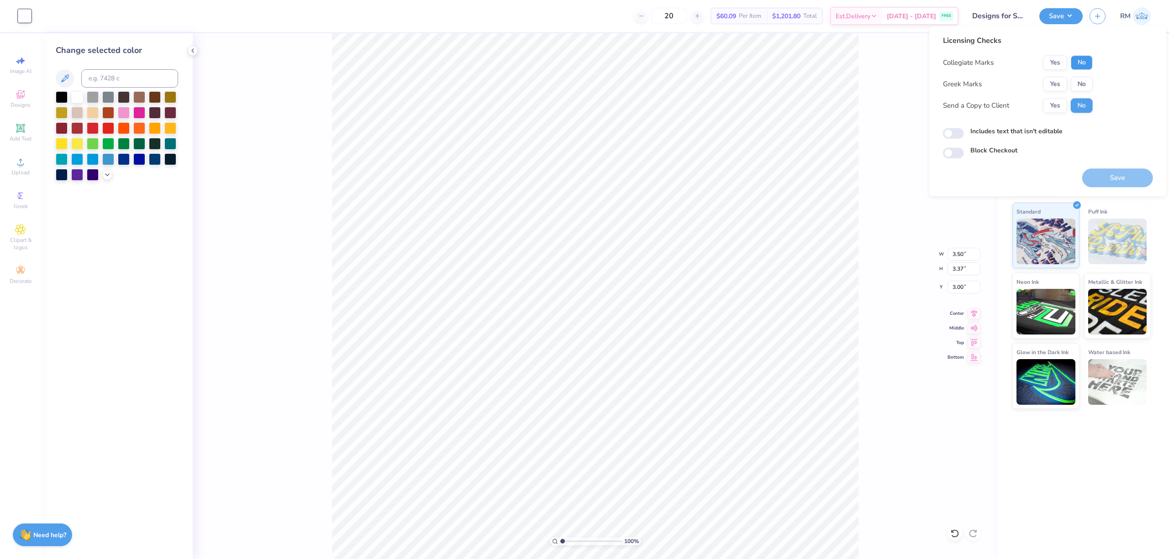
click at [1086, 63] on button "No" at bounding box center [1082, 62] width 22 height 15
click at [1062, 62] on button "Yes" at bounding box center [1055, 62] width 24 height 15
click at [1085, 87] on button "No" at bounding box center [1082, 84] width 22 height 15
click at [1056, 102] on button "Yes" at bounding box center [1055, 105] width 24 height 15
click at [1126, 189] on div "Licensing Checks Collegiate Marks Yes No Greek Marks Yes No Send a Copy to Clie…" at bounding box center [1047, 111] width 237 height 170
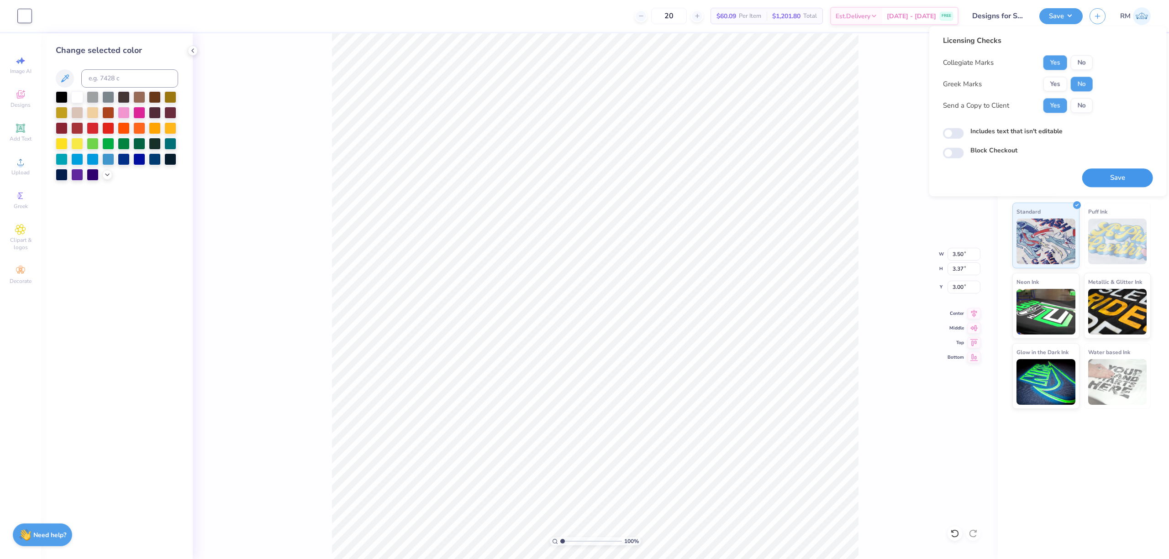
click at [1128, 179] on button "Save" at bounding box center [1117, 177] width 71 height 19
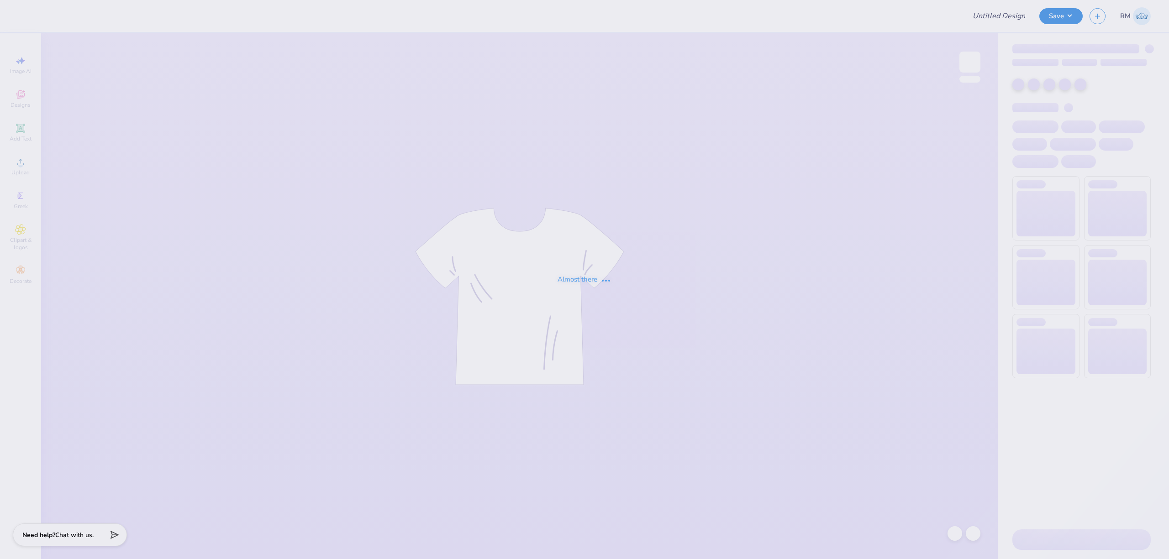
type input "Merch"
